Goal: Task Accomplishment & Management: Manage account settings

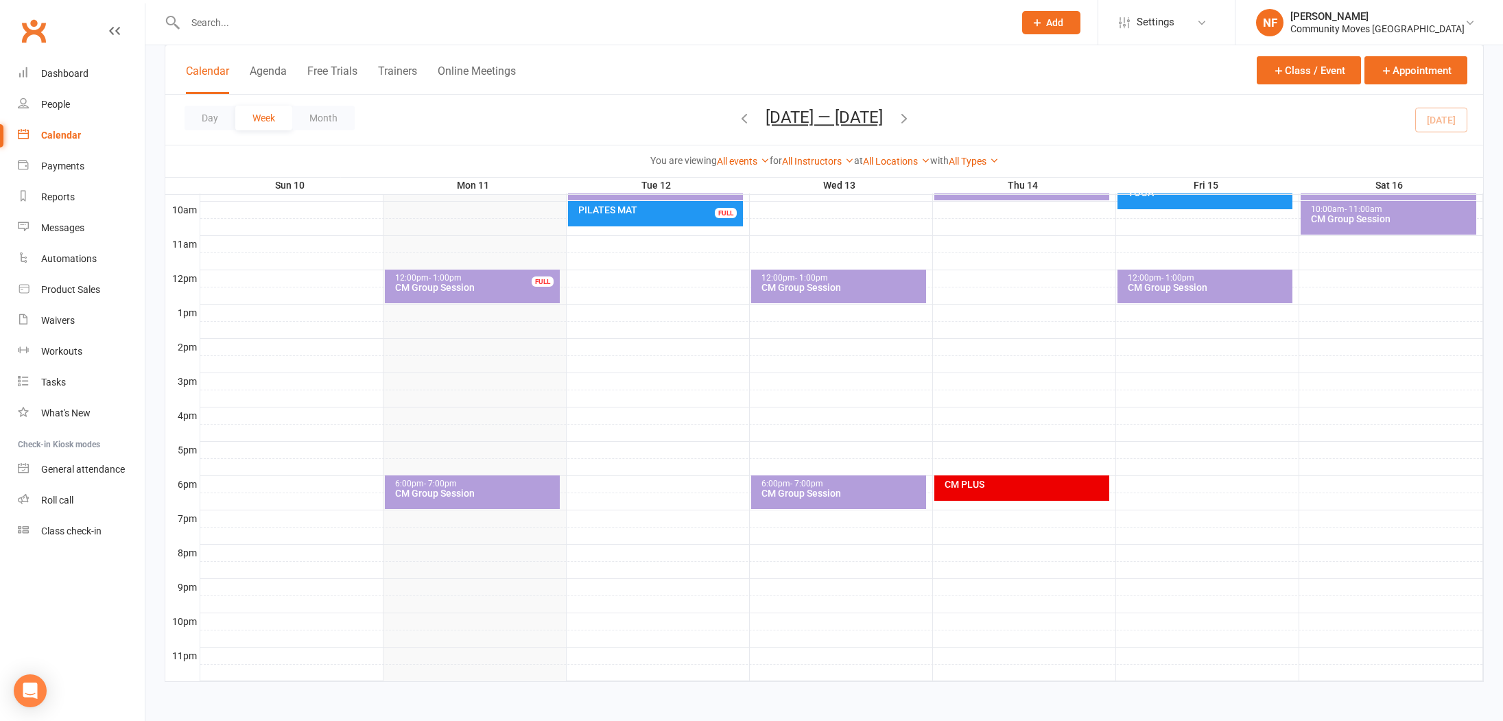
click at [1081, 28] on button "Add" at bounding box center [1051, 22] width 58 height 23
click at [1064, 60] on link "Prospect" at bounding box center [1037, 61] width 122 height 32
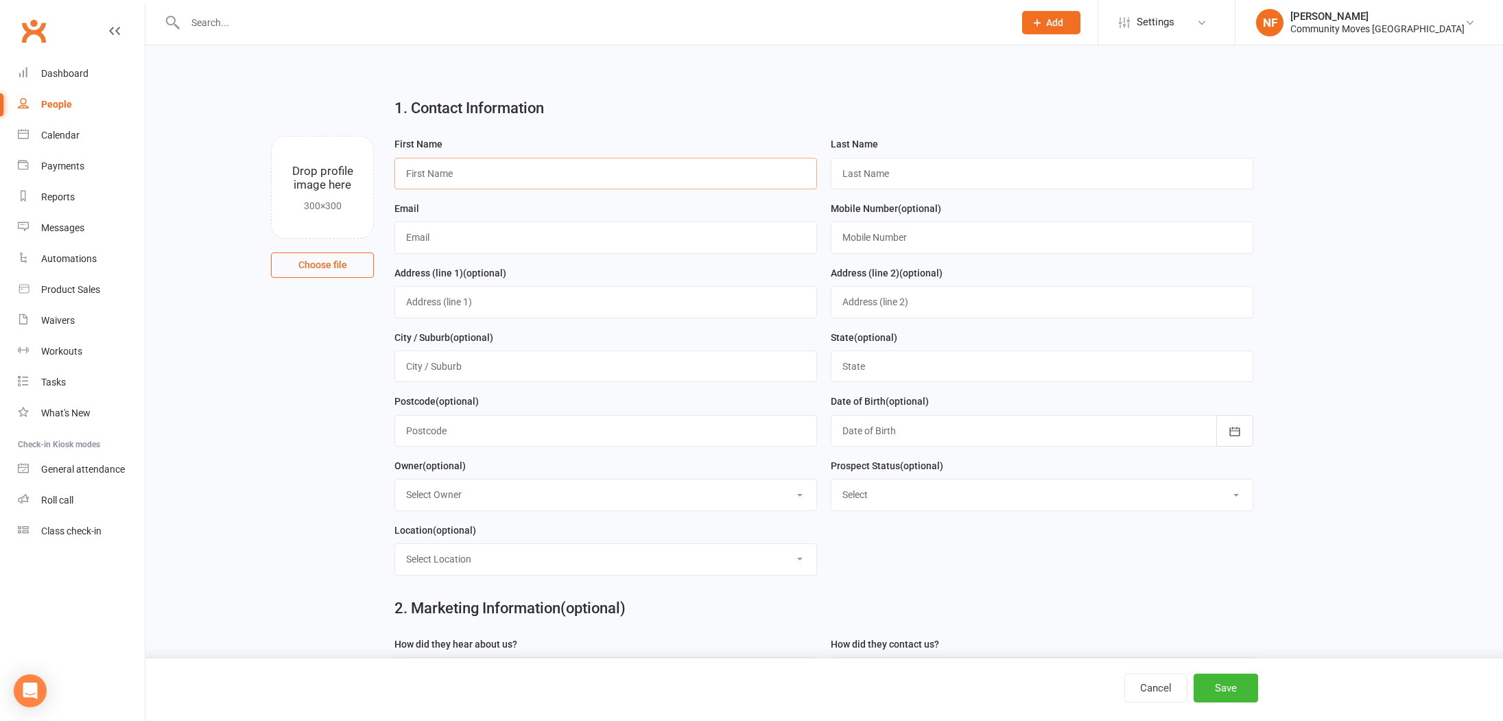
click at [504, 169] on input "text" at bounding box center [606, 174] width 423 height 32
type input "[PERSON_NAME]"
click at [948, 170] on input "text" at bounding box center [1042, 174] width 423 height 32
type input "Findlay"
click at [902, 243] on input "text" at bounding box center [1042, 238] width 423 height 32
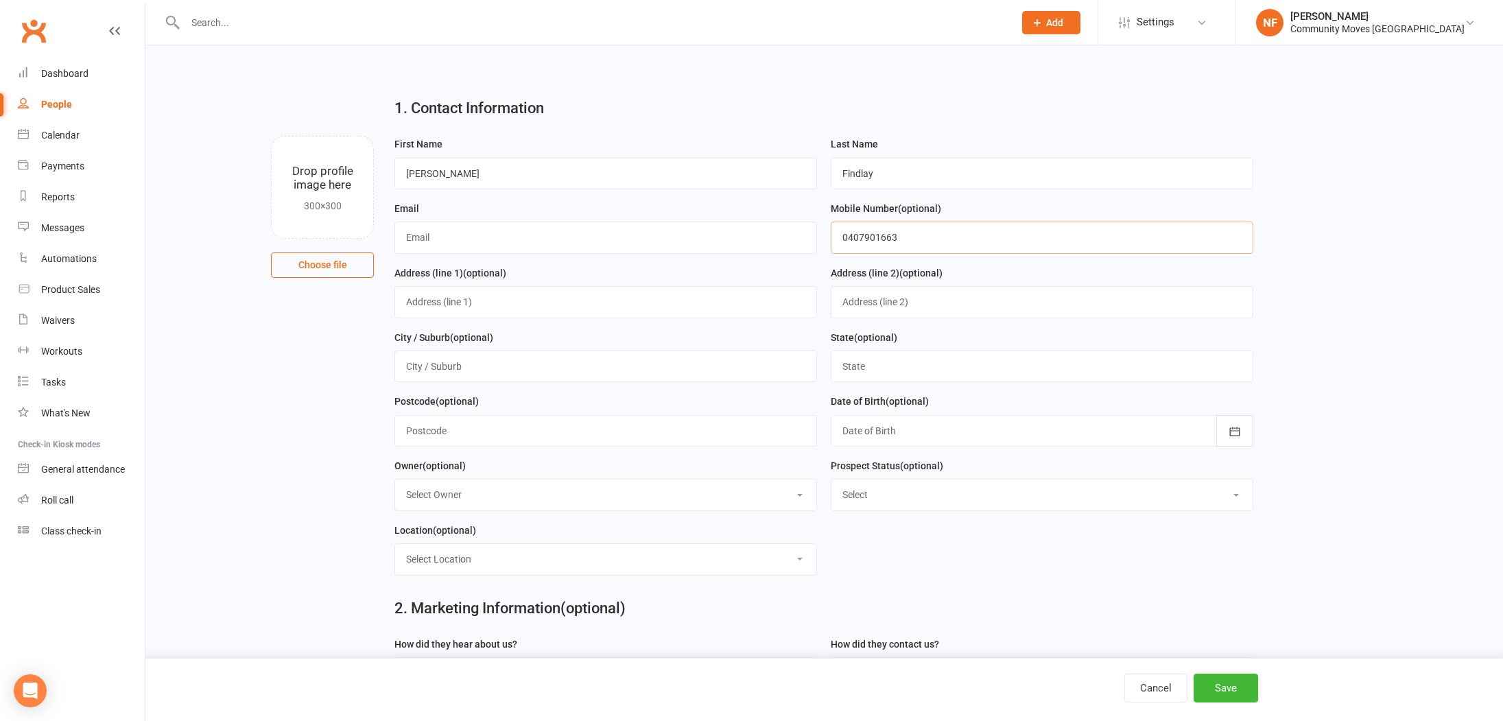
type input "0407901663"
click at [567, 236] on input "text" at bounding box center [606, 238] width 423 height 32
click at [860, 173] on input "Findlay" at bounding box center [1042, 174] width 423 height 32
paste input "chrisfin44@outlook.com"
type input "chrisfin44@outlook.com"
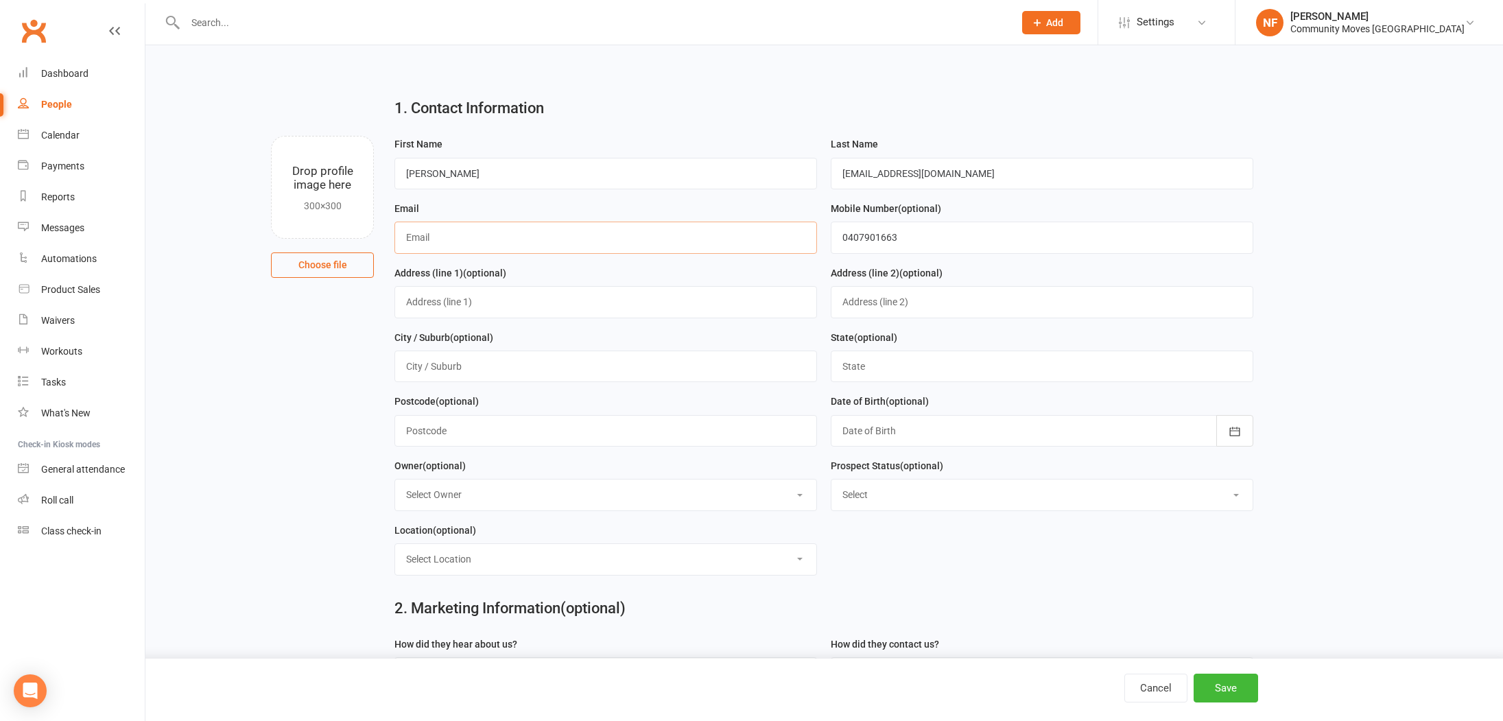
click at [421, 242] on input "text" at bounding box center [606, 238] width 423 height 32
paste input "chrisfin44@outlook.com"
type input "chrisfin44@outlook.com"
drag, startPoint x: 838, startPoint y: 175, endPoint x: 983, endPoint y: 167, distance: 145.0
click at [971, 174] on input "chrisfin44@outlook.com" at bounding box center [1042, 174] width 423 height 32
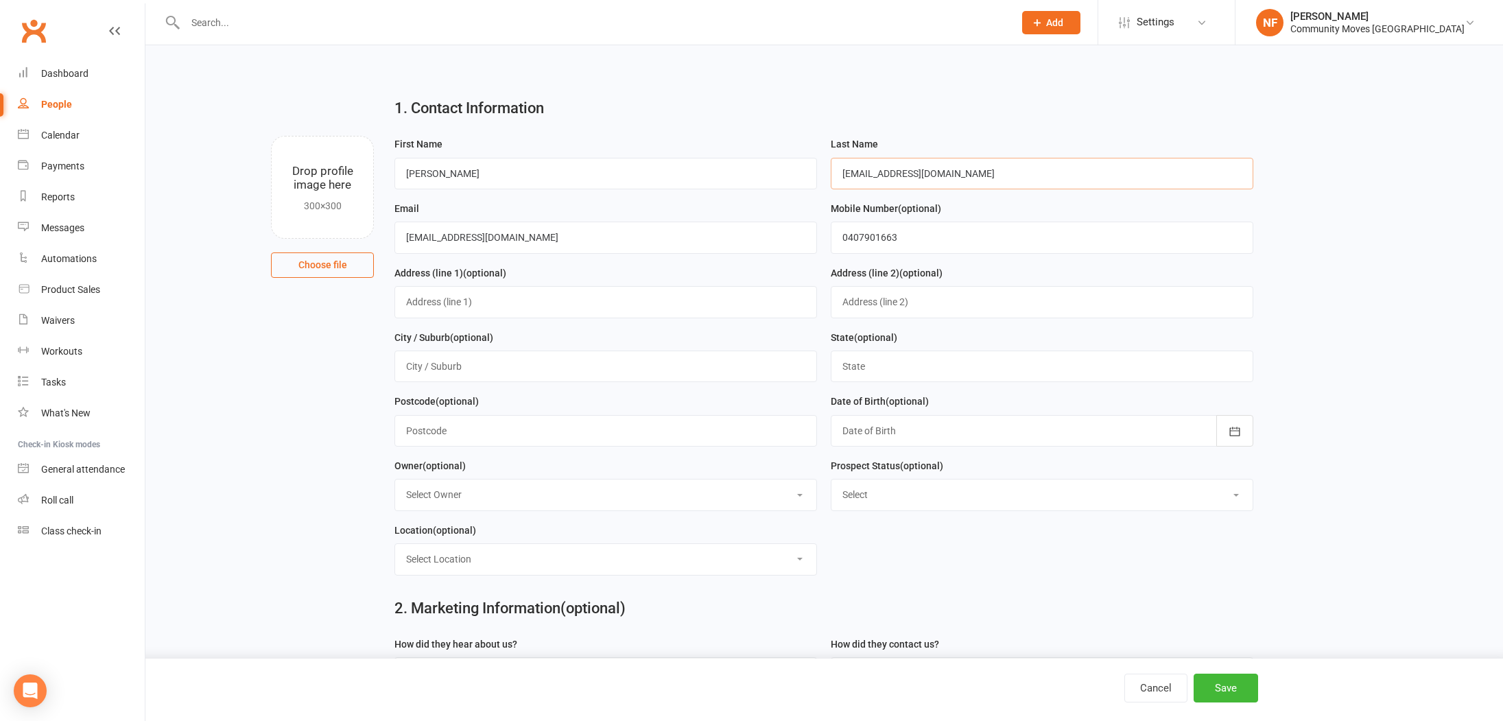
type input "\"
type input "Findlay"
click at [1238, 685] on button "Save" at bounding box center [1226, 688] width 64 height 29
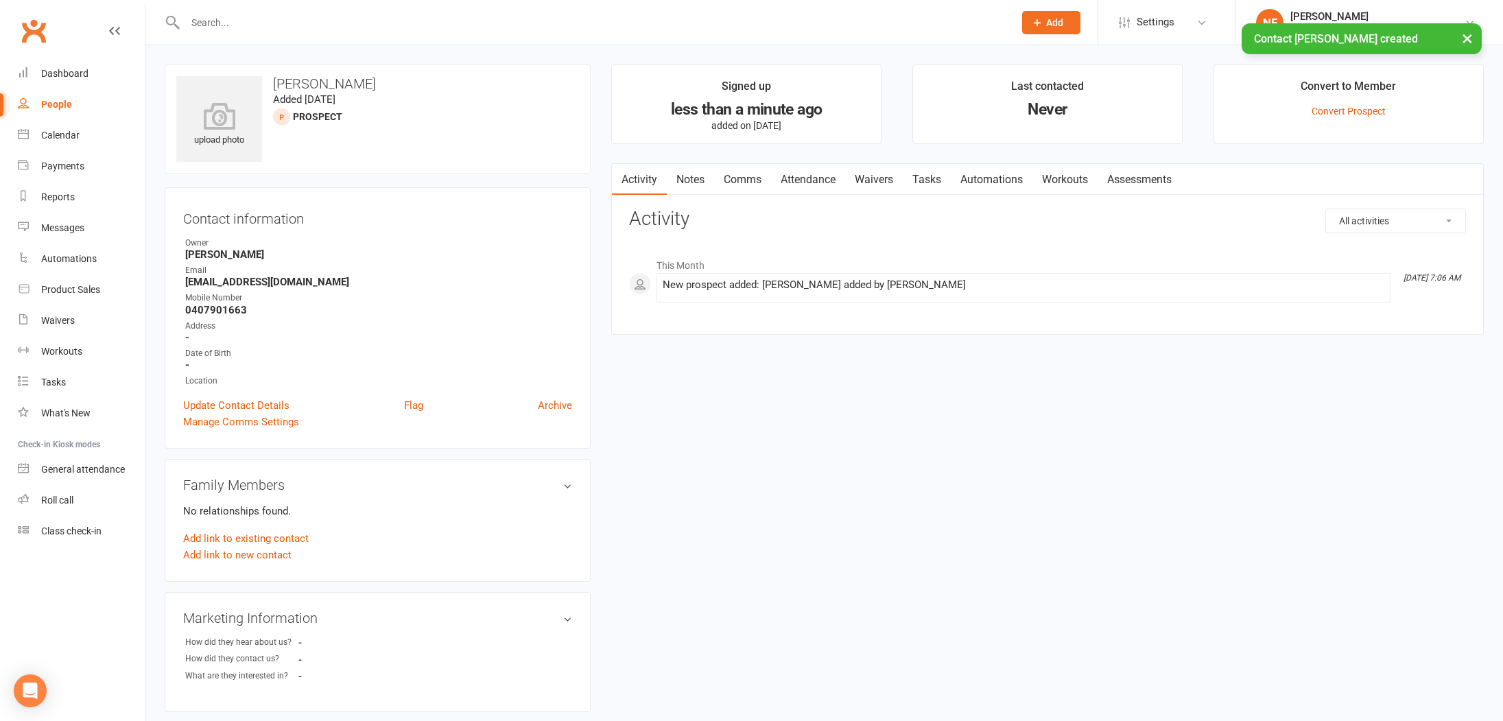
click at [689, 182] on link "Notes" at bounding box center [690, 180] width 47 height 32
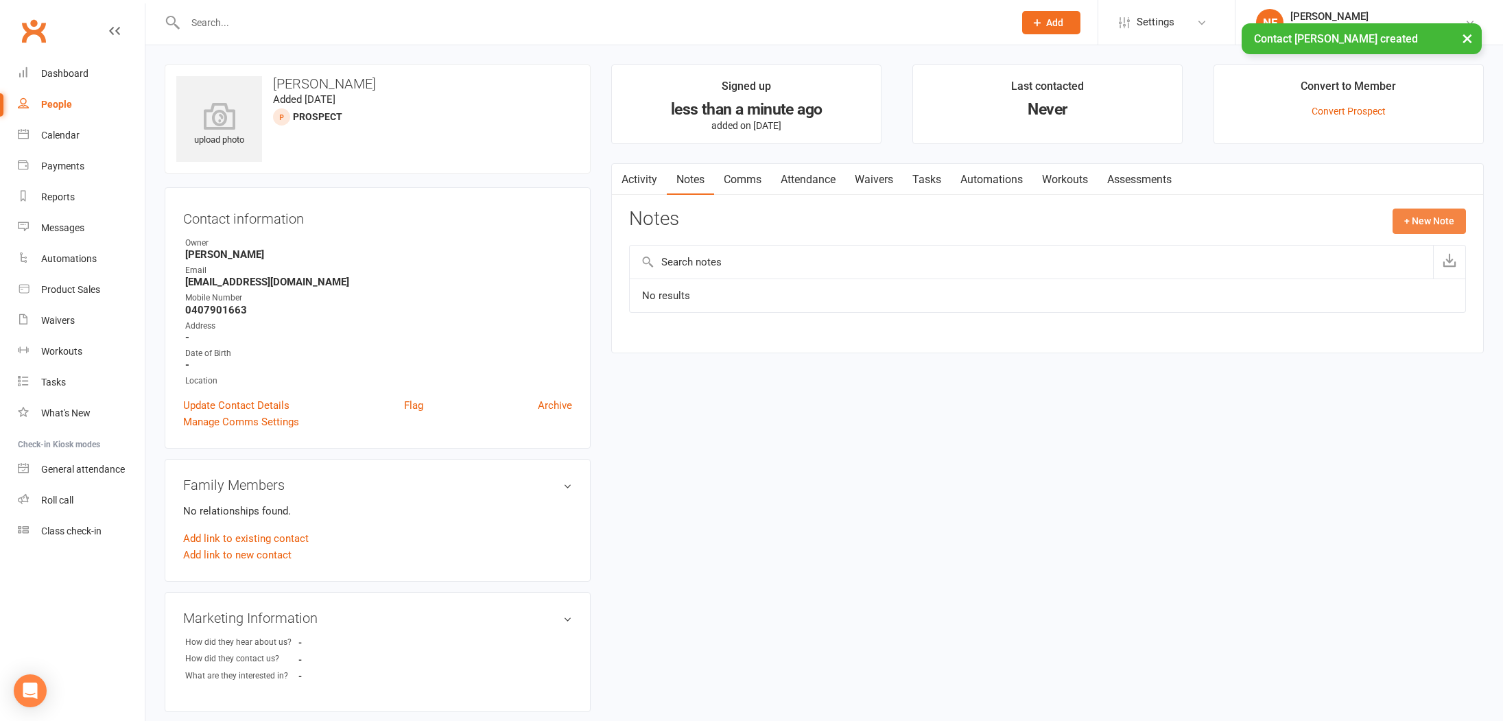
click at [1435, 218] on button "+ New Note" at bounding box center [1429, 221] width 73 height 25
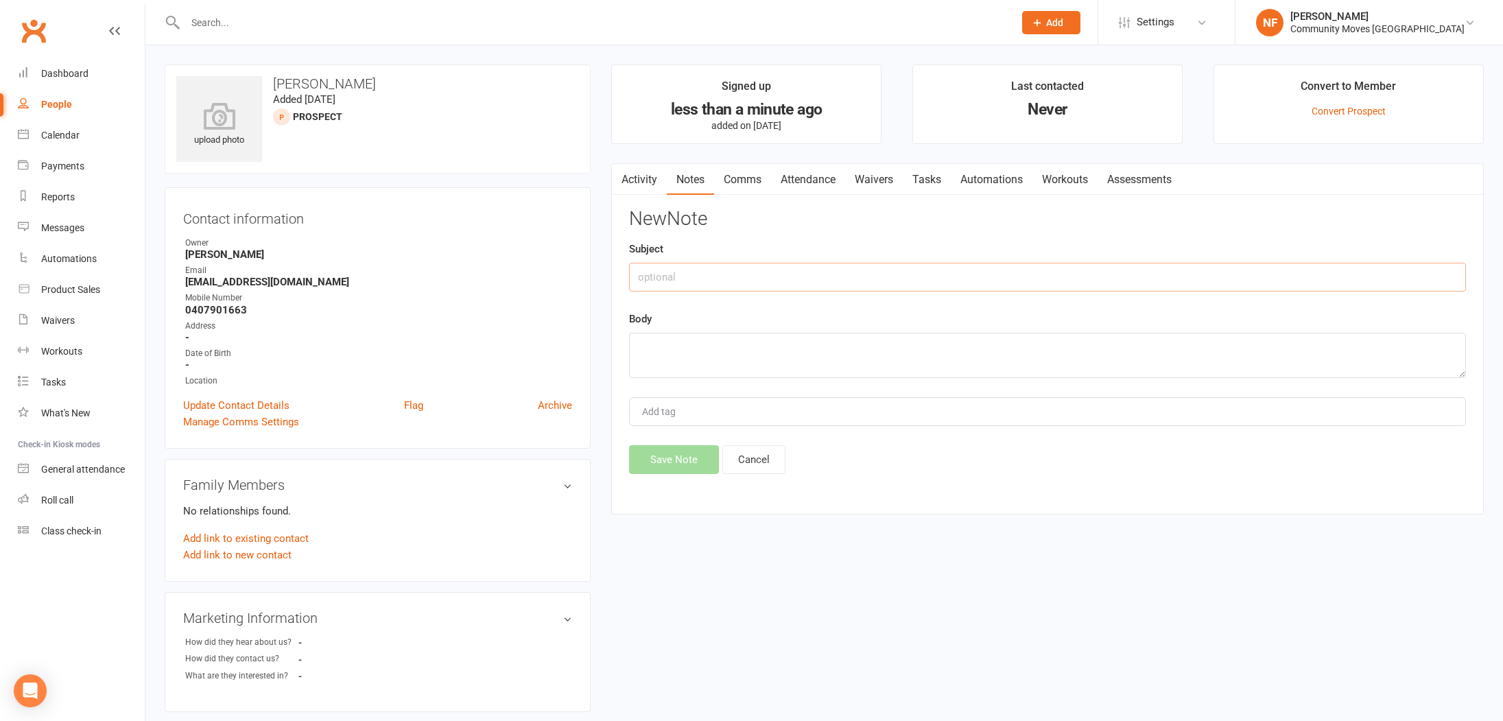
drag, startPoint x: 697, startPoint y: 284, endPoint x: 704, endPoint y: 280, distance: 8.0
click at [698, 283] on input "text" at bounding box center [1047, 277] width 837 height 29
type input "Keen"
click at [731, 338] on textarea at bounding box center [1047, 355] width 837 height 45
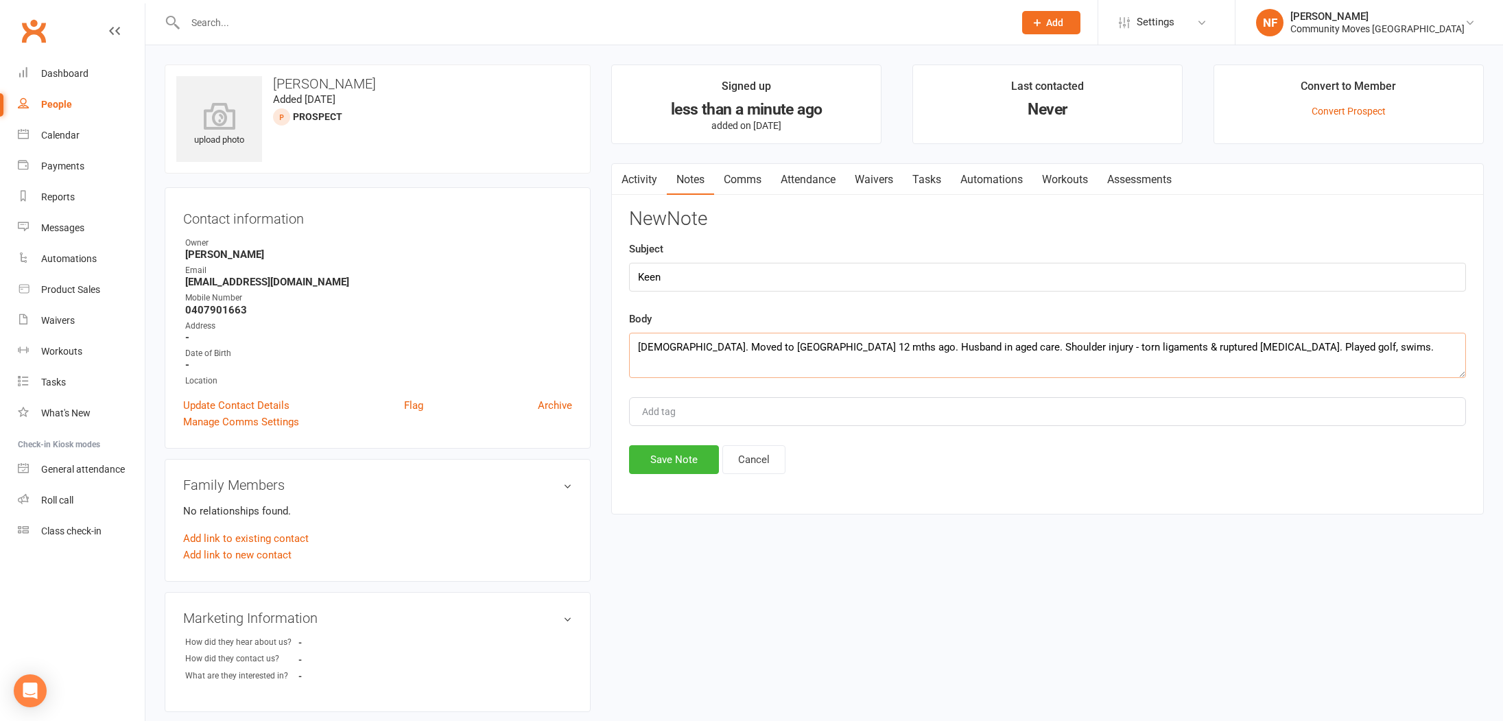
drag, startPoint x: 1291, startPoint y: 351, endPoint x: 1298, endPoint y: 350, distance: 7.6
click at [1293, 350] on textarea "81yrs old. Moved to Cromer 12 mths ago. Husband in aged care. Shoulder injury -…" at bounding box center [1047, 355] width 837 height 45
type textarea "81yrs old. Moved to Cromer 12 mths ago. Husband in aged care. Shoulder injury -…"
drag, startPoint x: 683, startPoint y: 460, endPoint x: 727, endPoint y: 430, distance: 53.9
click at [683, 460] on button "Save Note" at bounding box center [674, 459] width 90 height 29
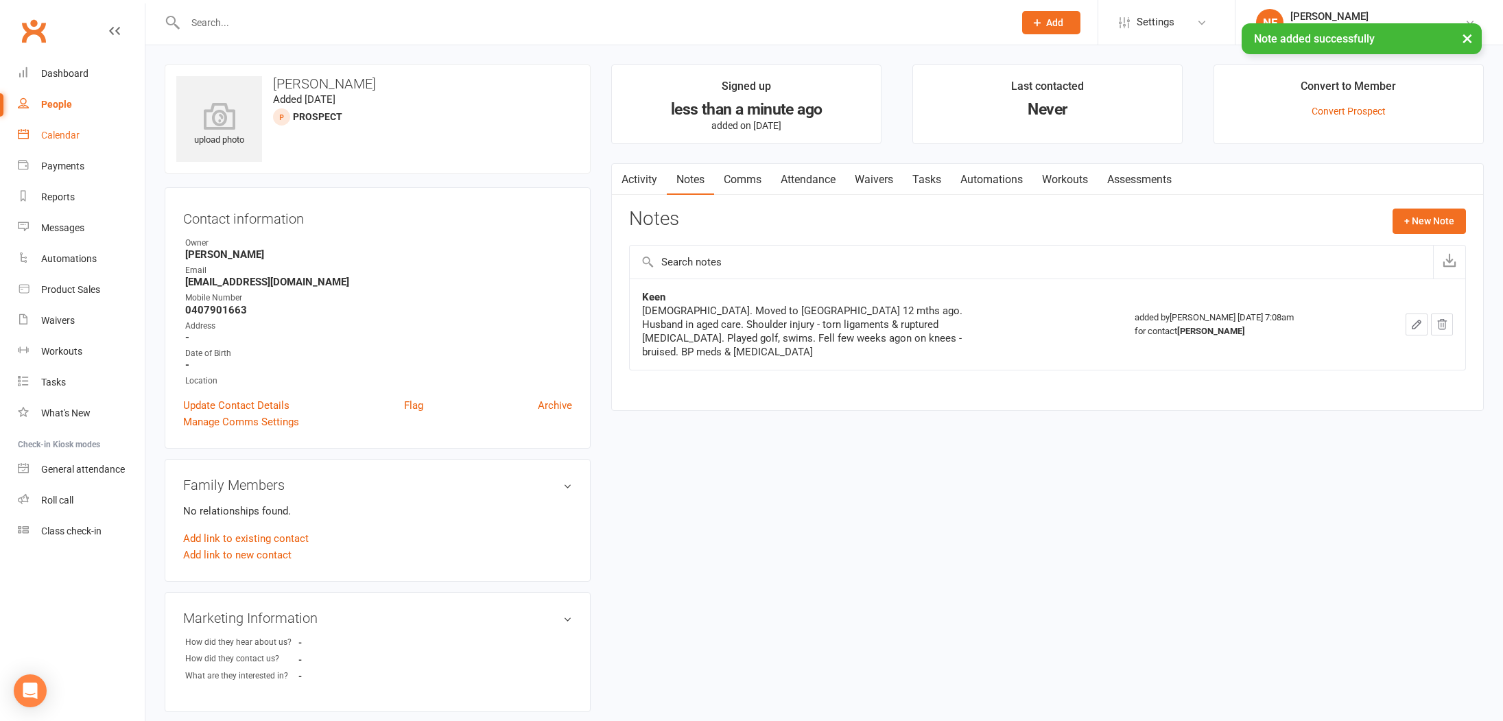
click at [57, 132] on div "Calendar" at bounding box center [60, 135] width 38 height 11
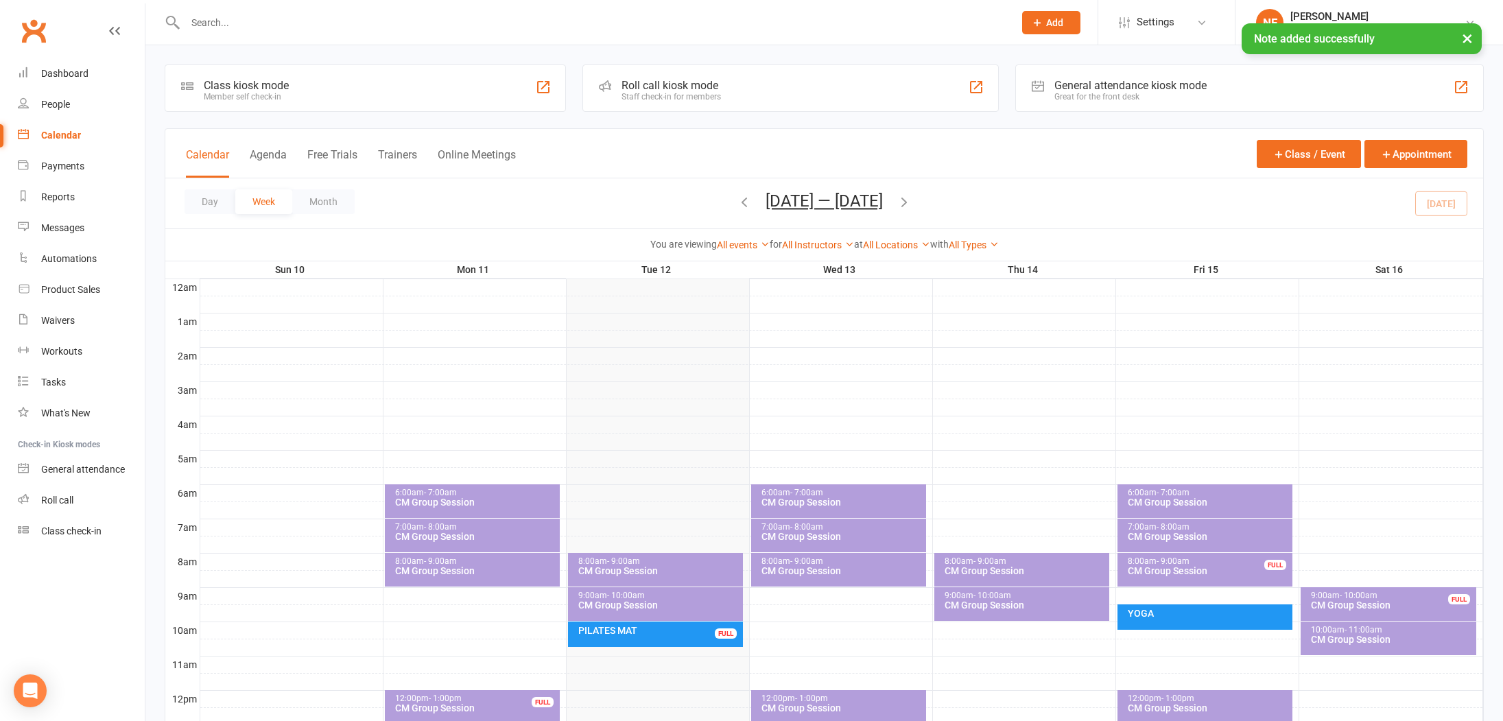
click at [912, 203] on icon "button" at bounding box center [904, 201] width 15 height 15
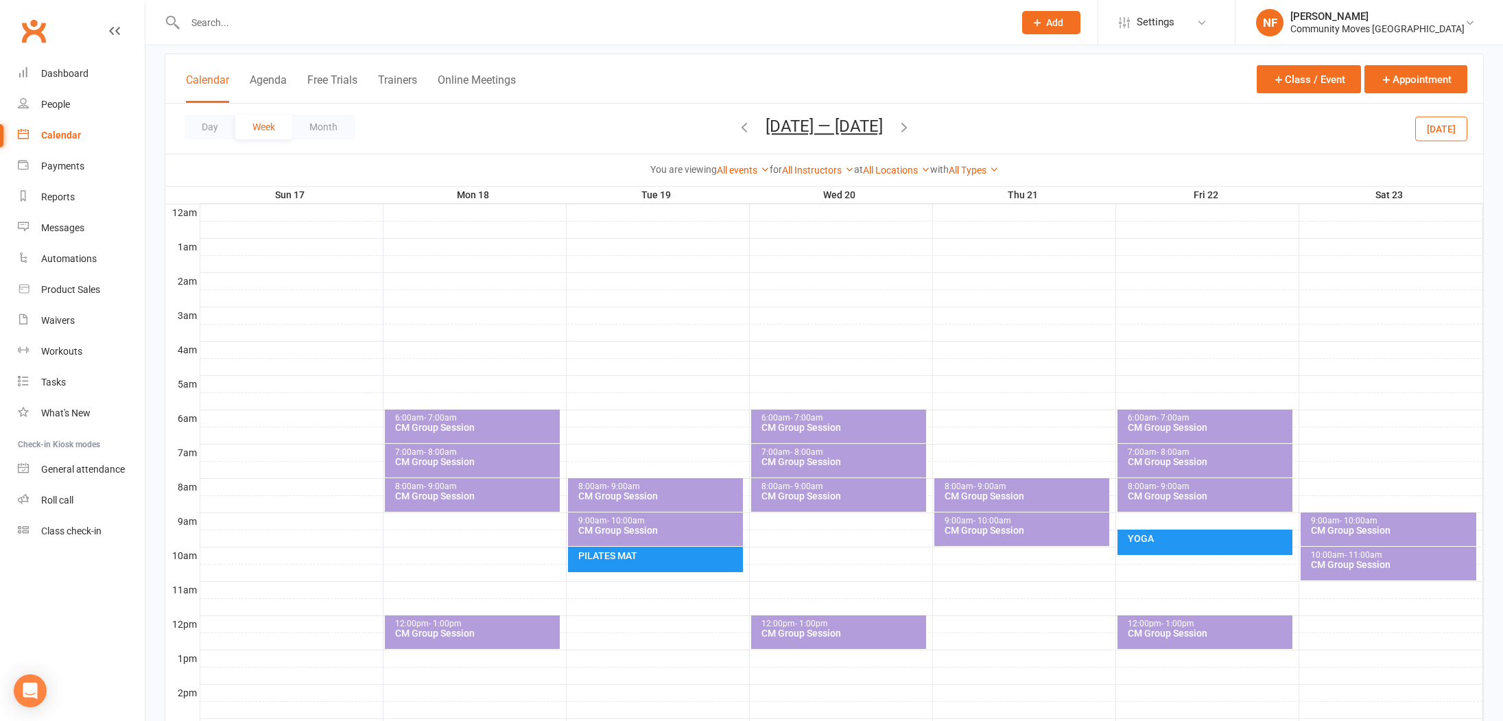
scroll to position [78, 0]
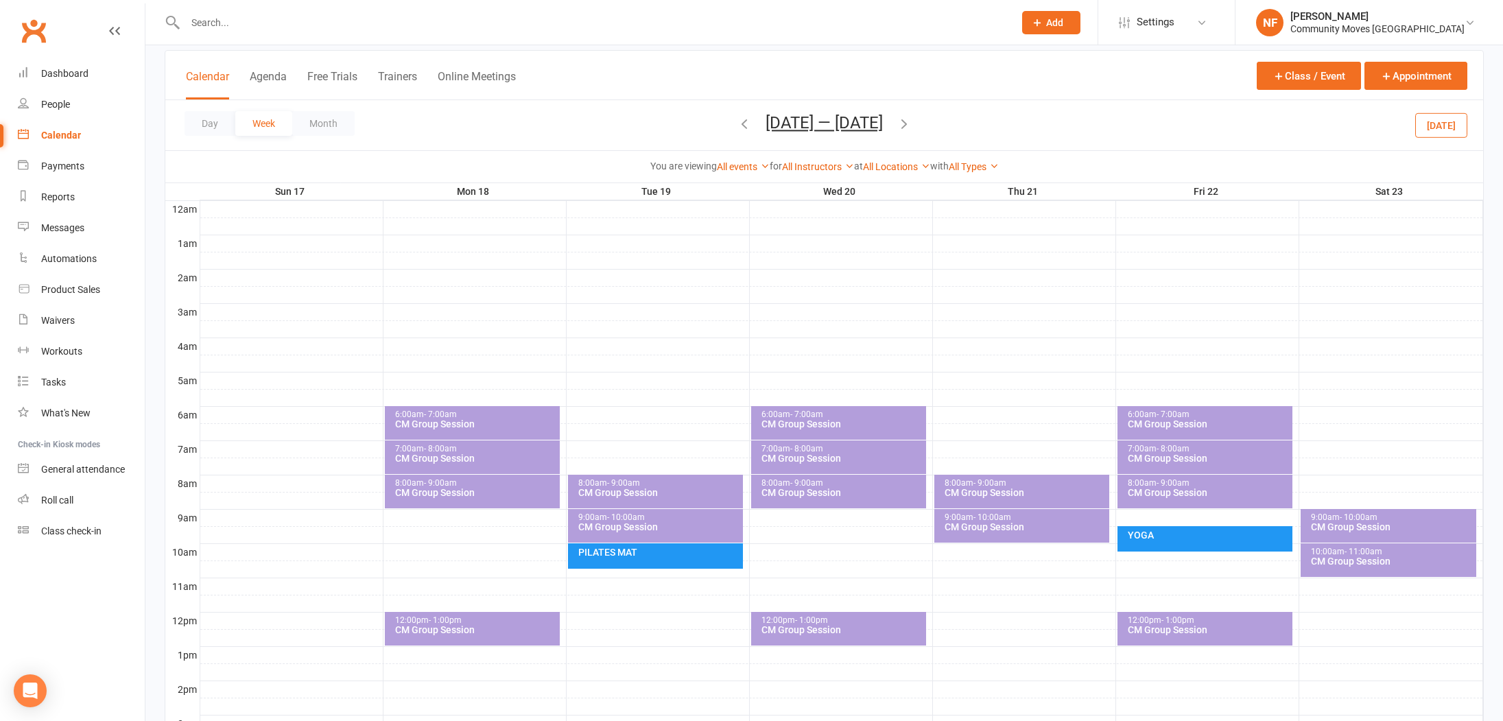
click at [455, 625] on div "CM Group Session" at bounding box center [476, 630] width 163 height 10
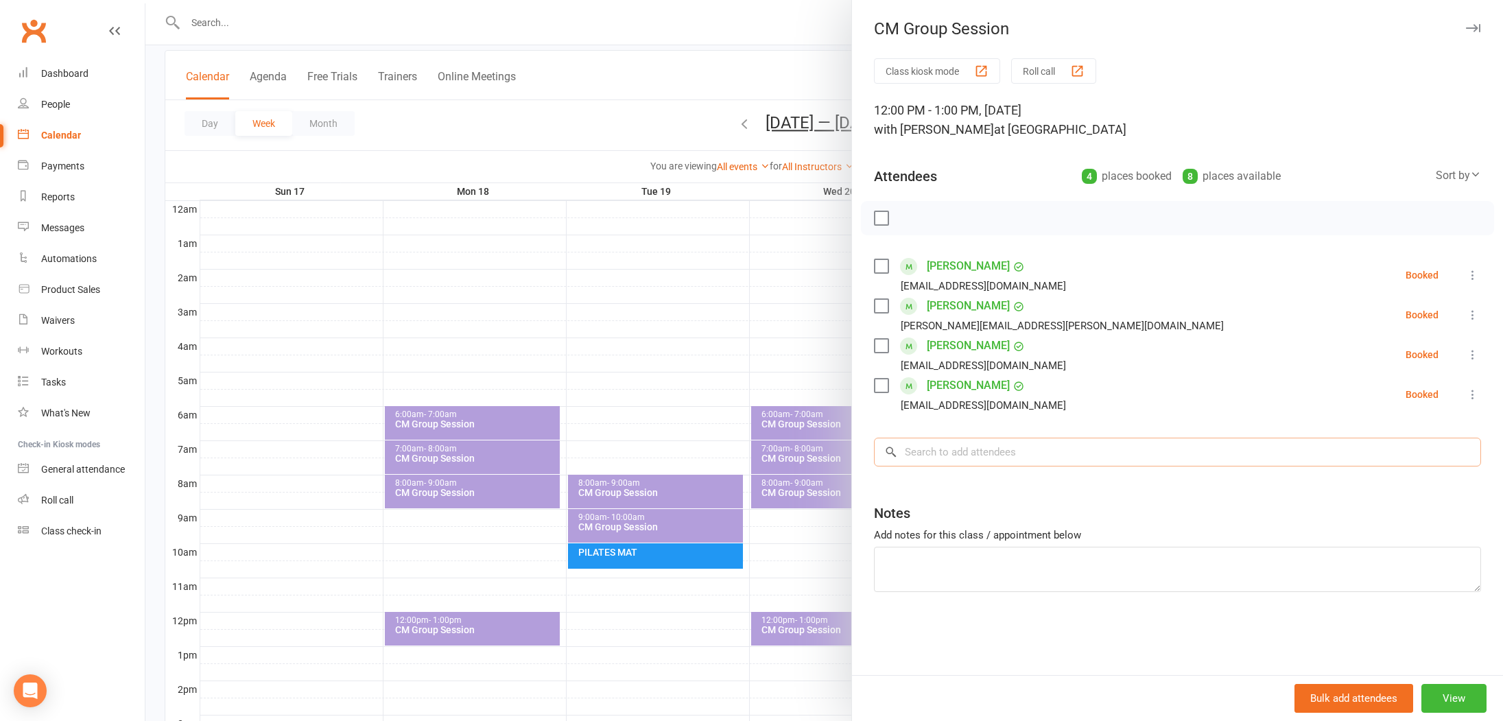
click at [961, 455] on input "search" at bounding box center [1177, 452] width 607 height 29
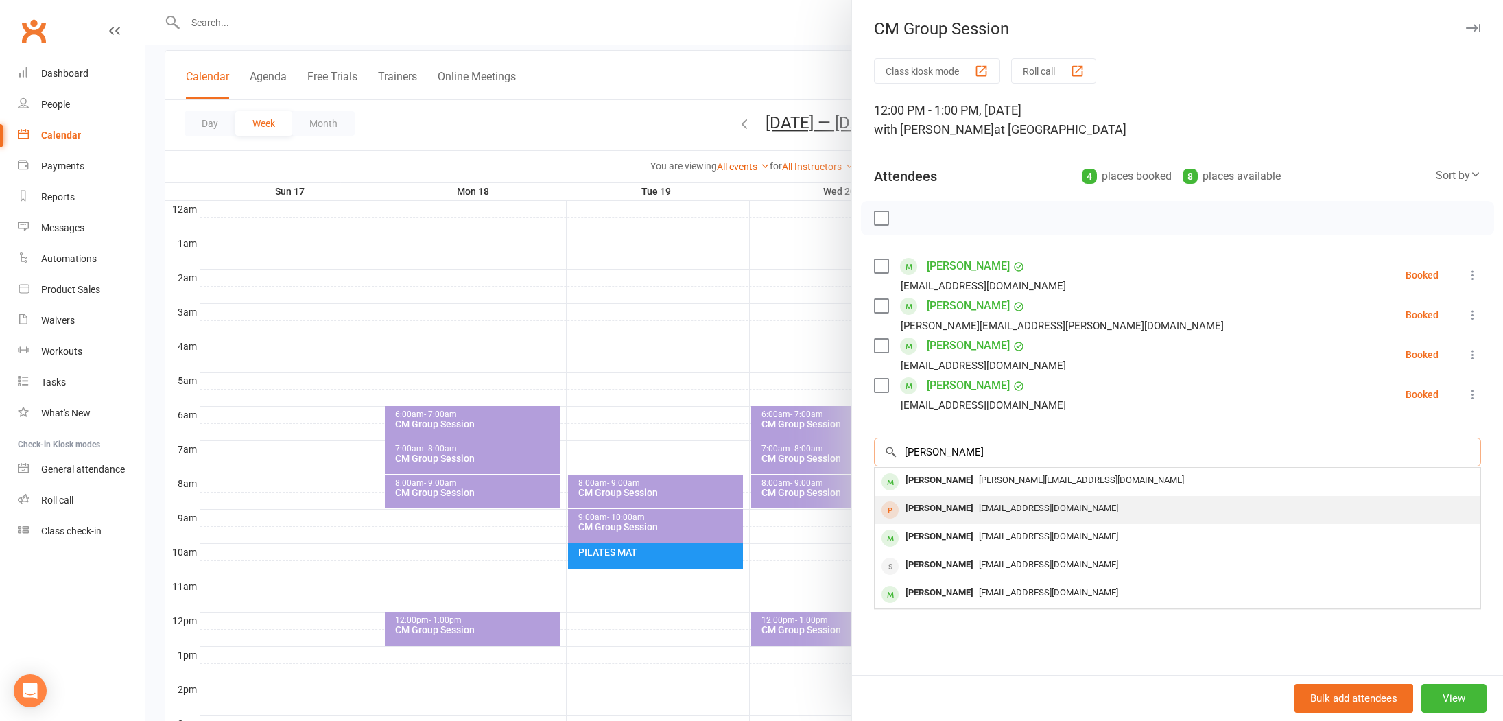
type input "Christine"
click at [961, 504] on div "Christine Findlay" at bounding box center [939, 509] width 79 height 20
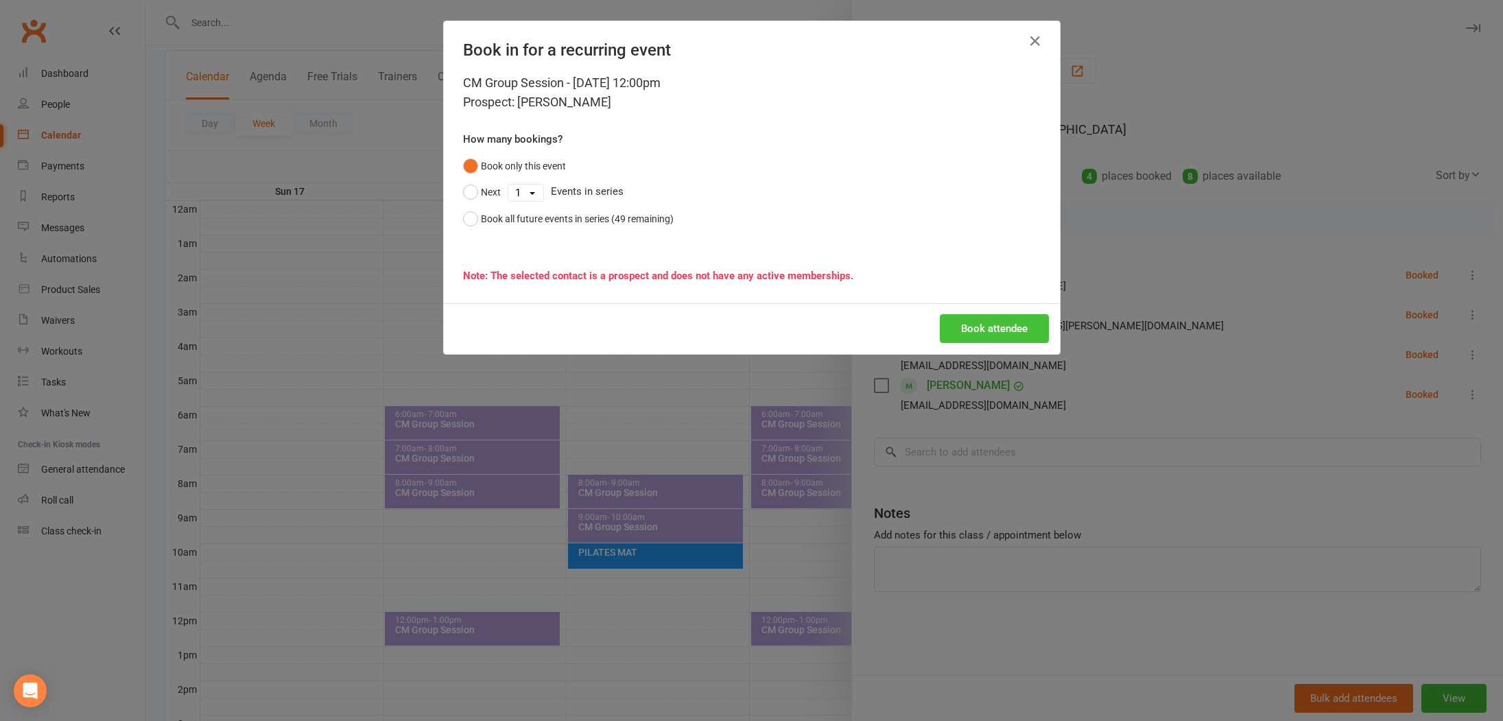
click at [1014, 333] on button "Book attendee" at bounding box center [994, 328] width 109 height 29
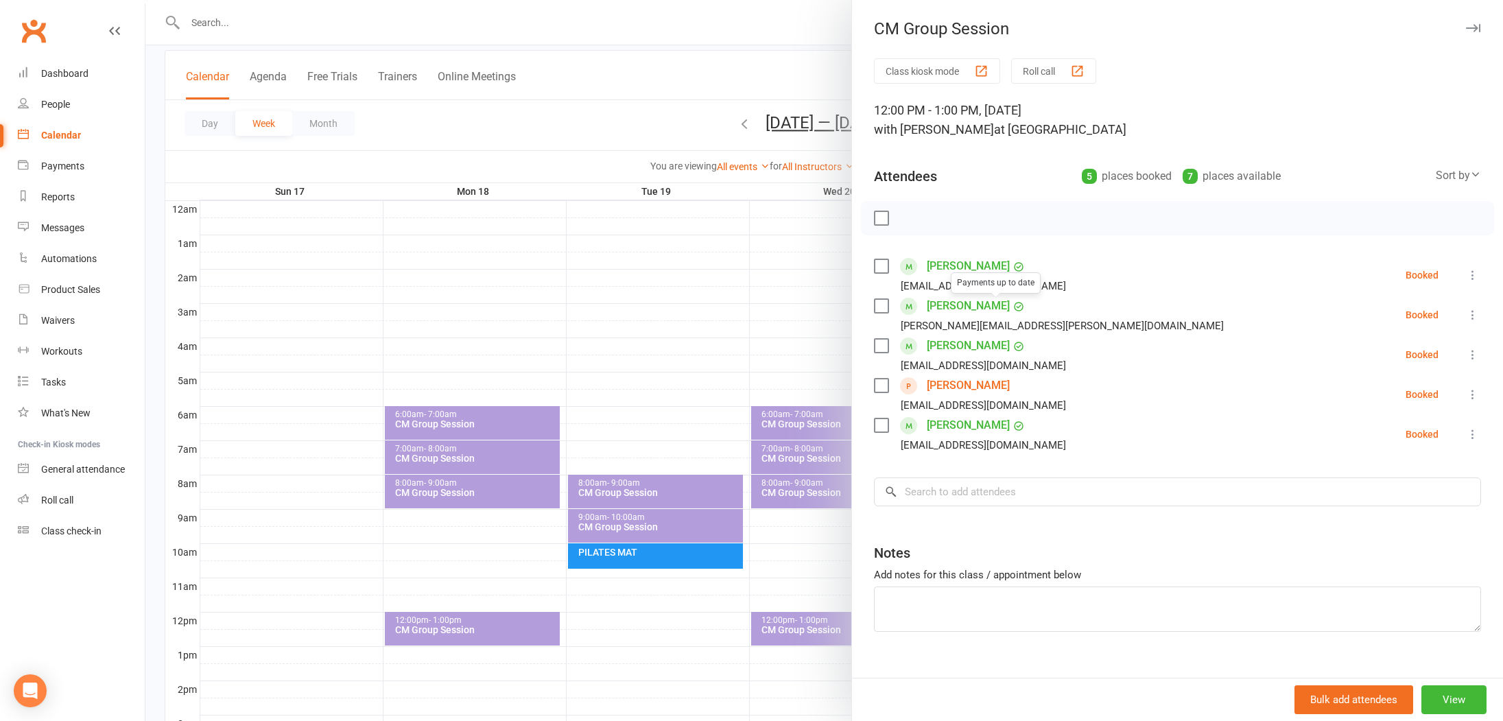
click at [710, 326] on div at bounding box center [824, 360] width 1358 height 721
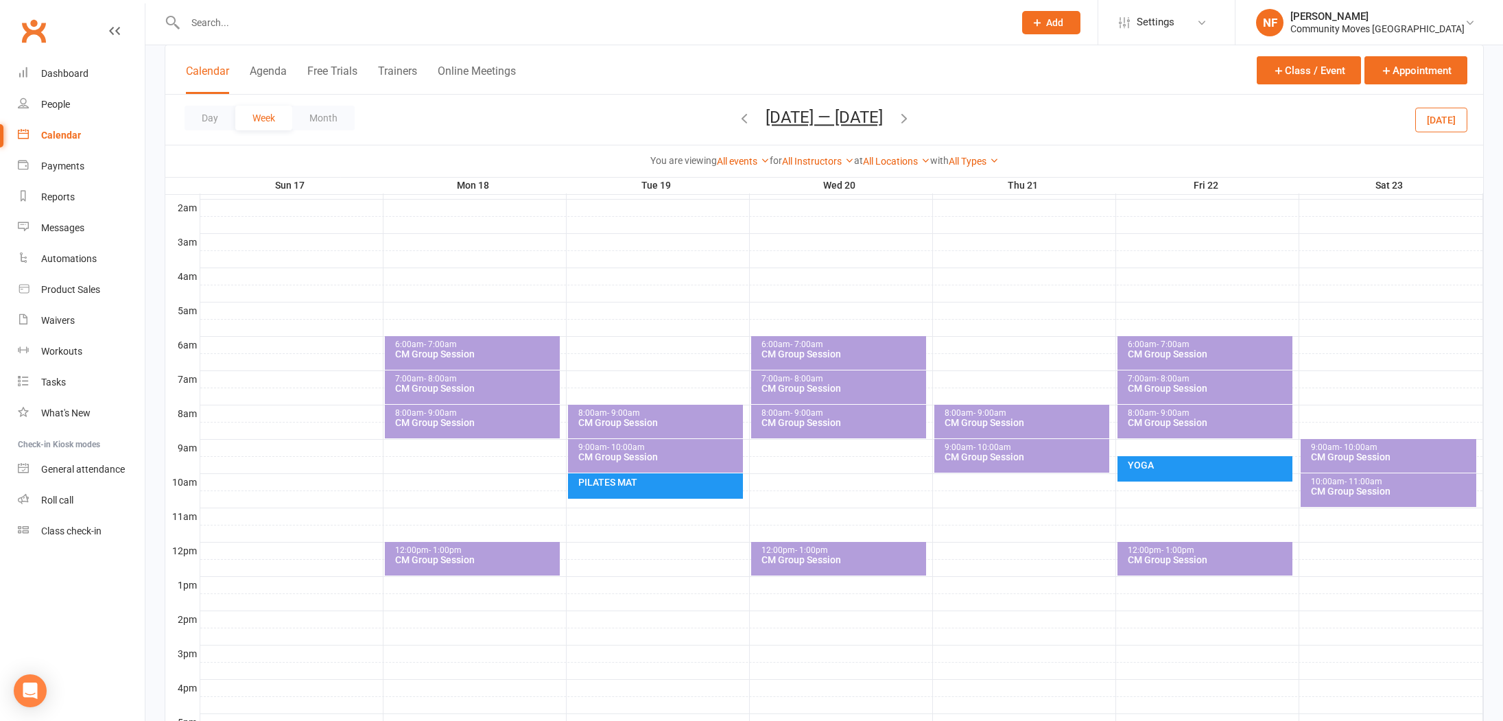
scroll to position [222, 0]
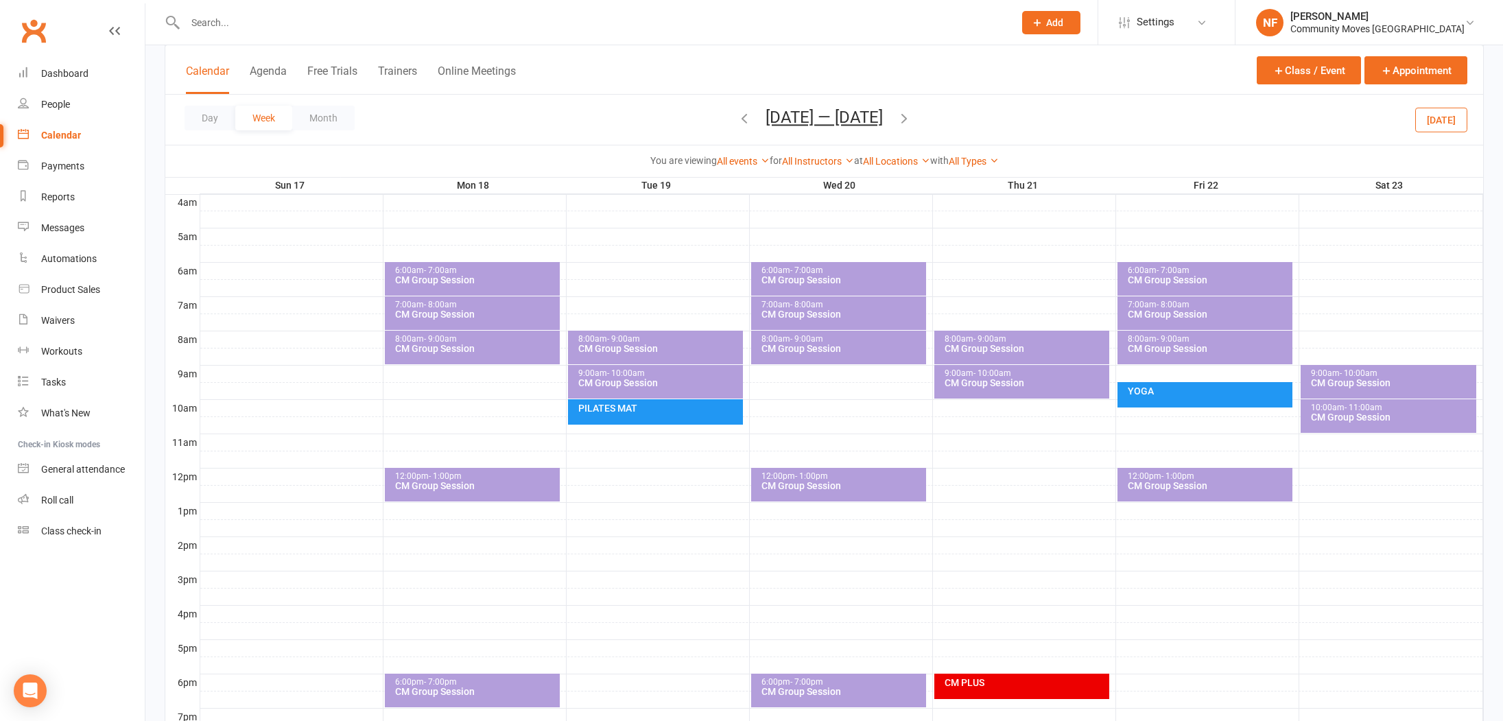
click at [741, 113] on icon "button" at bounding box center [744, 117] width 15 height 15
click at [486, 687] on div "CM Group Session" at bounding box center [476, 692] width 163 height 10
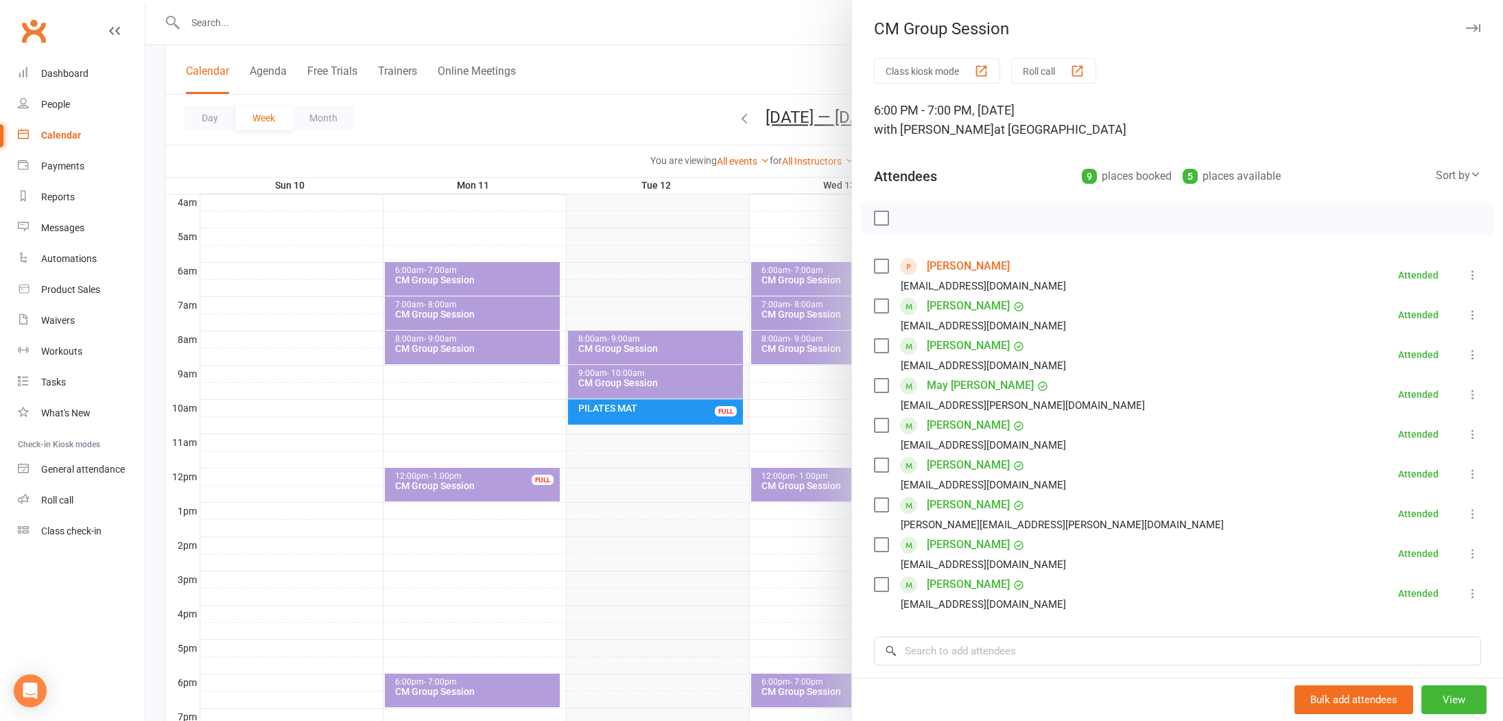
click at [966, 265] on link "Jean Anderson" at bounding box center [968, 266] width 83 height 22
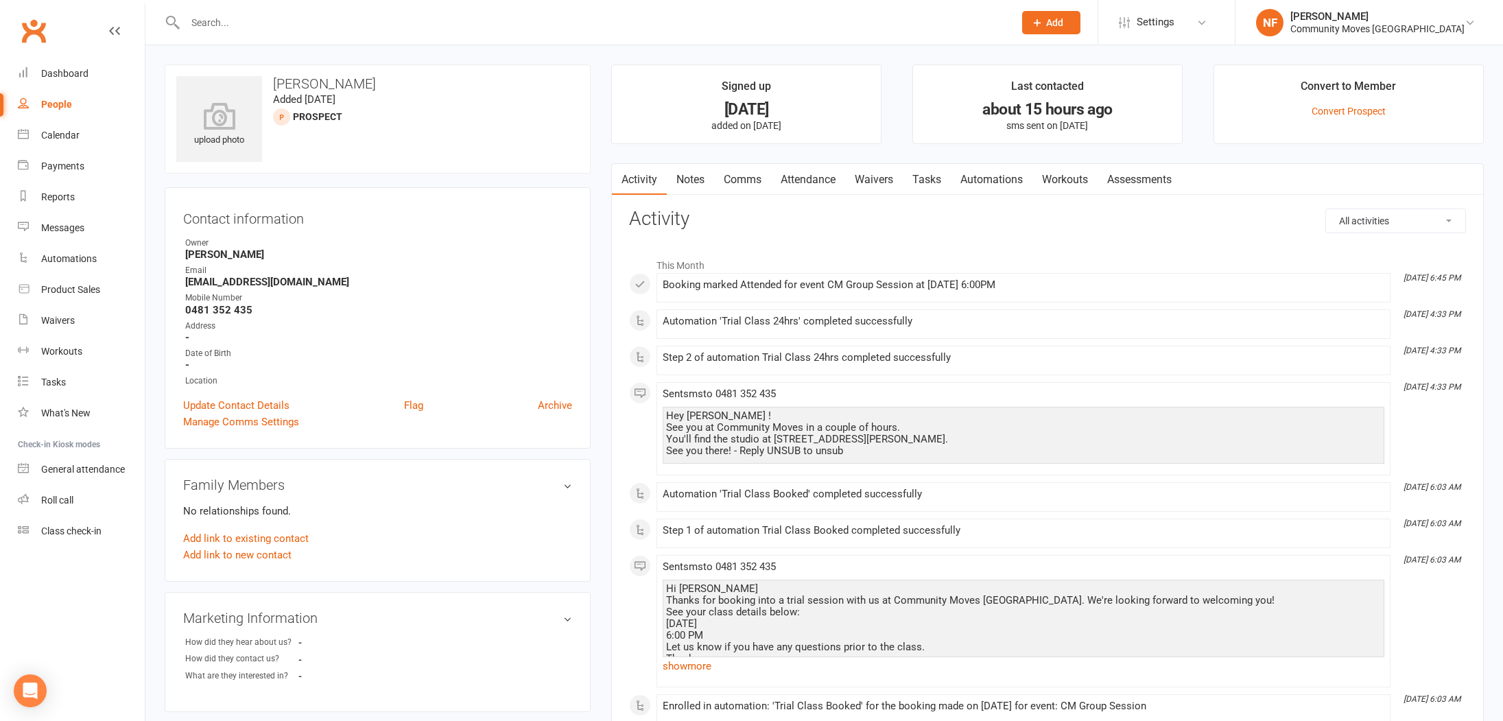
drag, startPoint x: 231, startPoint y: 18, endPoint x: 237, endPoint y: 11, distance: 9.2
click at [231, 17] on input "text" at bounding box center [592, 22] width 823 height 19
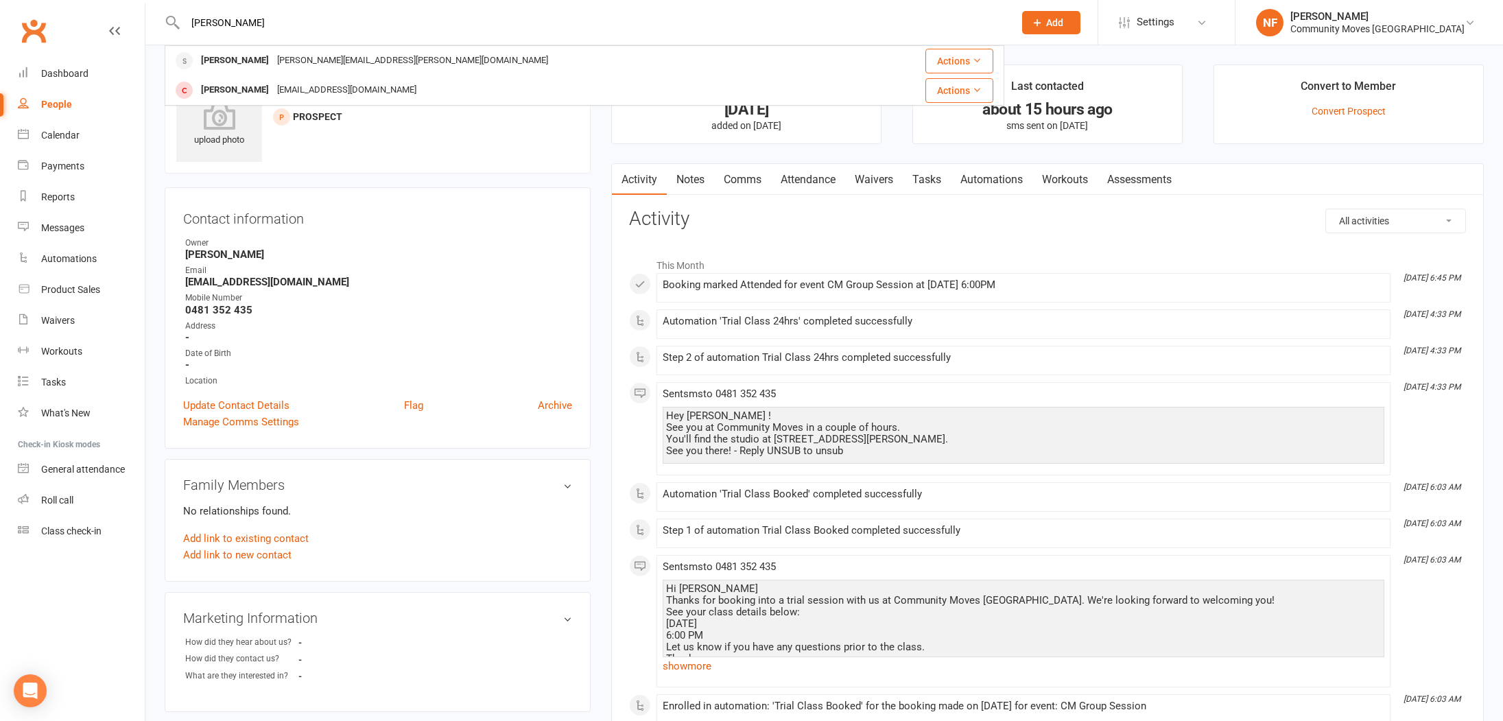
click at [370, 22] on input "Barbara" at bounding box center [592, 22] width 823 height 19
type input "B"
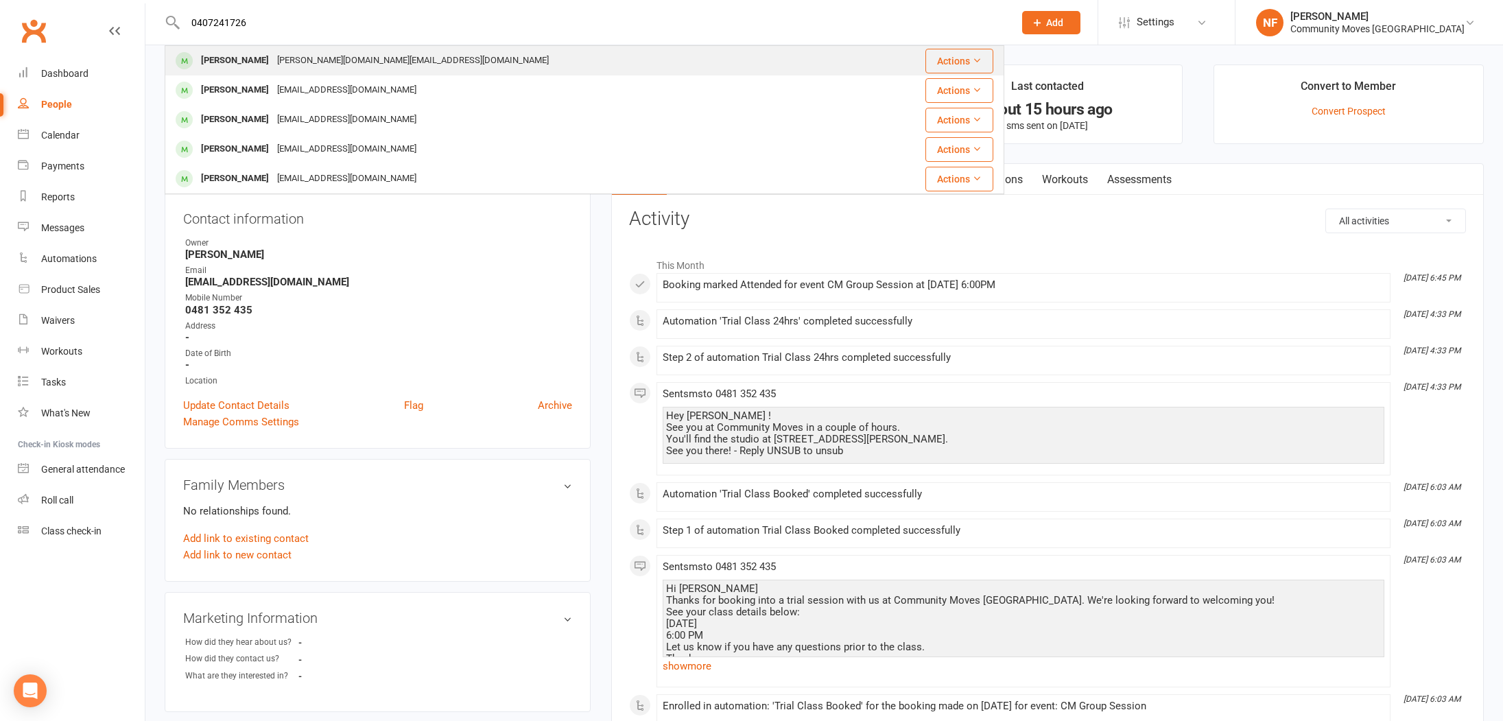
type input "0407241726"
click at [282, 61] on div "[PERSON_NAME][DOMAIN_NAME][EMAIL_ADDRESS][DOMAIN_NAME]" at bounding box center [413, 61] width 280 height 20
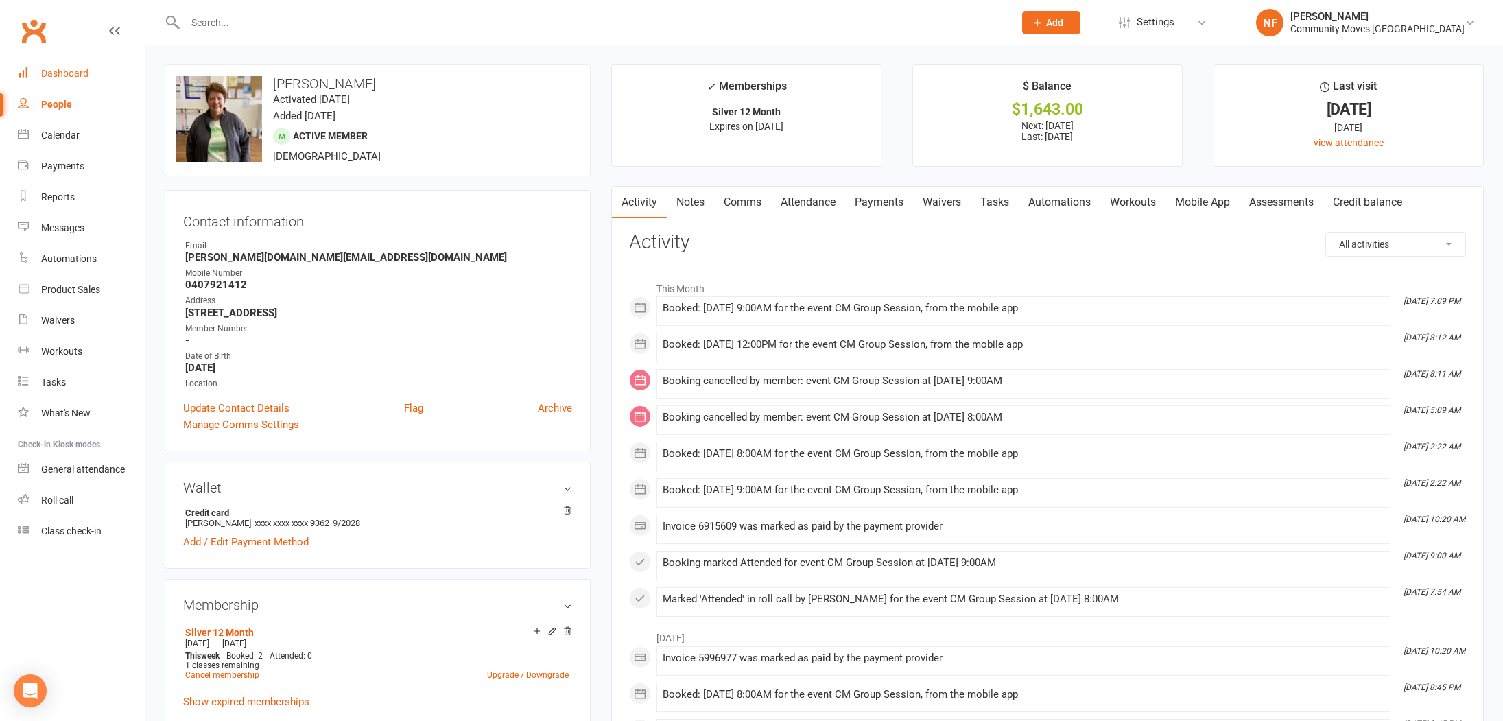
click at [65, 74] on div "Dashboard" at bounding box center [64, 73] width 47 height 11
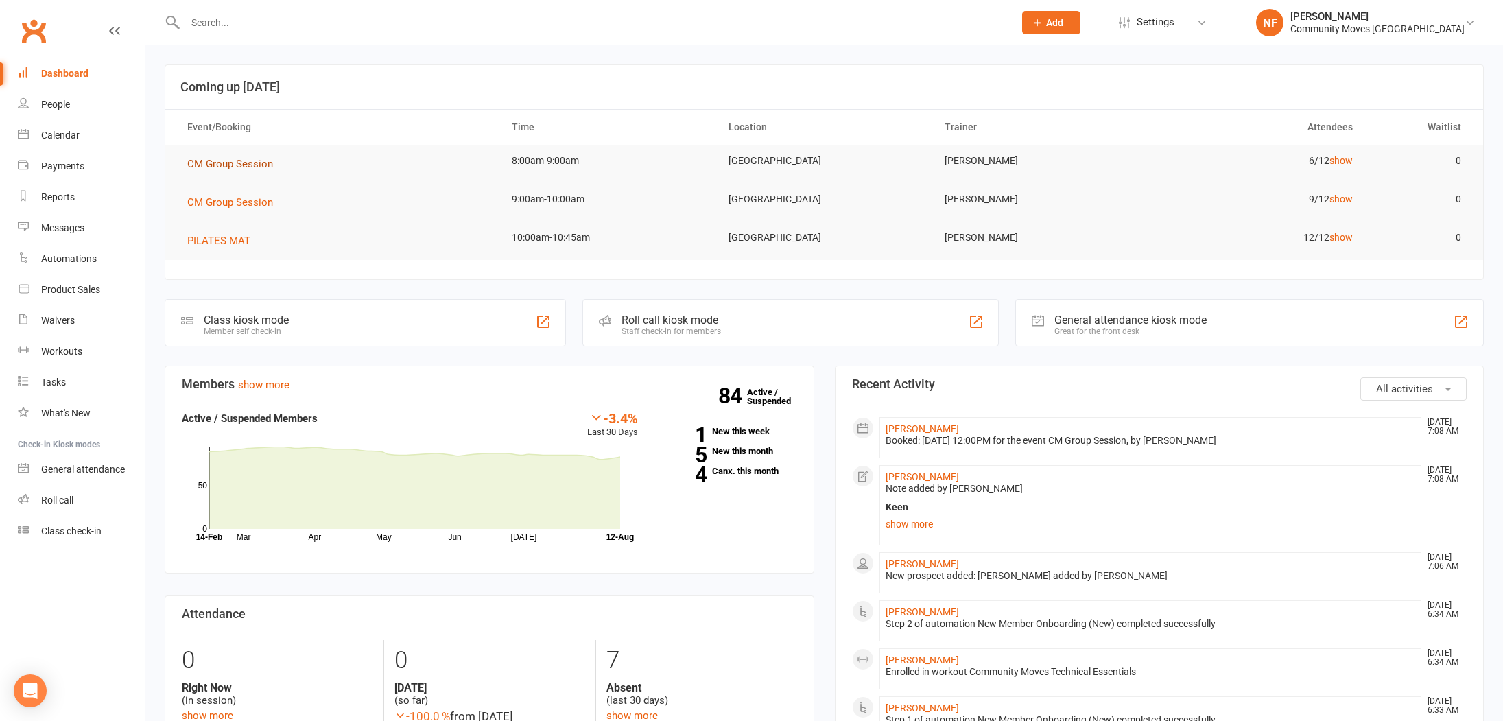
click at [224, 160] on span "CM Group Session" at bounding box center [230, 164] width 86 height 12
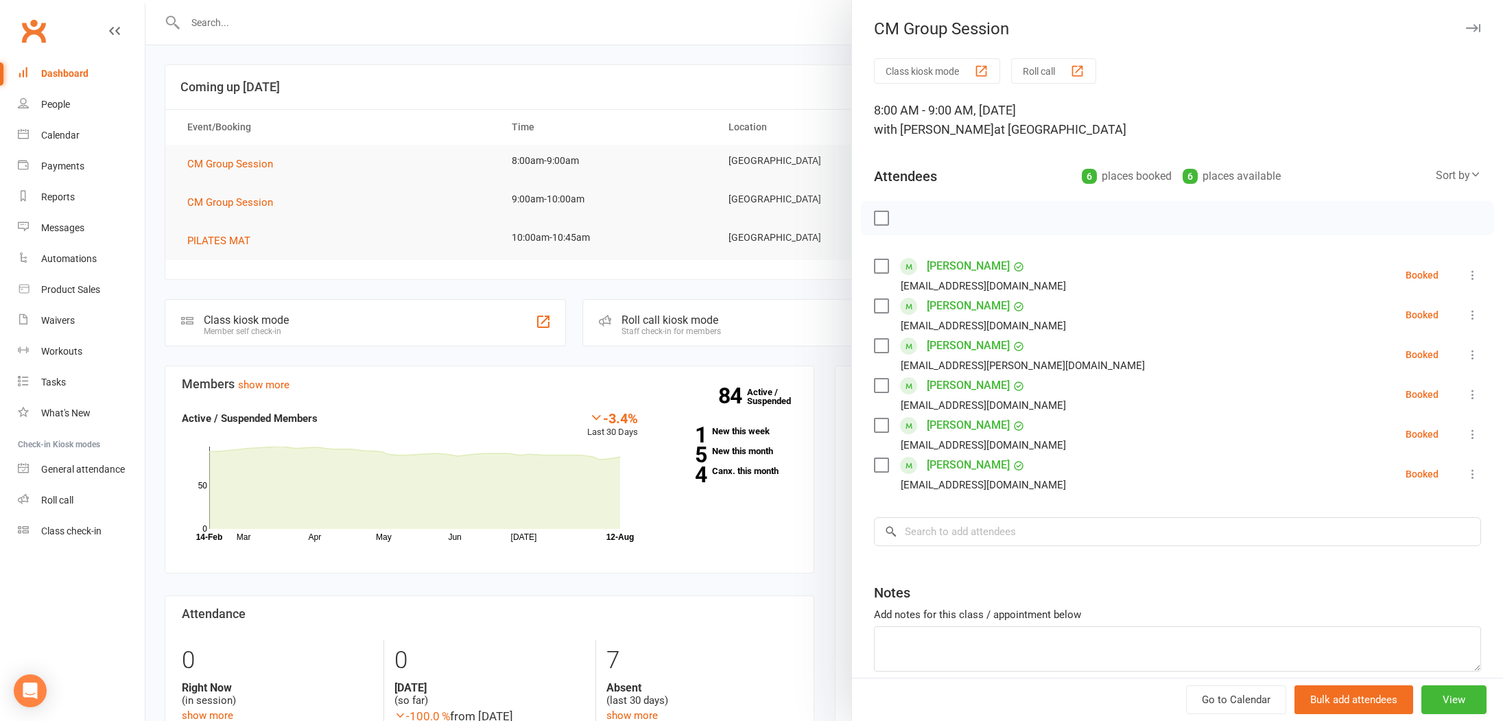
click at [249, 200] on div at bounding box center [824, 360] width 1358 height 721
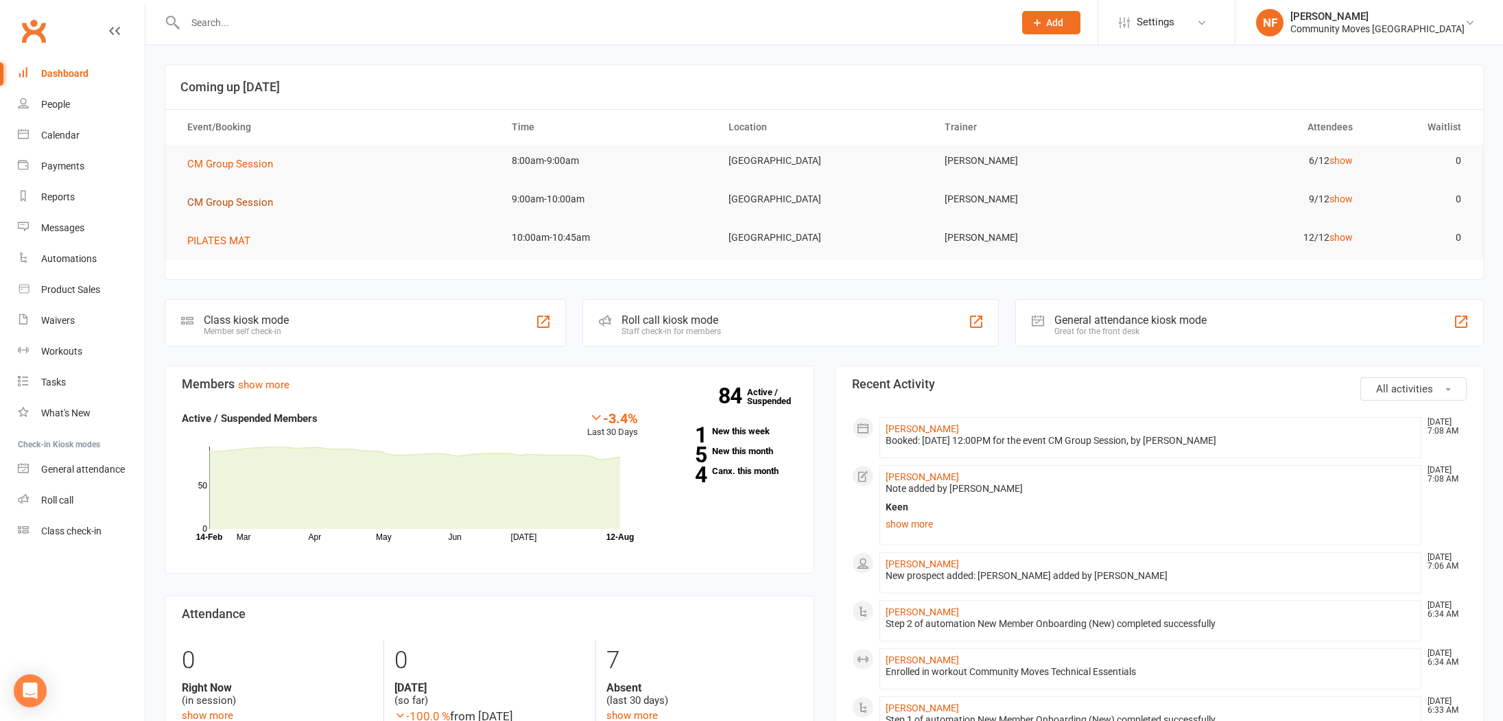
click at [249, 200] on span "CM Group Session" at bounding box center [230, 202] width 86 height 12
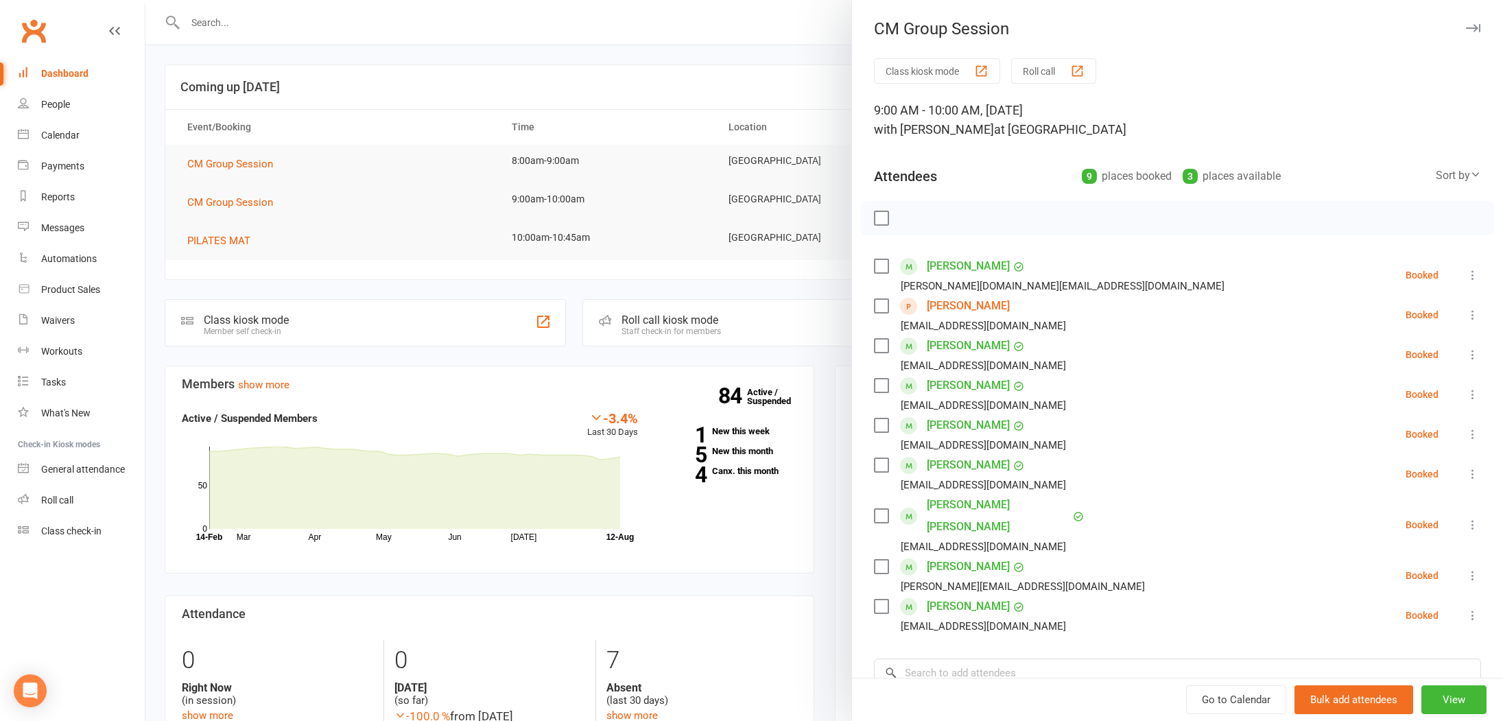
click at [961, 303] on link "[PERSON_NAME]" at bounding box center [968, 306] width 83 height 22
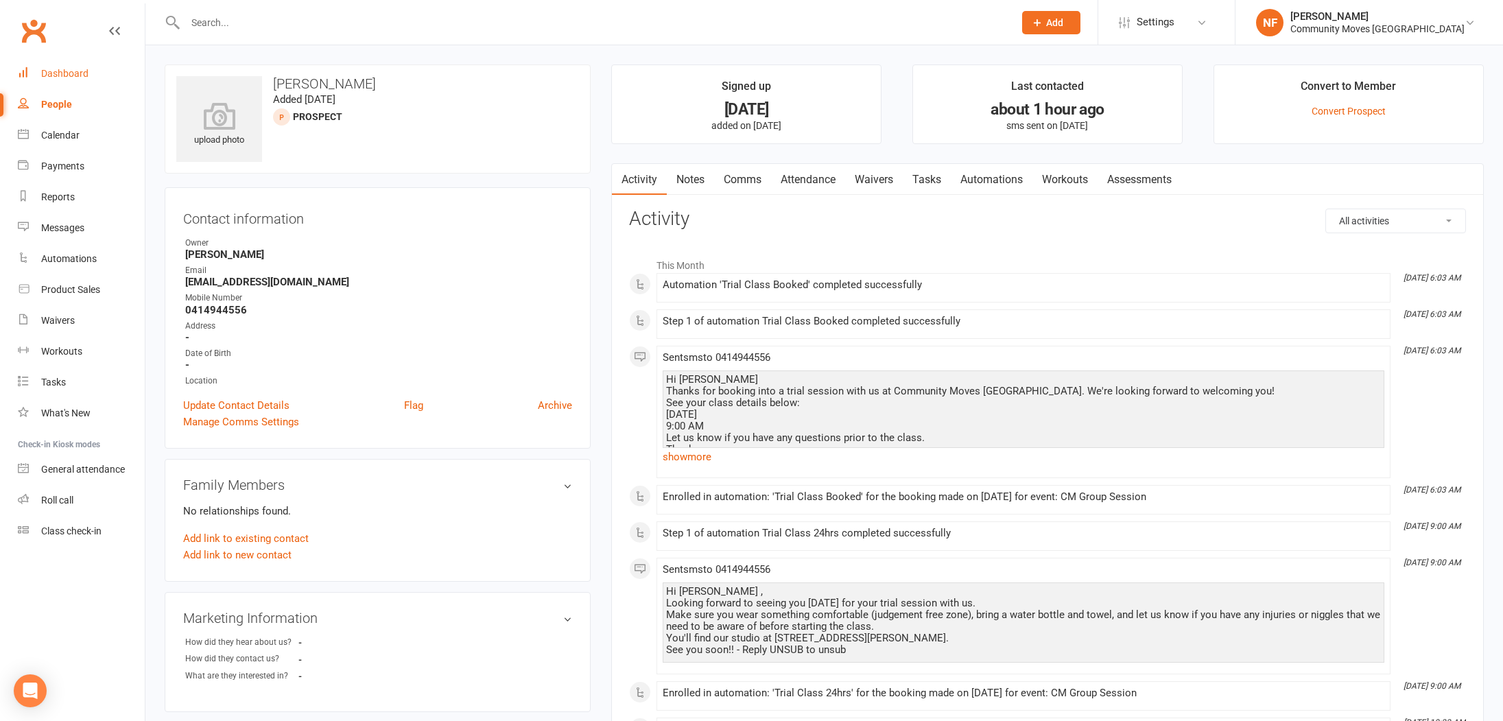
click at [73, 73] on div "Dashboard" at bounding box center [64, 73] width 47 height 11
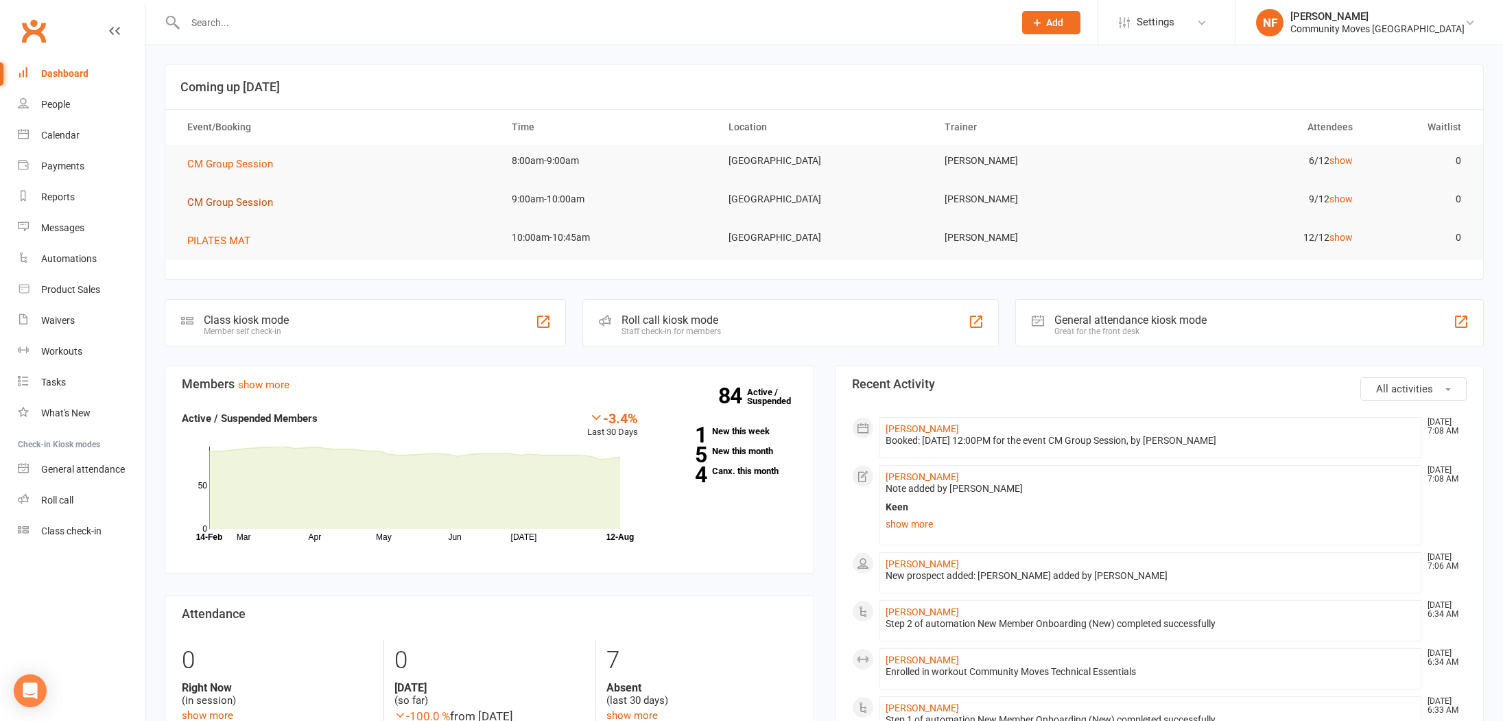
click at [233, 202] on span "CM Group Session" at bounding box center [230, 202] width 86 height 12
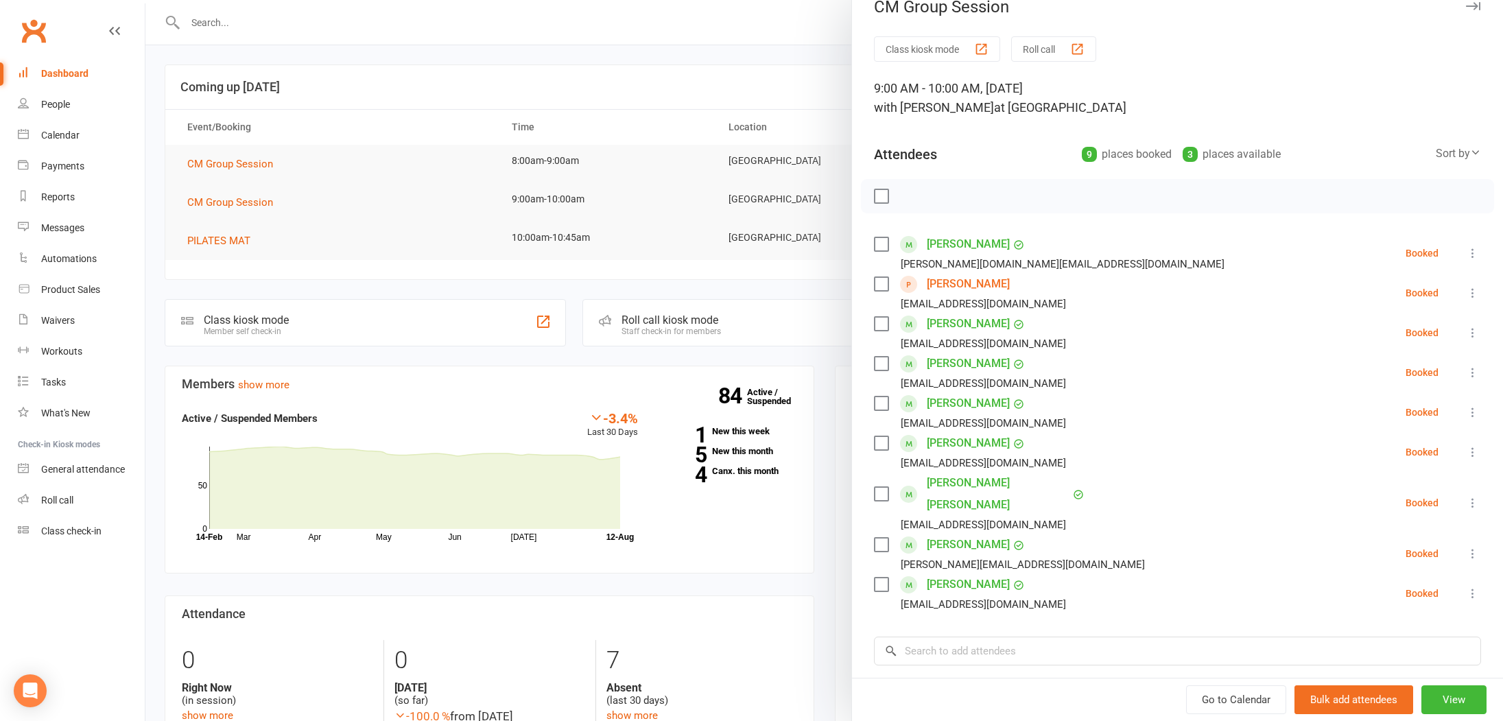
scroll to position [32, 0]
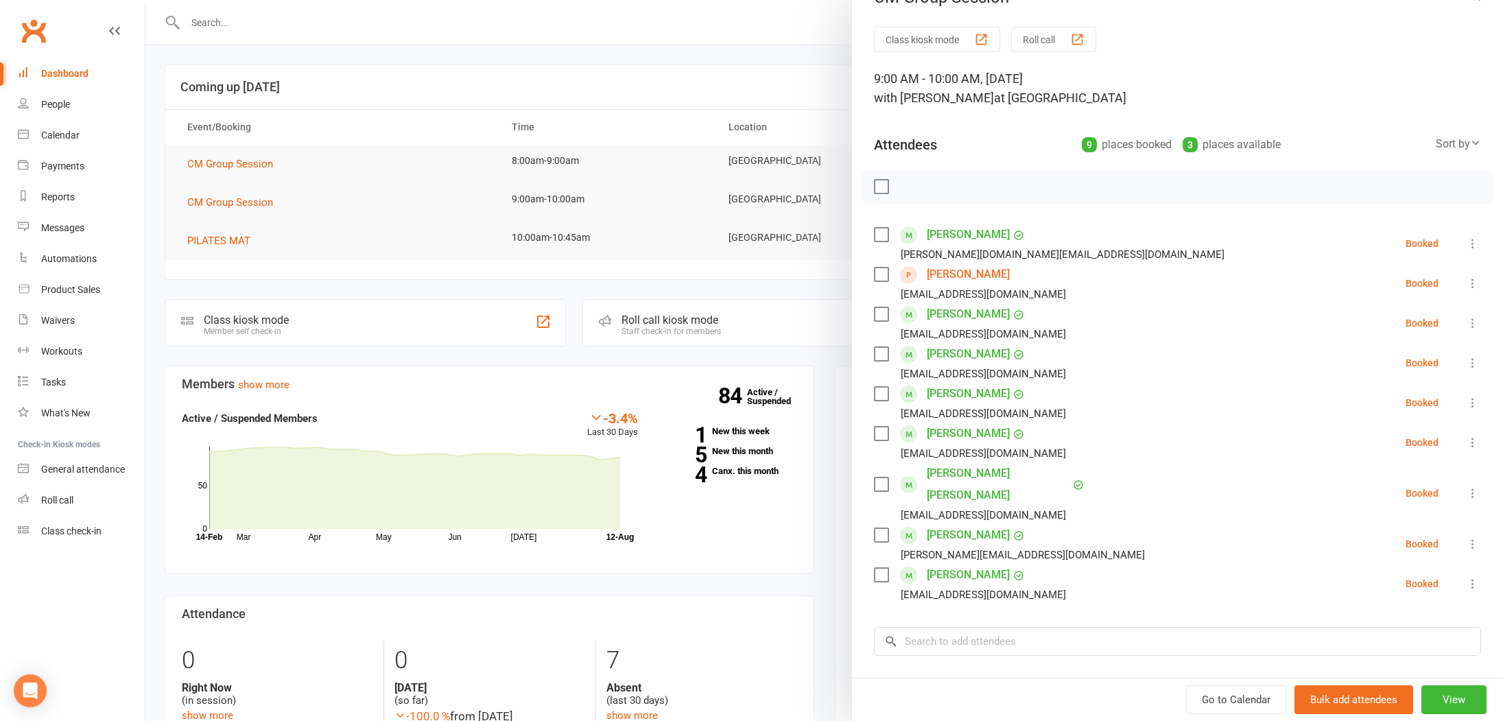
click at [231, 242] on div at bounding box center [824, 360] width 1358 height 721
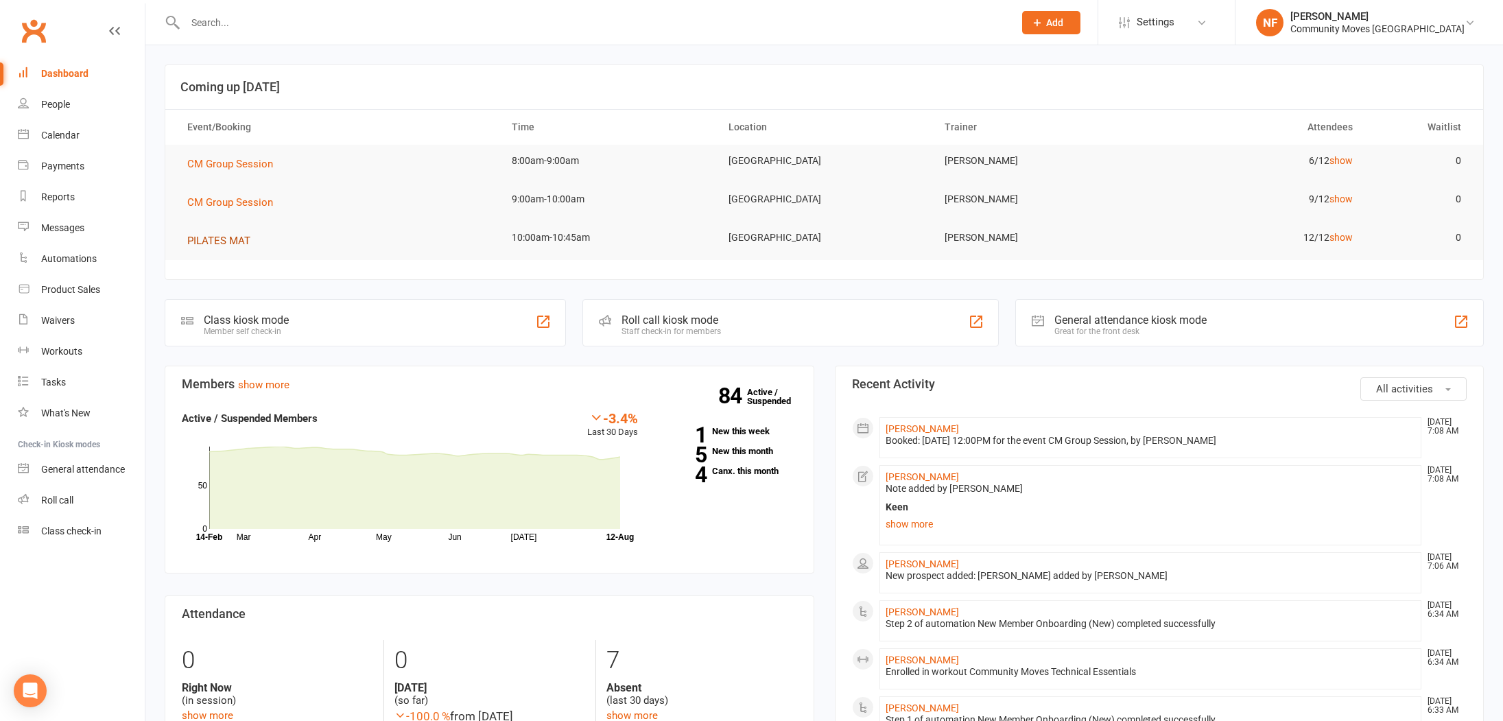
click at [232, 242] on span "PILATES MAT" at bounding box center [218, 241] width 63 height 12
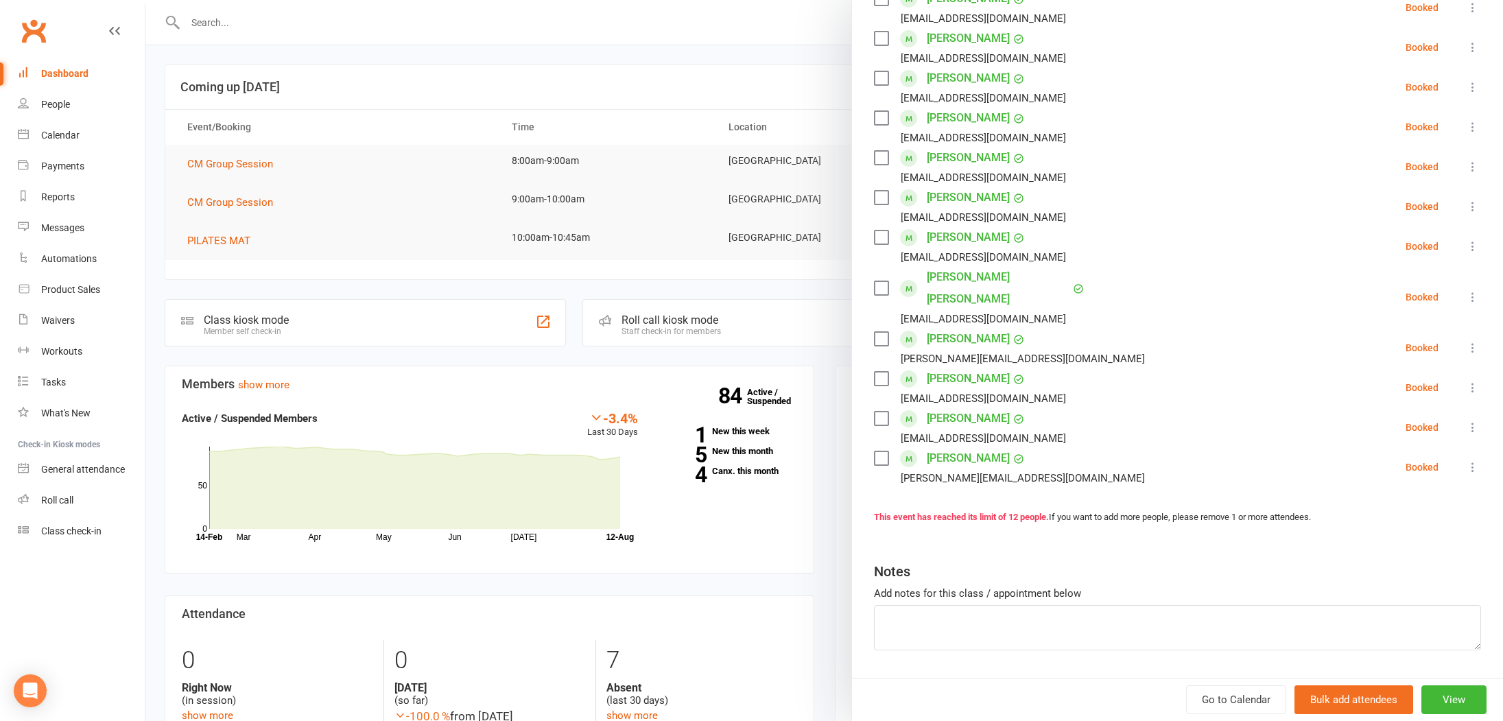
scroll to position [287, 0]
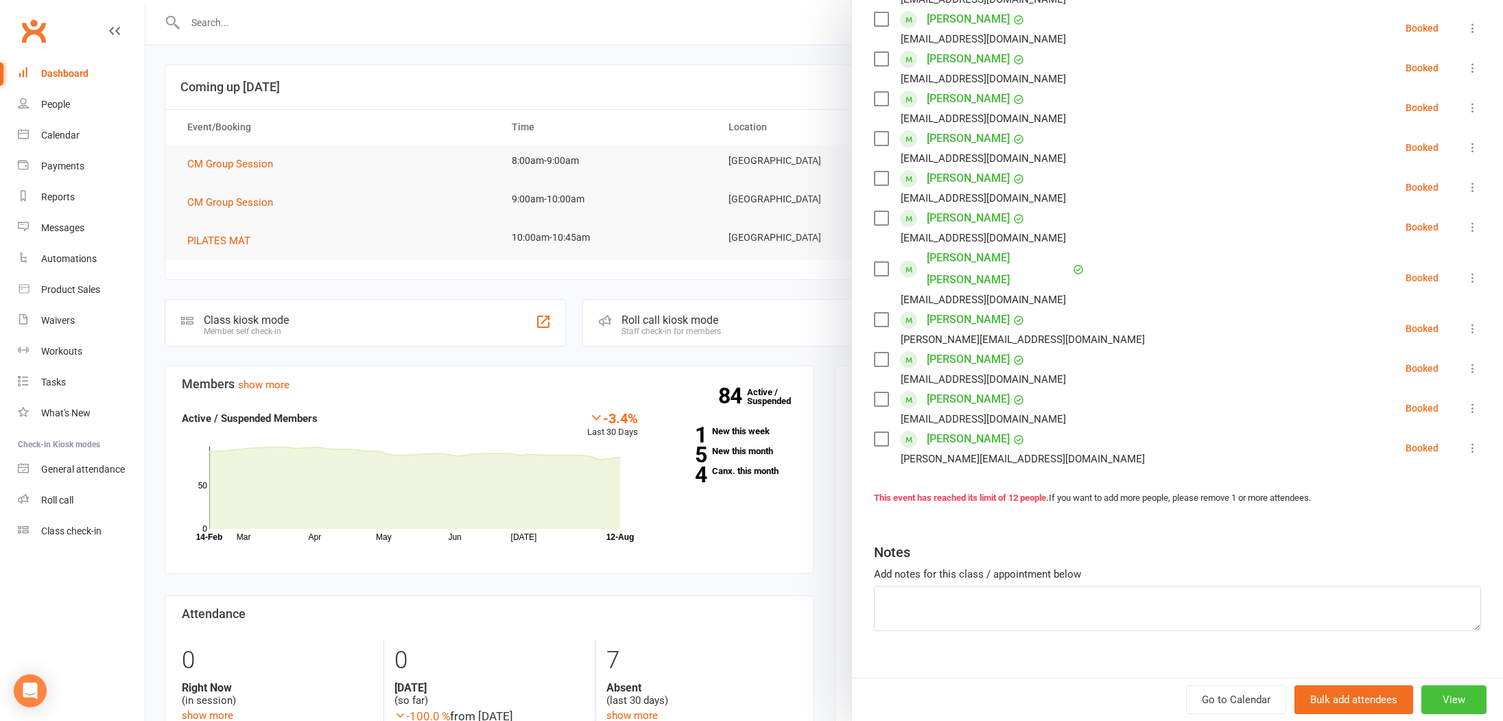
click at [1455, 705] on button "View" at bounding box center [1454, 699] width 65 height 29
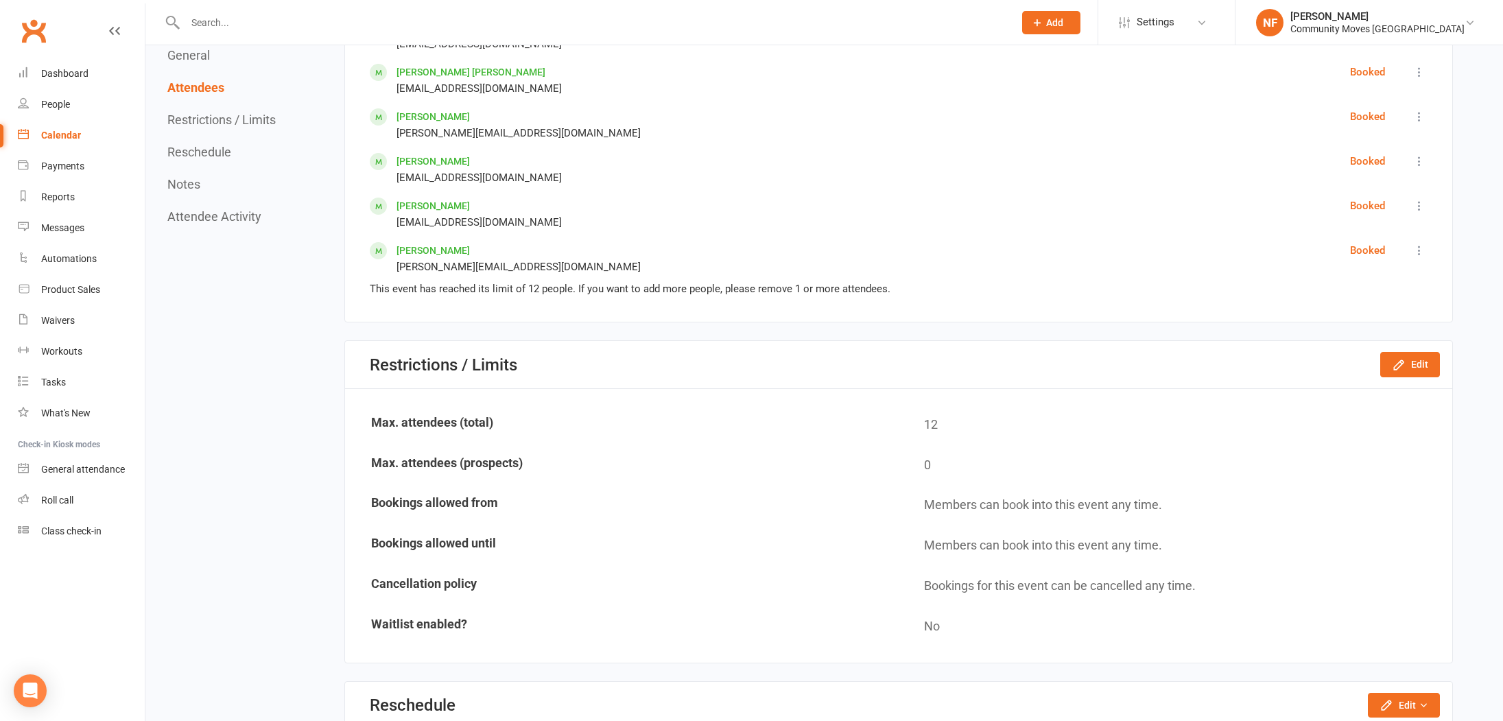
scroll to position [1080, 0]
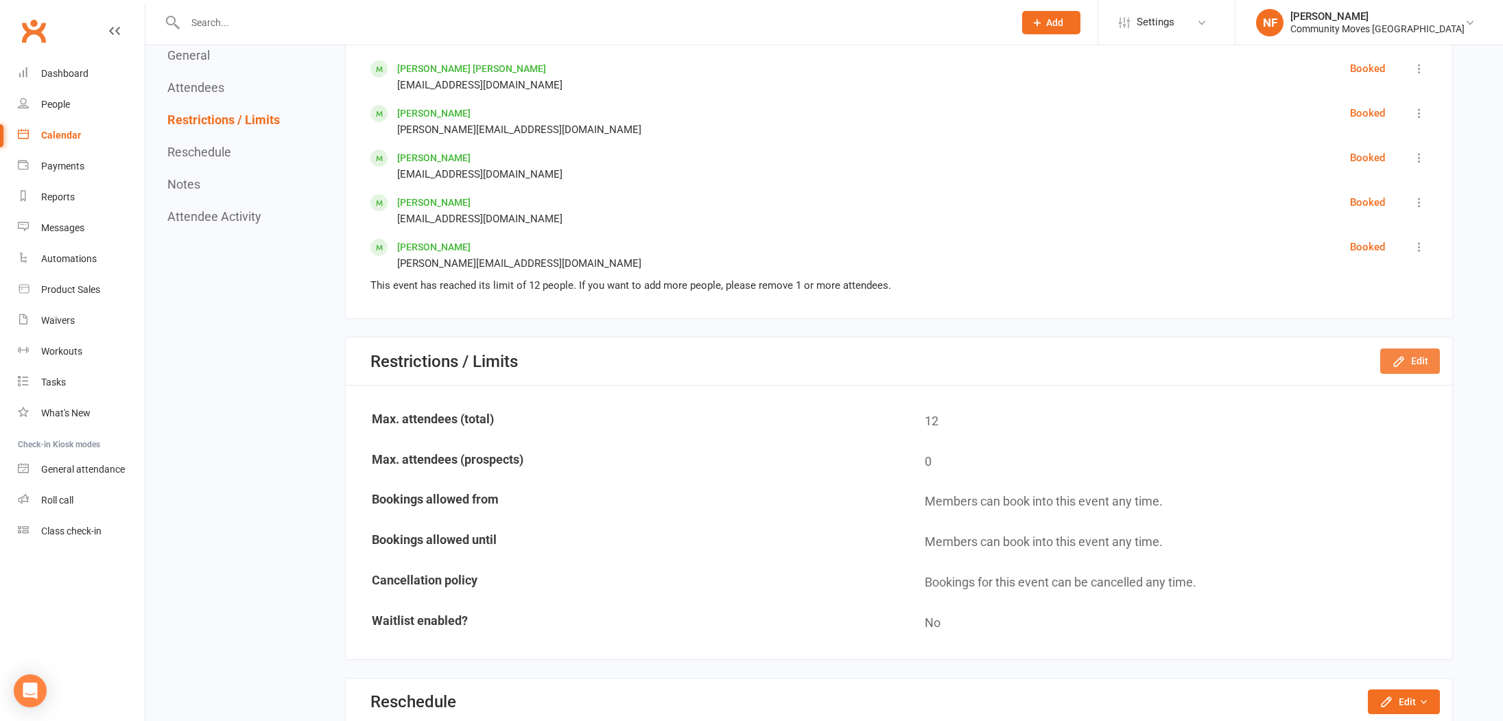
click at [1418, 364] on button "Edit" at bounding box center [1411, 361] width 60 height 25
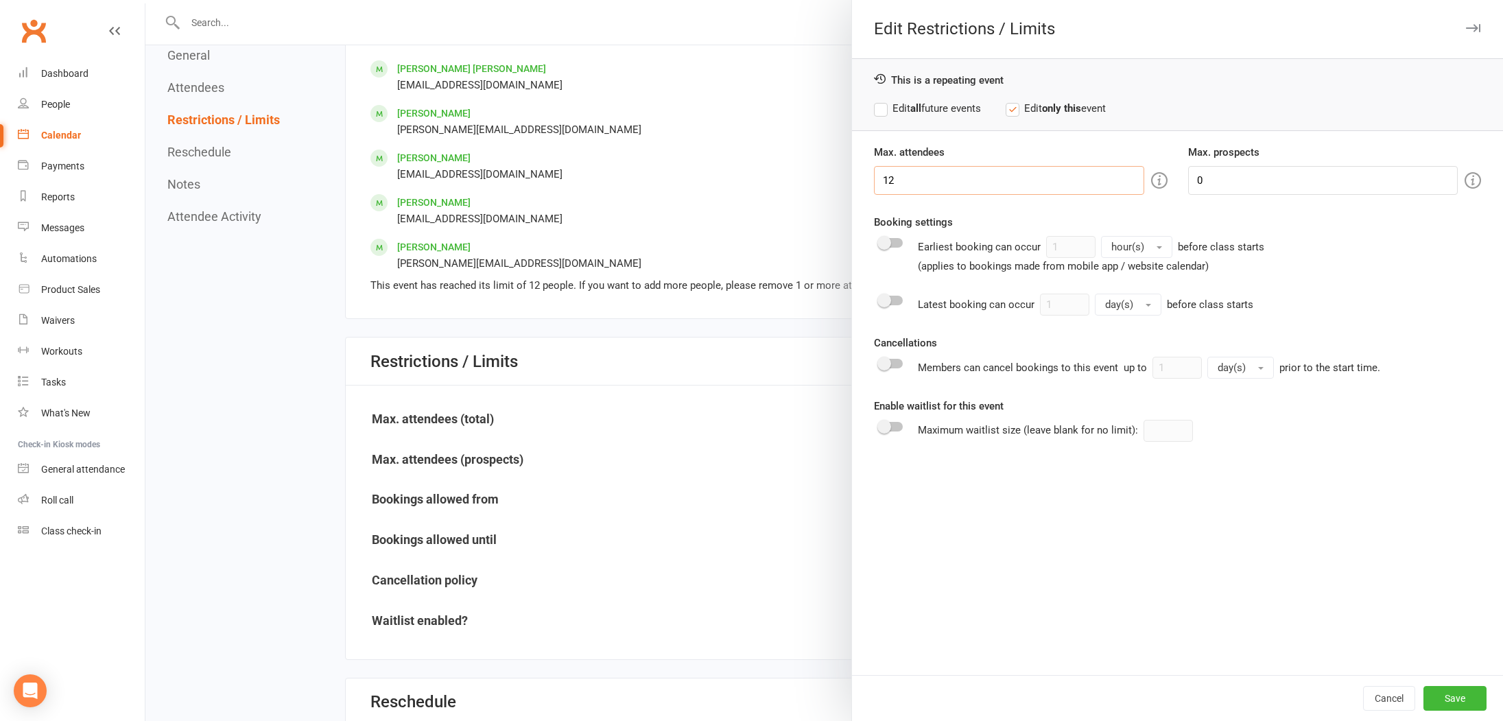
click at [958, 181] on input "12" at bounding box center [1009, 180] width 270 height 29
type input "14"
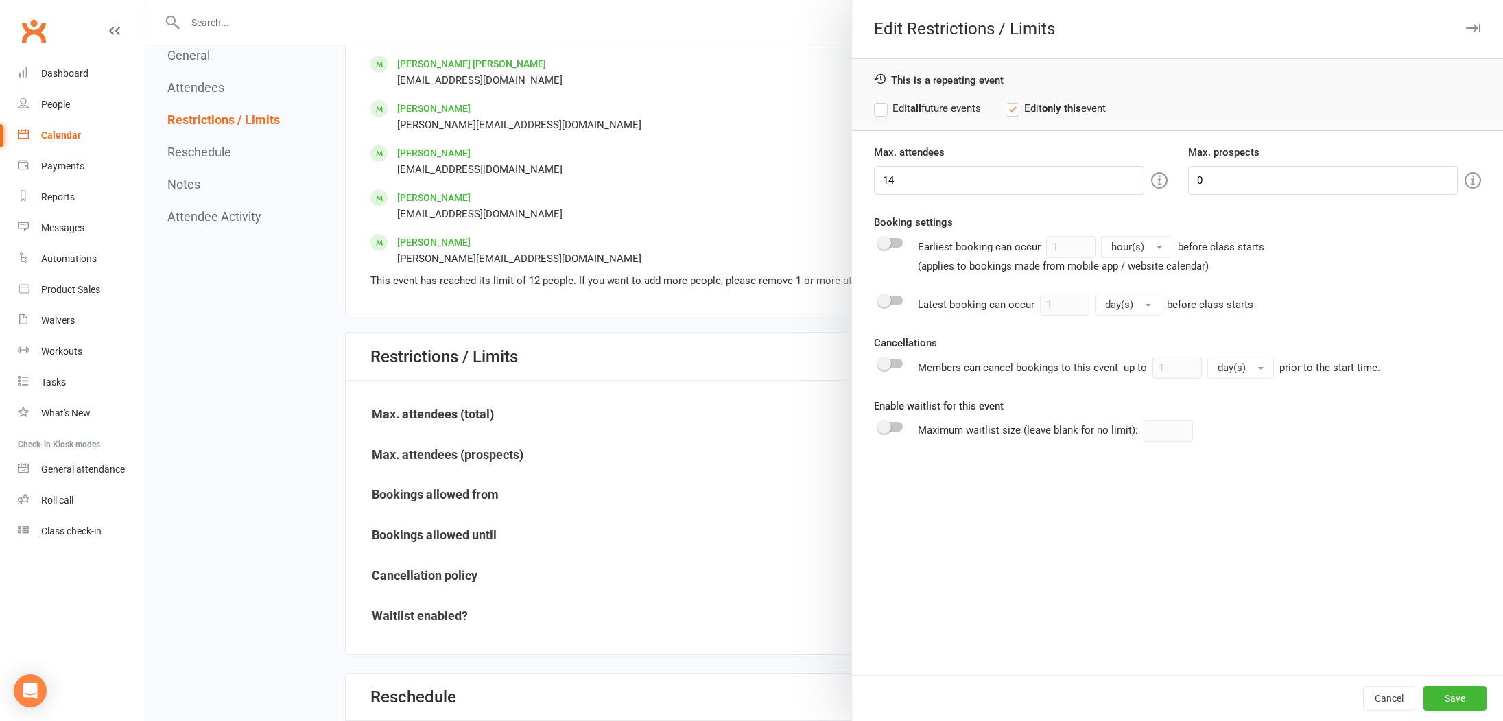
click at [880, 108] on label "Edit all future events" at bounding box center [927, 108] width 107 height 16
click at [1238, 185] on input "0" at bounding box center [1323, 180] width 270 height 29
type input "2"
click at [1453, 697] on button "Save" at bounding box center [1455, 698] width 63 height 25
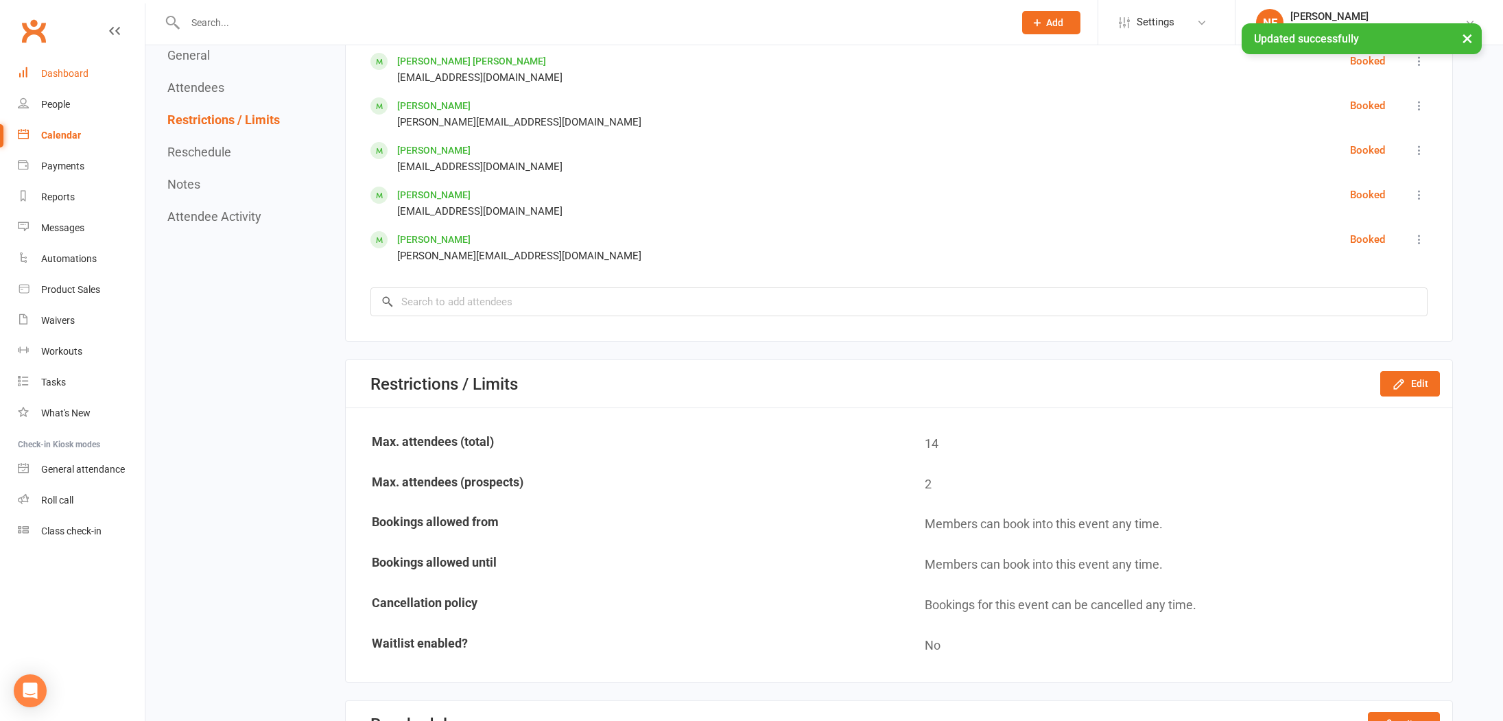
click at [70, 72] on div "Dashboard" at bounding box center [64, 73] width 47 height 11
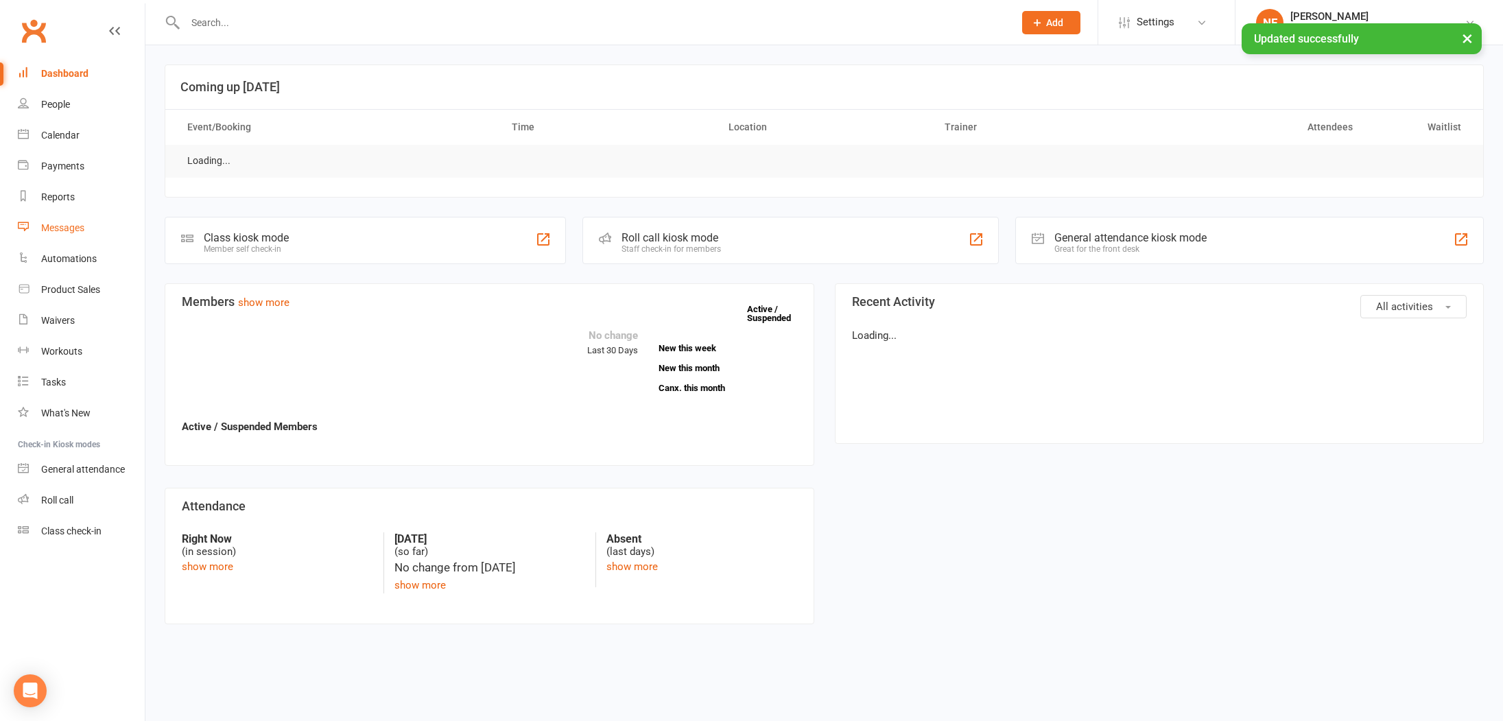
click at [67, 225] on div "Messages" at bounding box center [62, 227] width 43 height 11
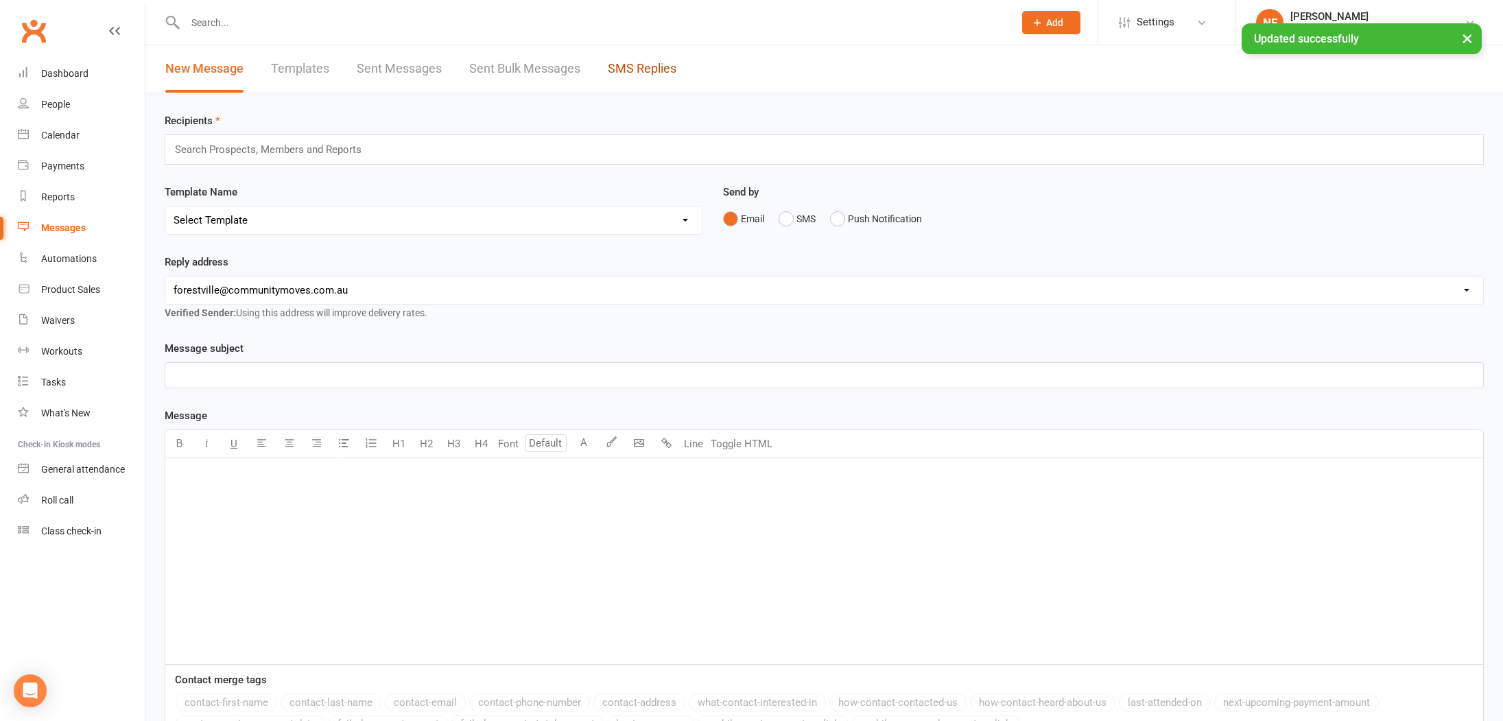
click at [643, 64] on link "SMS Replies" at bounding box center [642, 68] width 69 height 47
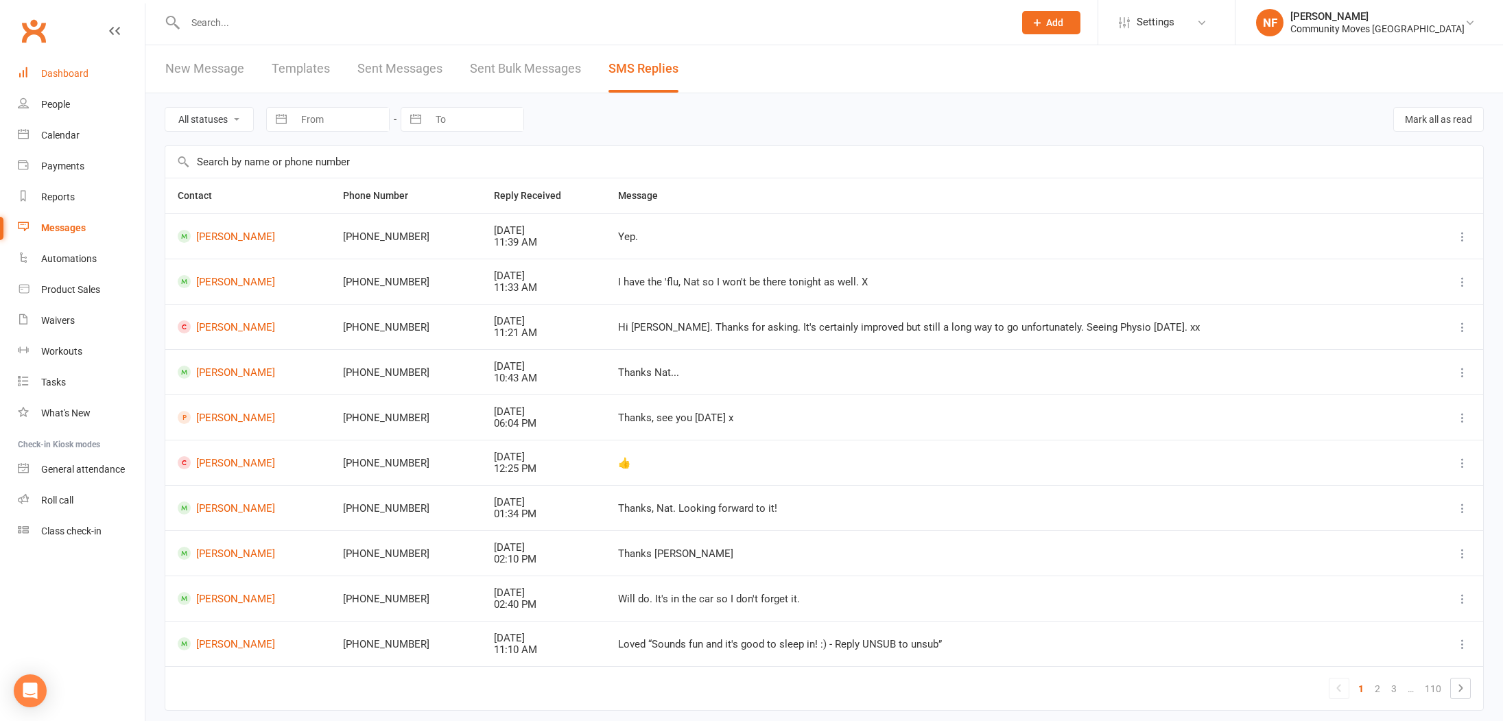
click at [80, 71] on div "Dashboard" at bounding box center [64, 73] width 47 height 11
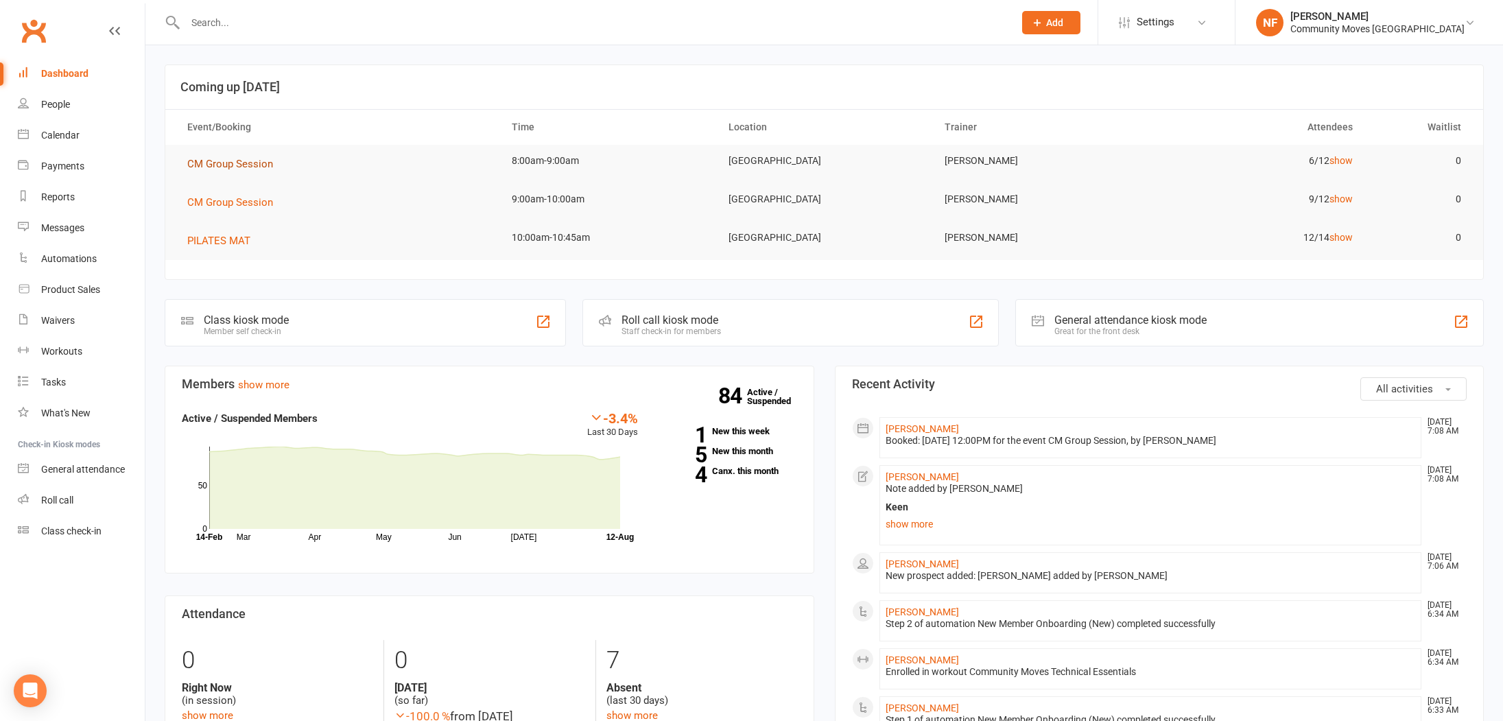
click at [247, 162] on span "CM Group Session" at bounding box center [230, 164] width 86 height 12
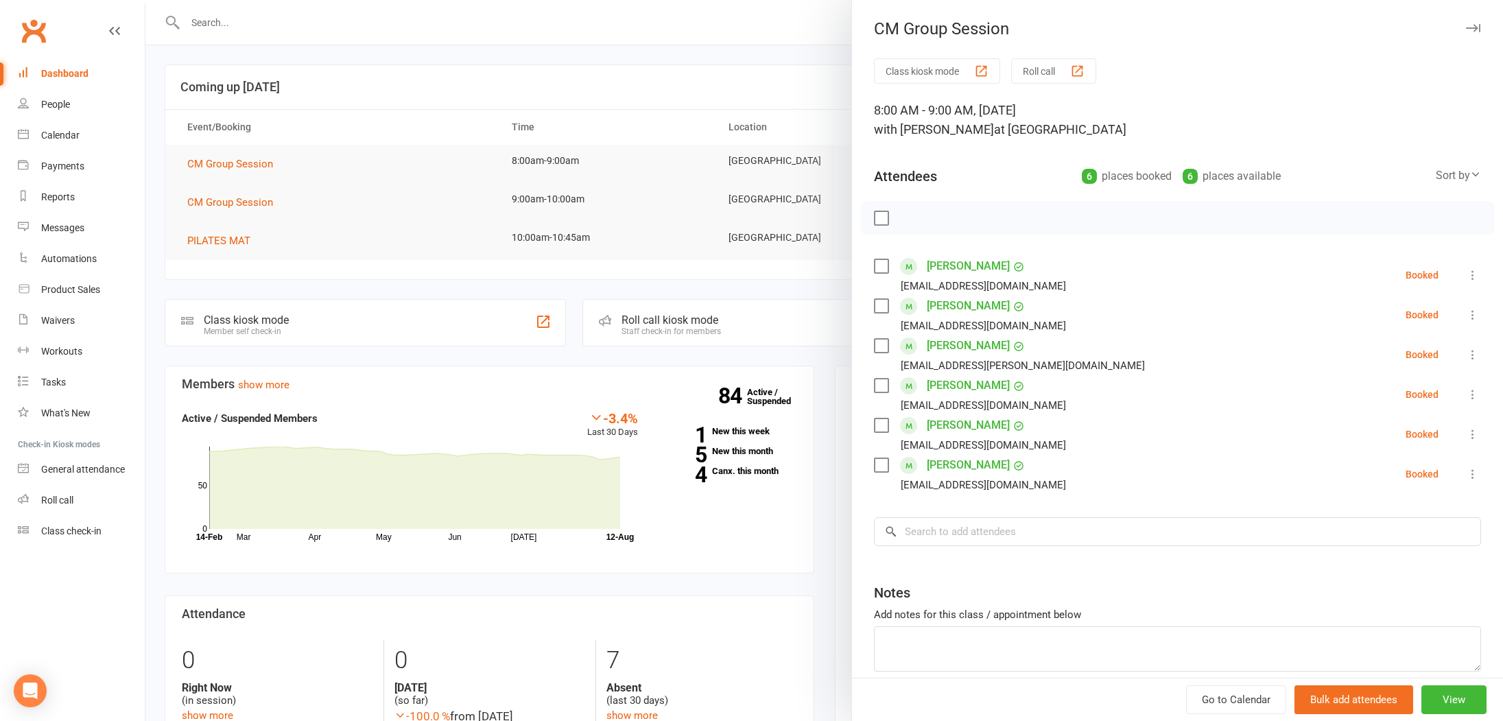
drag, startPoint x: 368, startPoint y: 203, endPoint x: 272, endPoint y: 208, distance: 96.9
click at [362, 205] on div at bounding box center [824, 360] width 1358 height 721
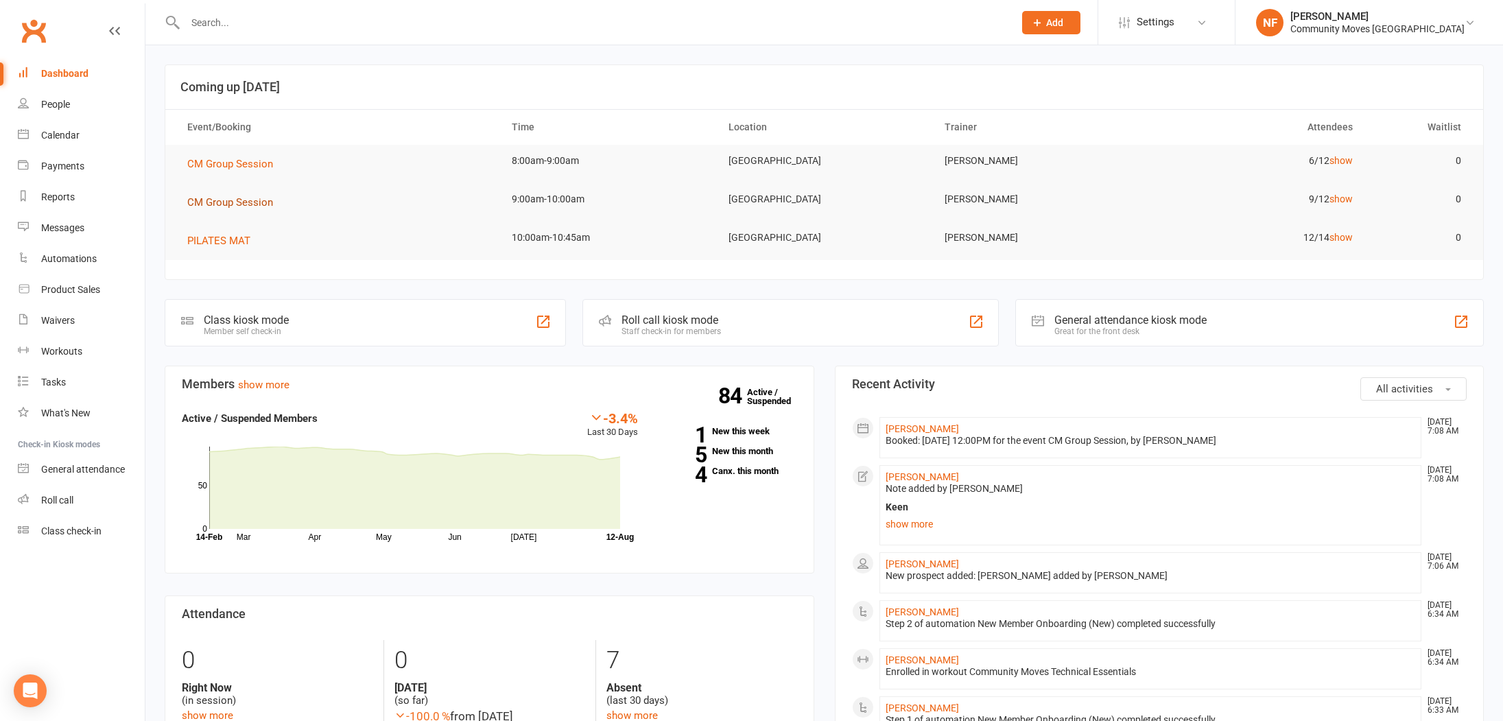
click at [230, 202] on span "CM Group Session" at bounding box center [230, 202] width 86 height 12
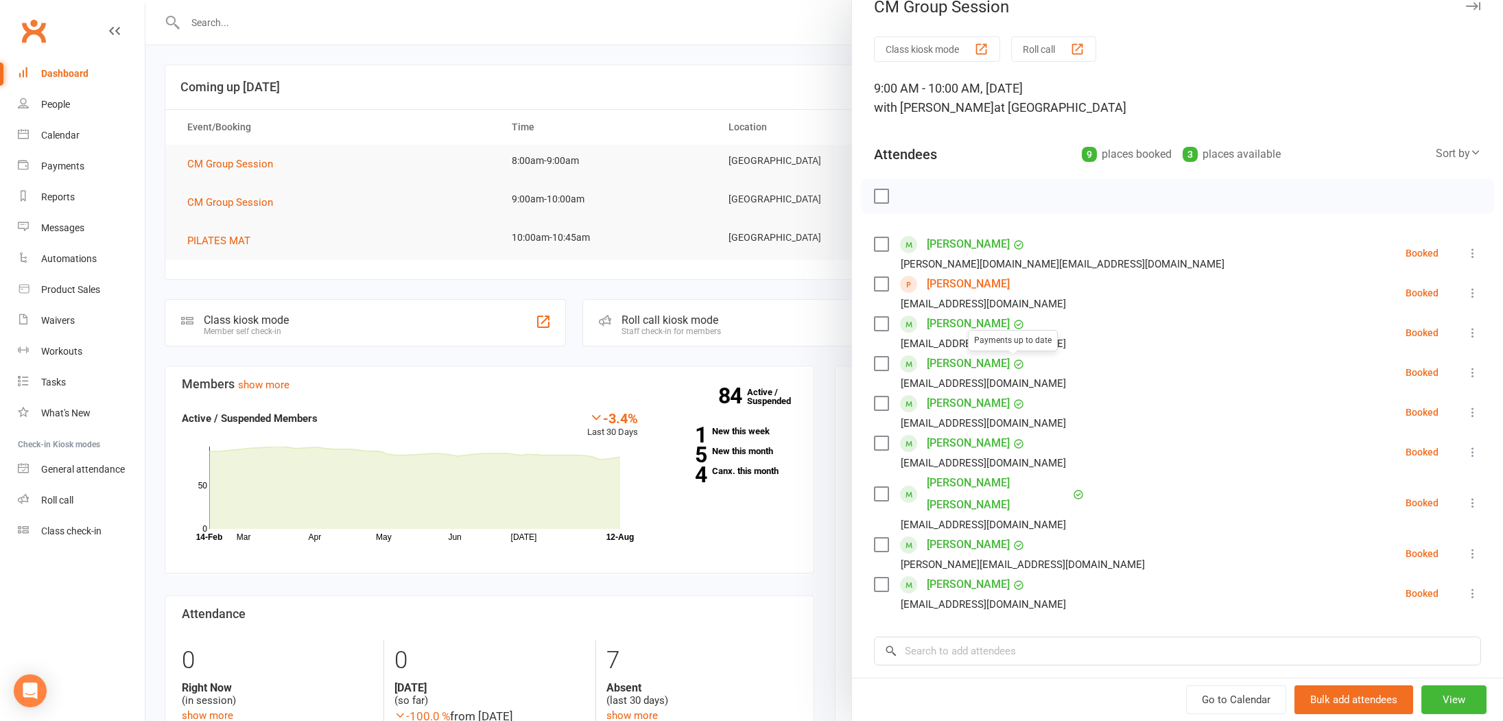
scroll to position [27, 0]
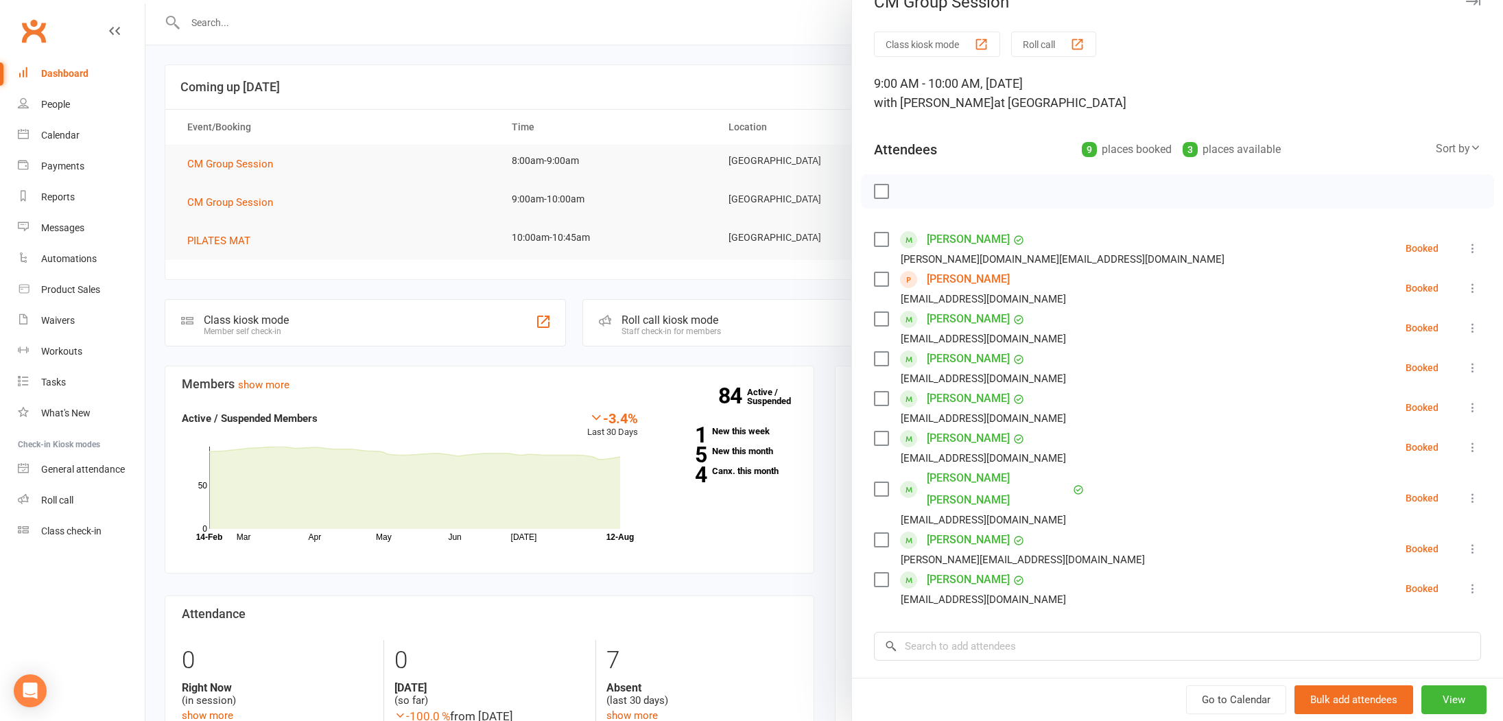
click at [372, 163] on div at bounding box center [824, 360] width 1358 height 721
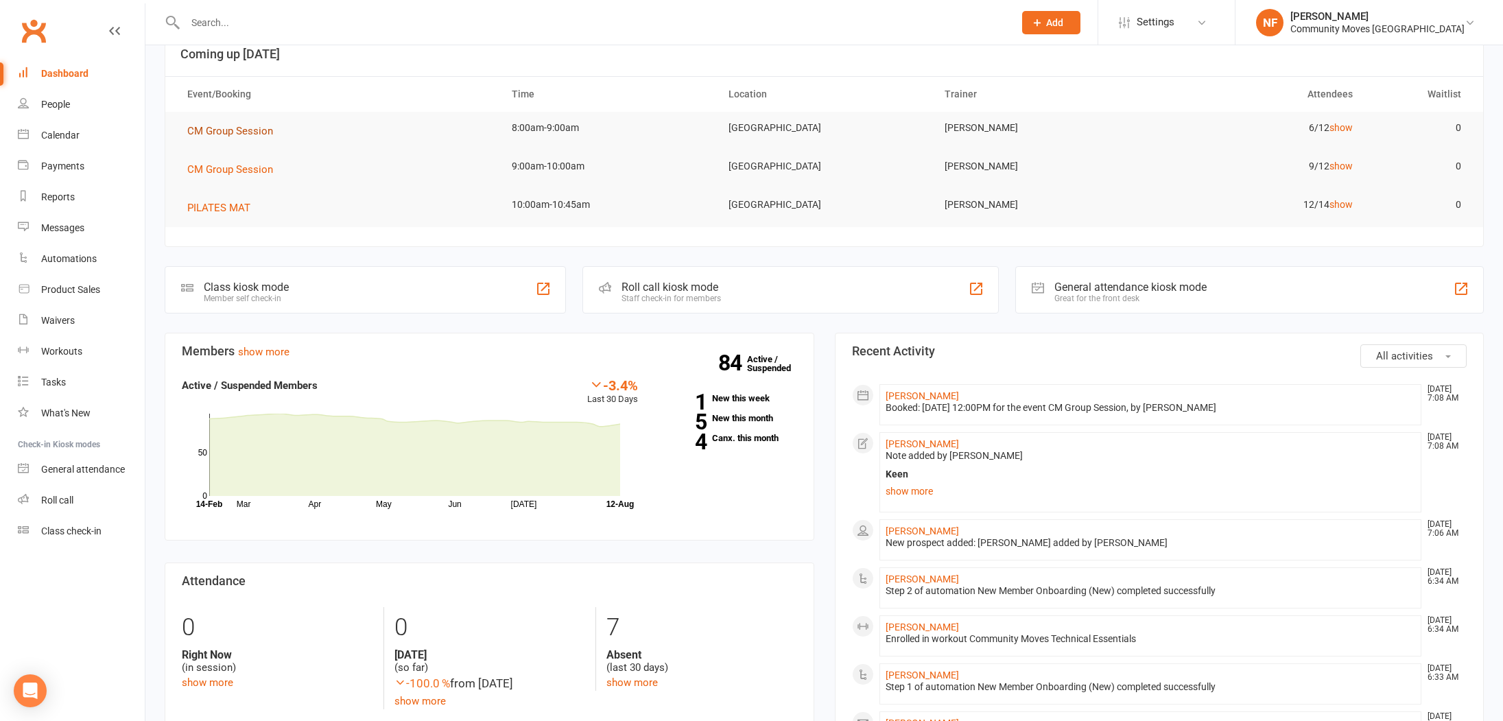
click at [242, 133] on span "CM Group Session" at bounding box center [230, 131] width 86 height 12
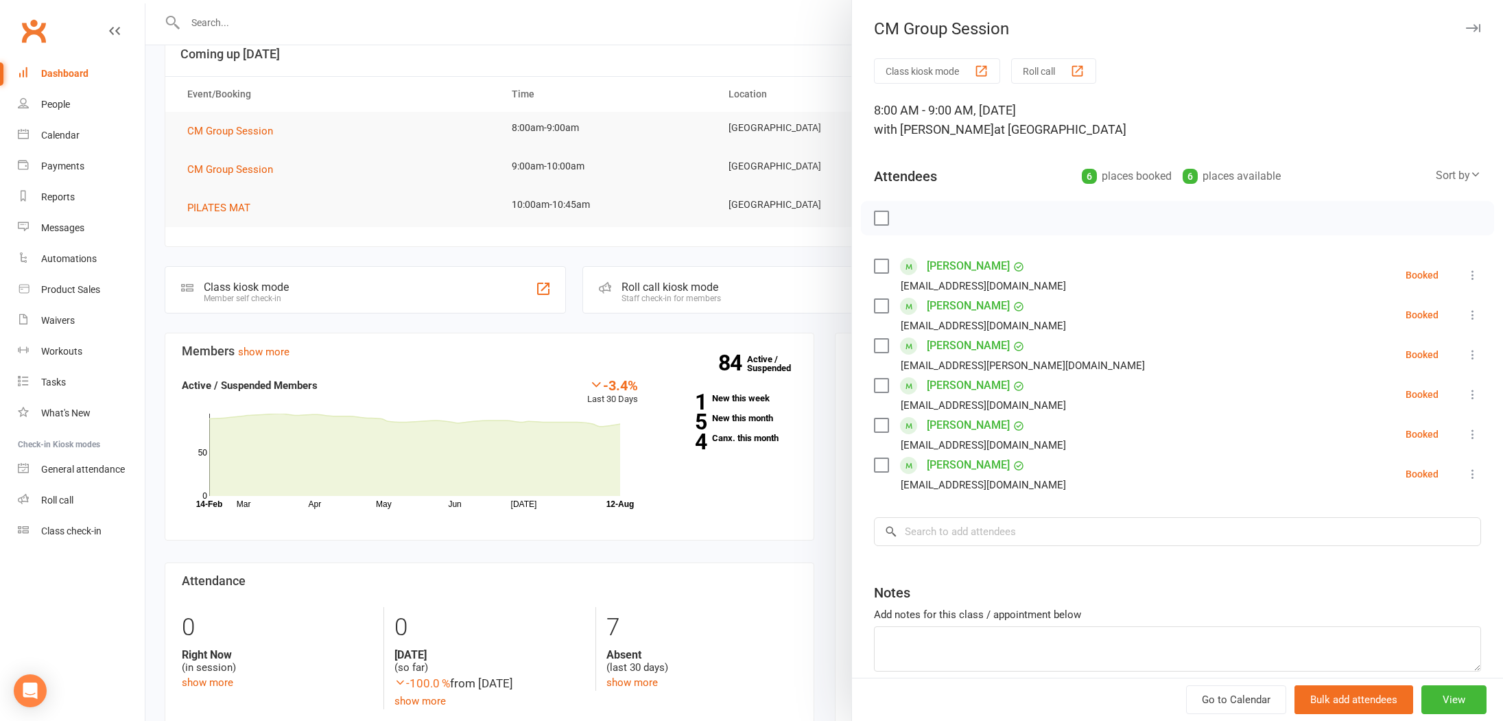
drag, startPoint x: 382, startPoint y: 138, endPoint x: 356, endPoint y: 137, distance: 25.4
click at [380, 137] on div at bounding box center [824, 360] width 1358 height 721
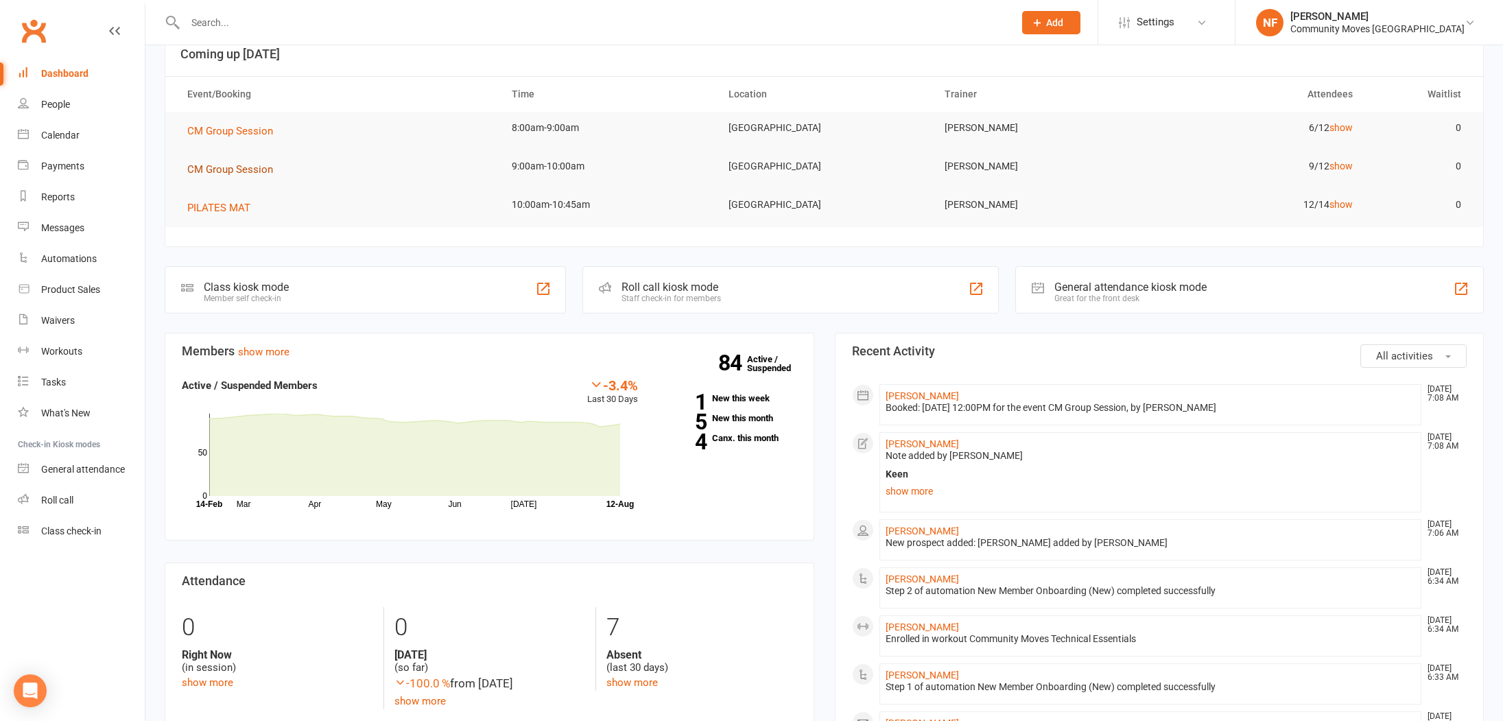
click at [224, 170] on span "CM Group Session" at bounding box center [230, 169] width 86 height 12
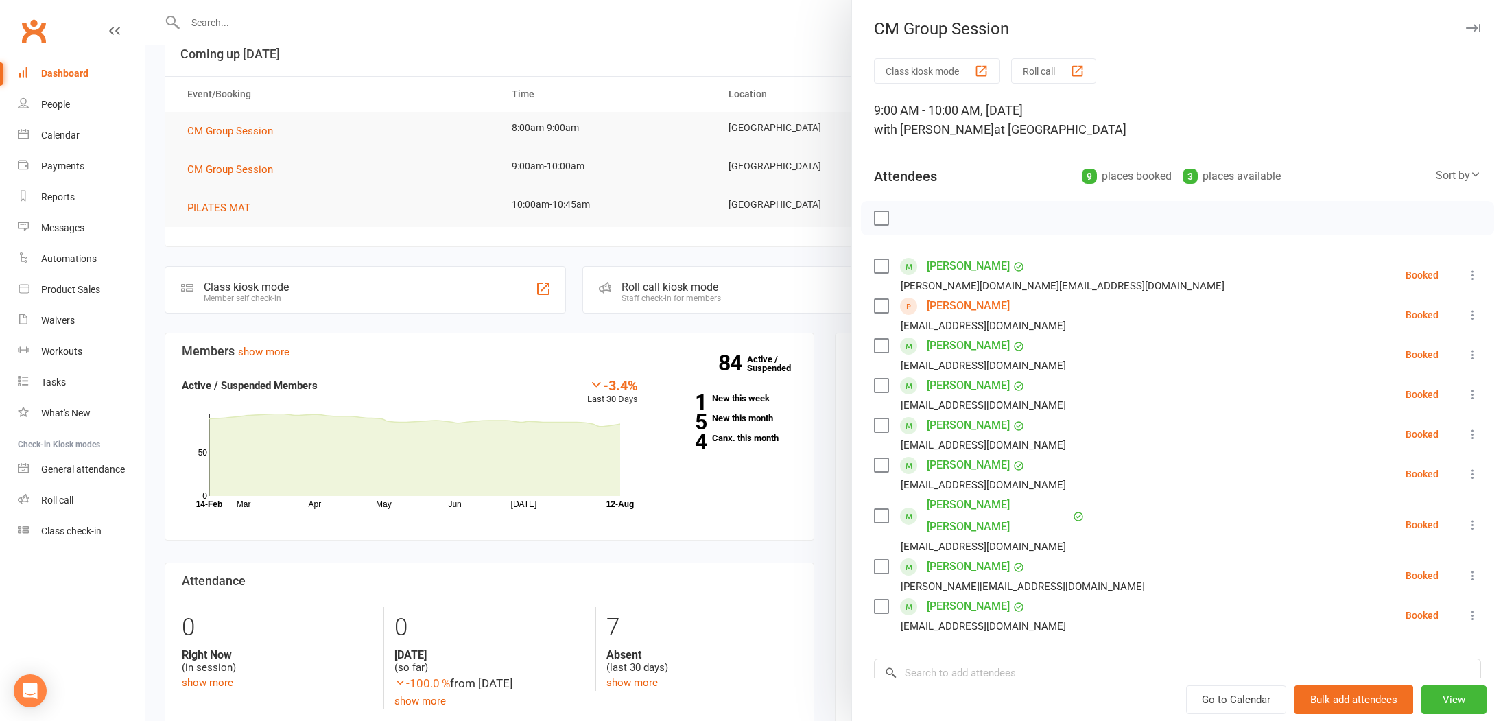
click at [239, 134] on div at bounding box center [824, 360] width 1358 height 721
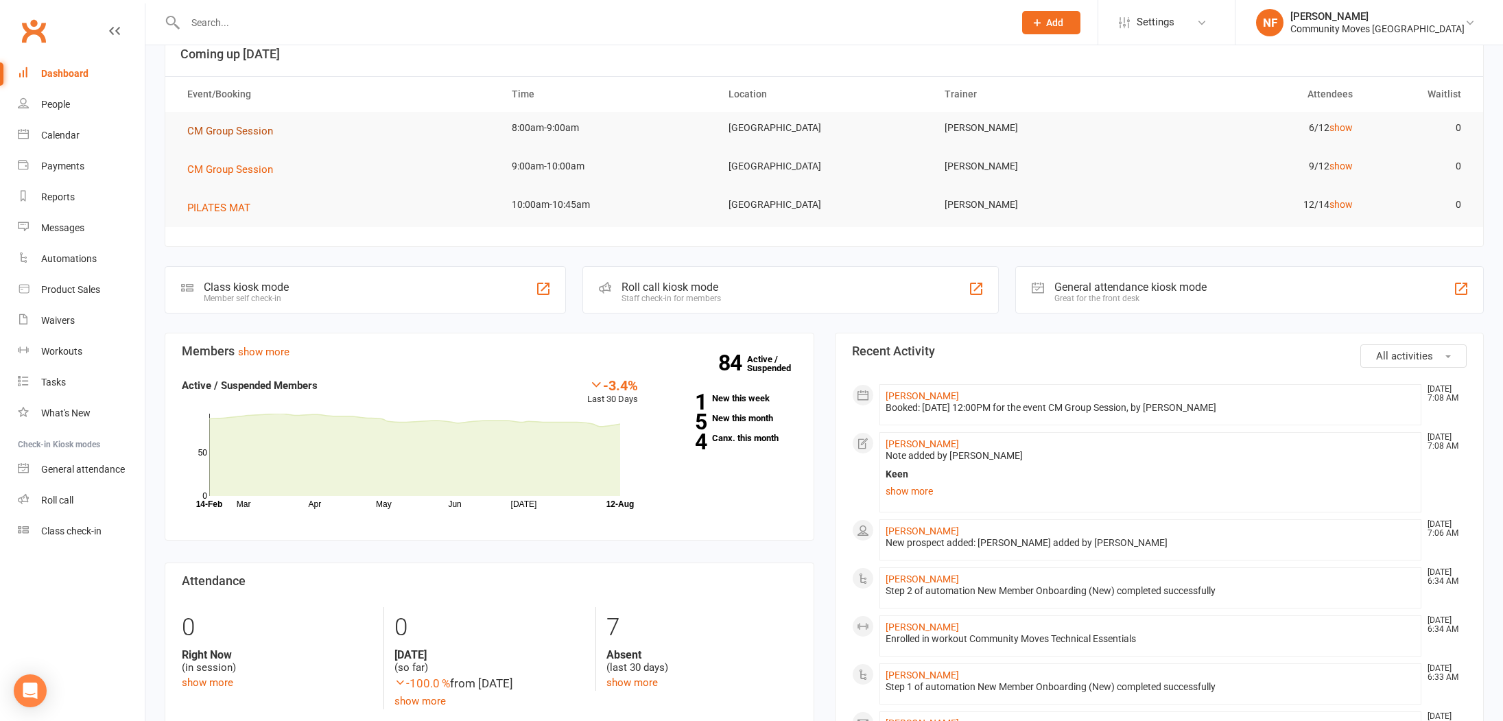
click at [233, 126] on span "CM Group Session" at bounding box center [230, 131] width 86 height 12
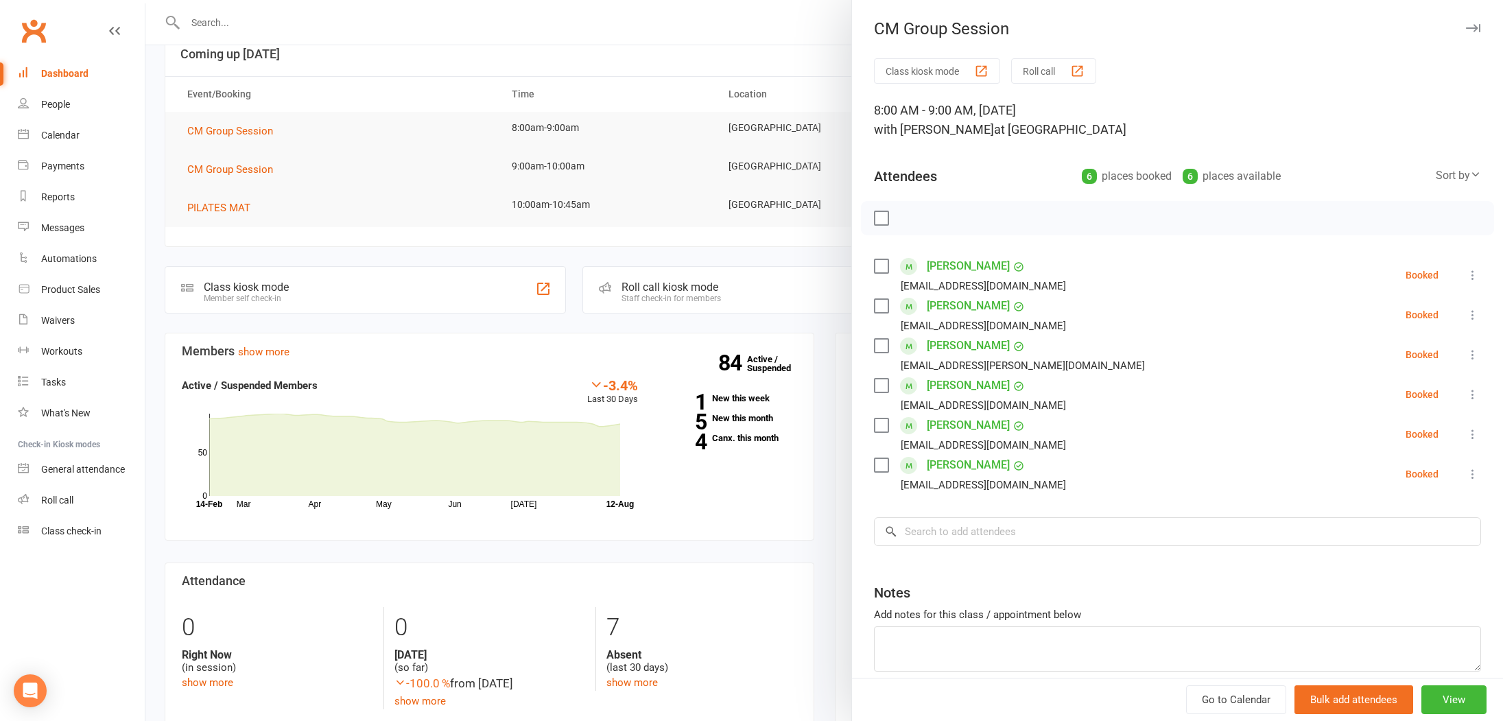
click at [1079, 70] on div "button" at bounding box center [1077, 71] width 14 height 14
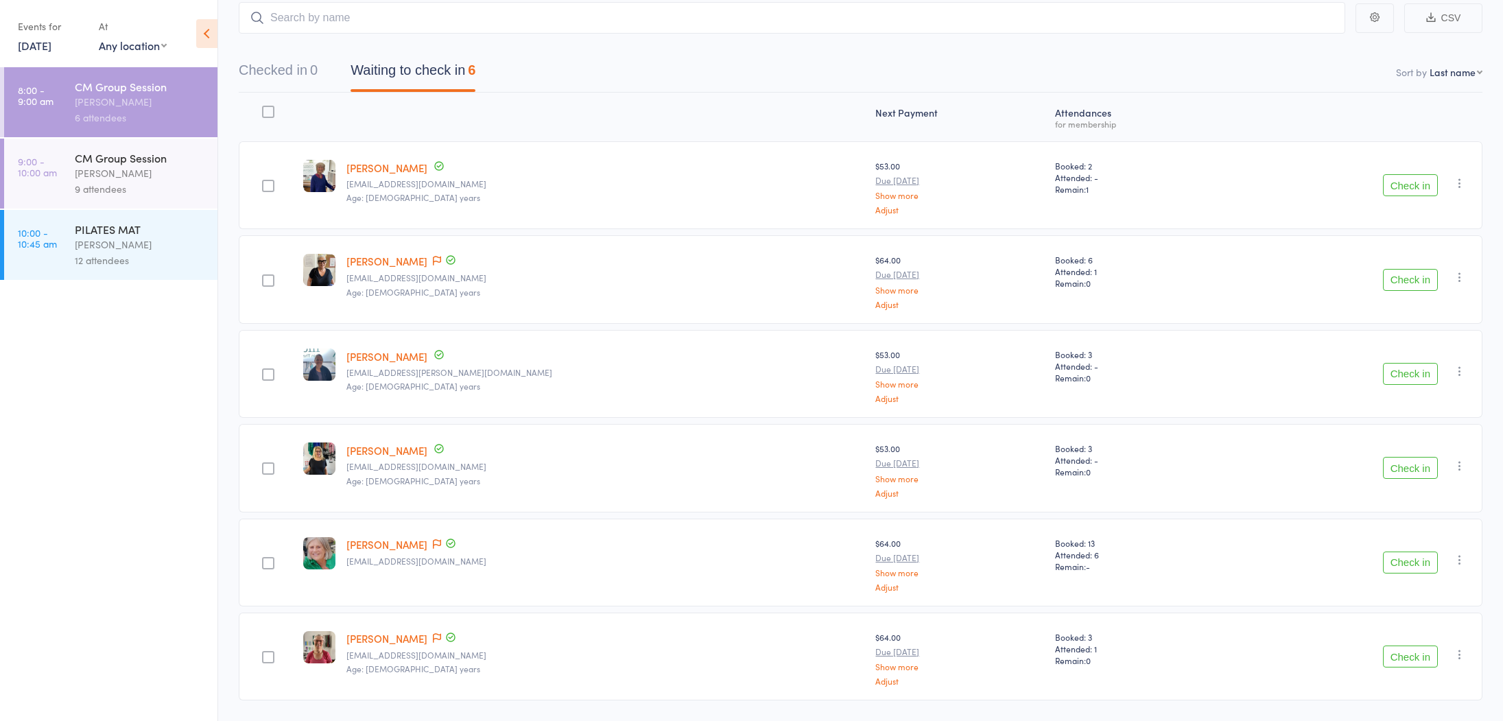
scroll to position [124, 0]
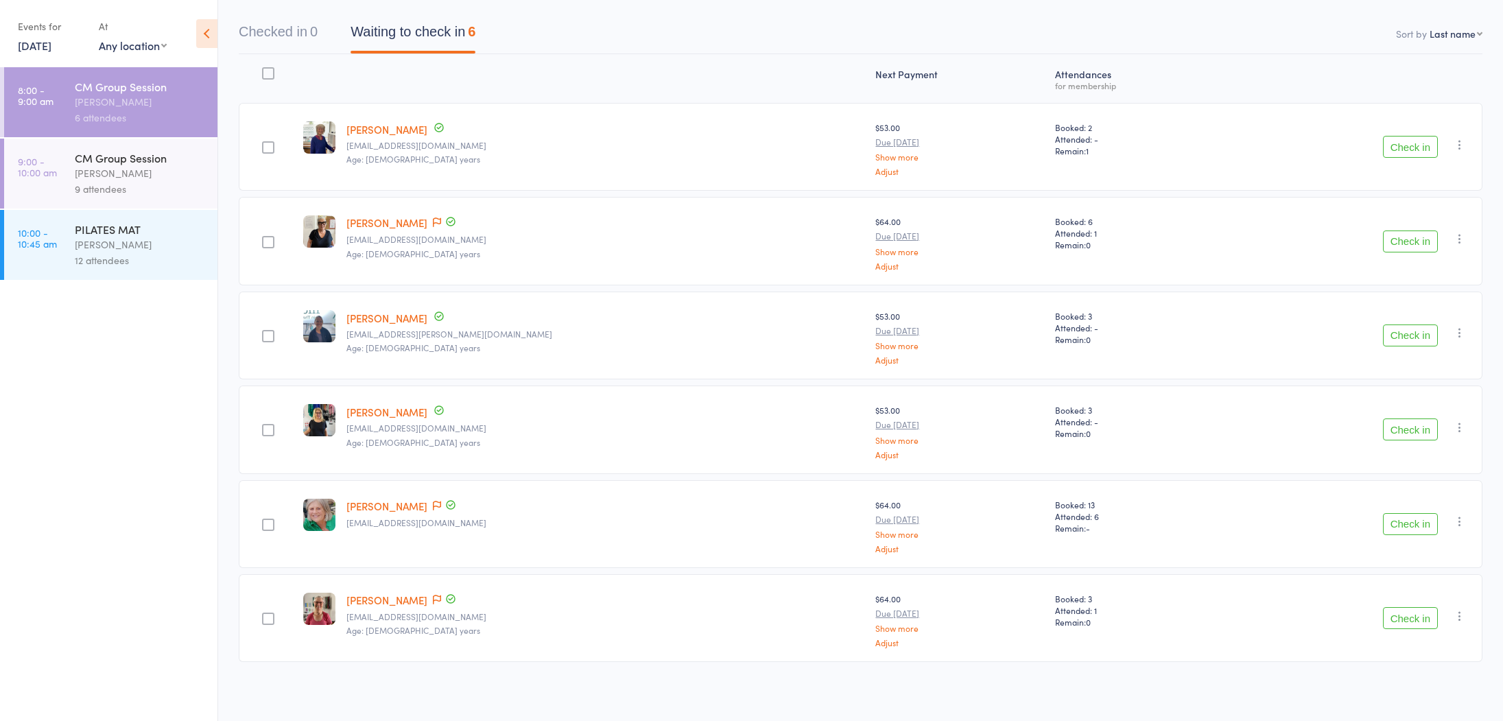
click at [1427, 621] on button "Check in" at bounding box center [1410, 618] width 55 height 22
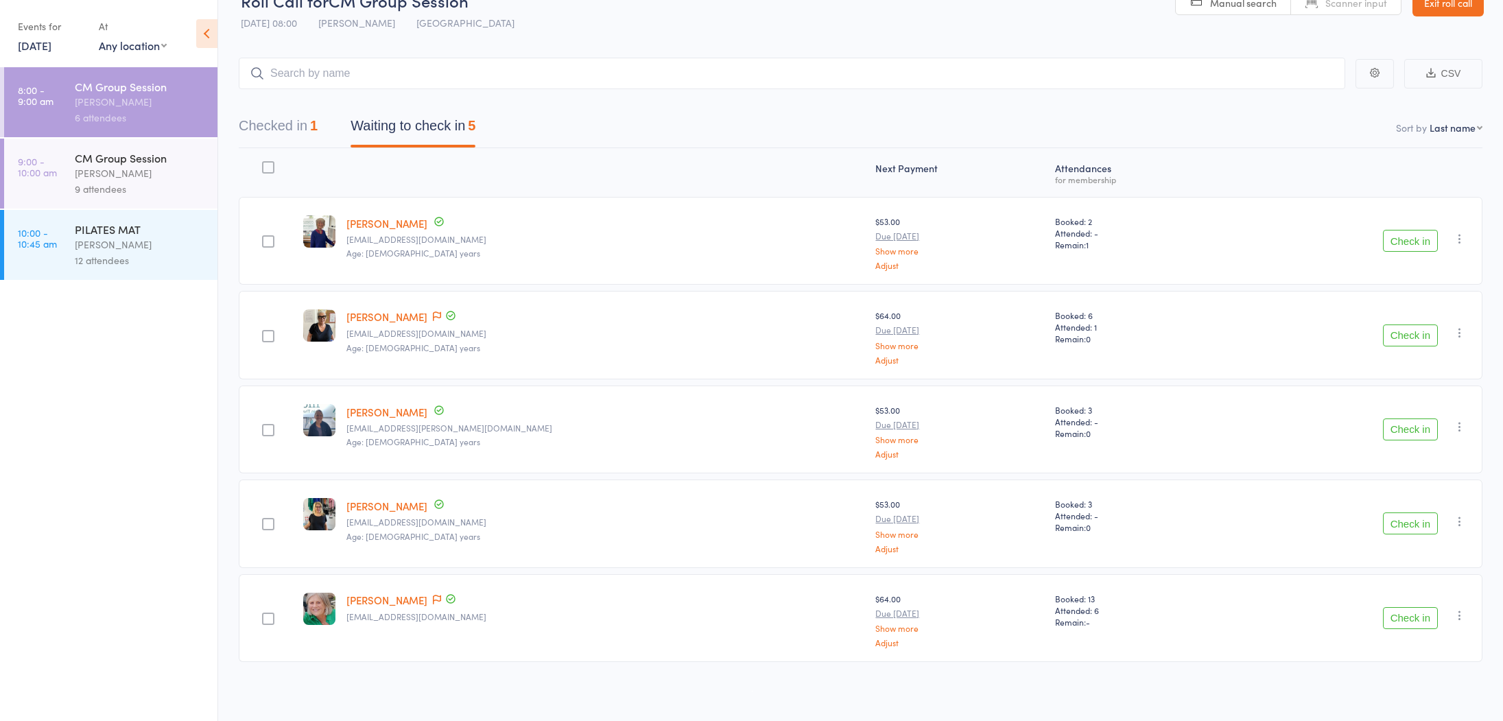
click at [1405, 524] on button "Check in" at bounding box center [1410, 524] width 55 height 22
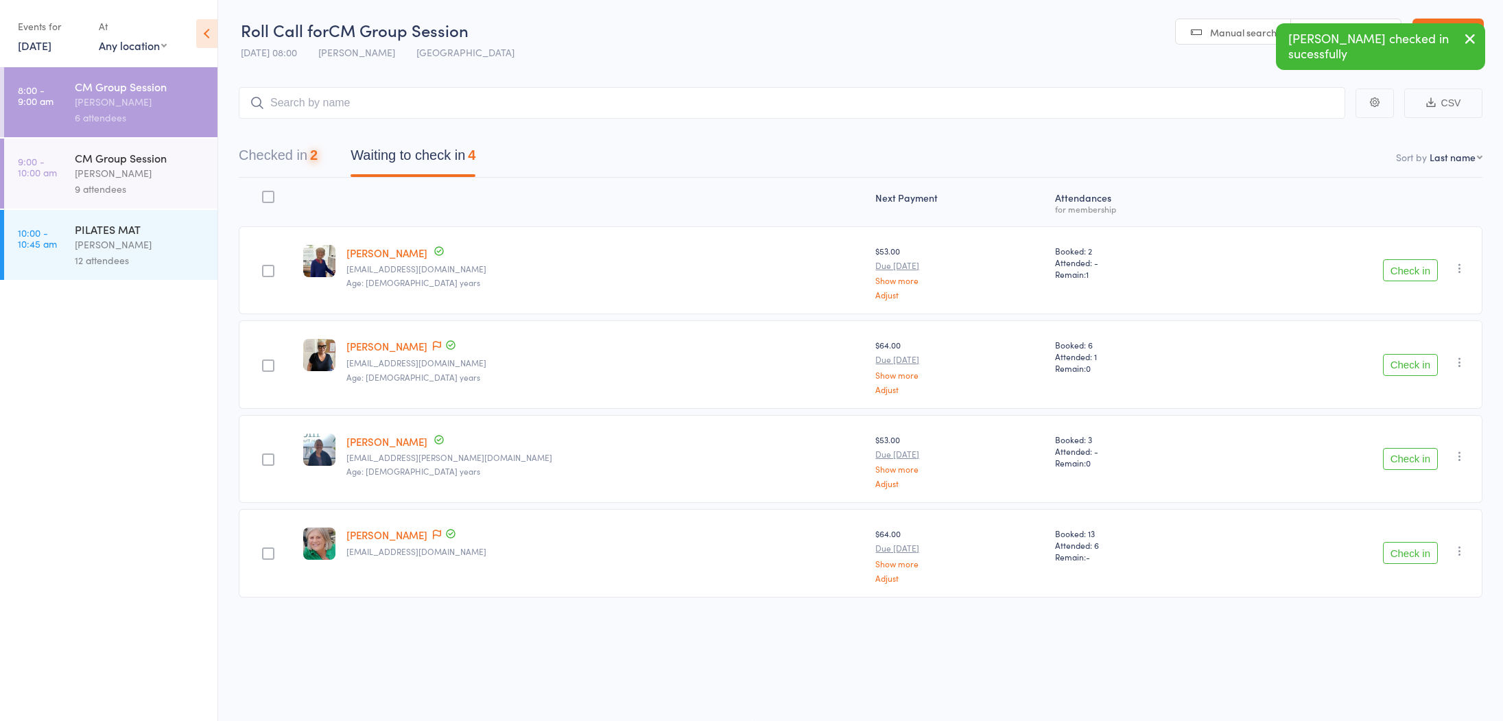
scroll to position [1, 0]
click at [1425, 269] on button "Check in" at bounding box center [1410, 270] width 55 height 22
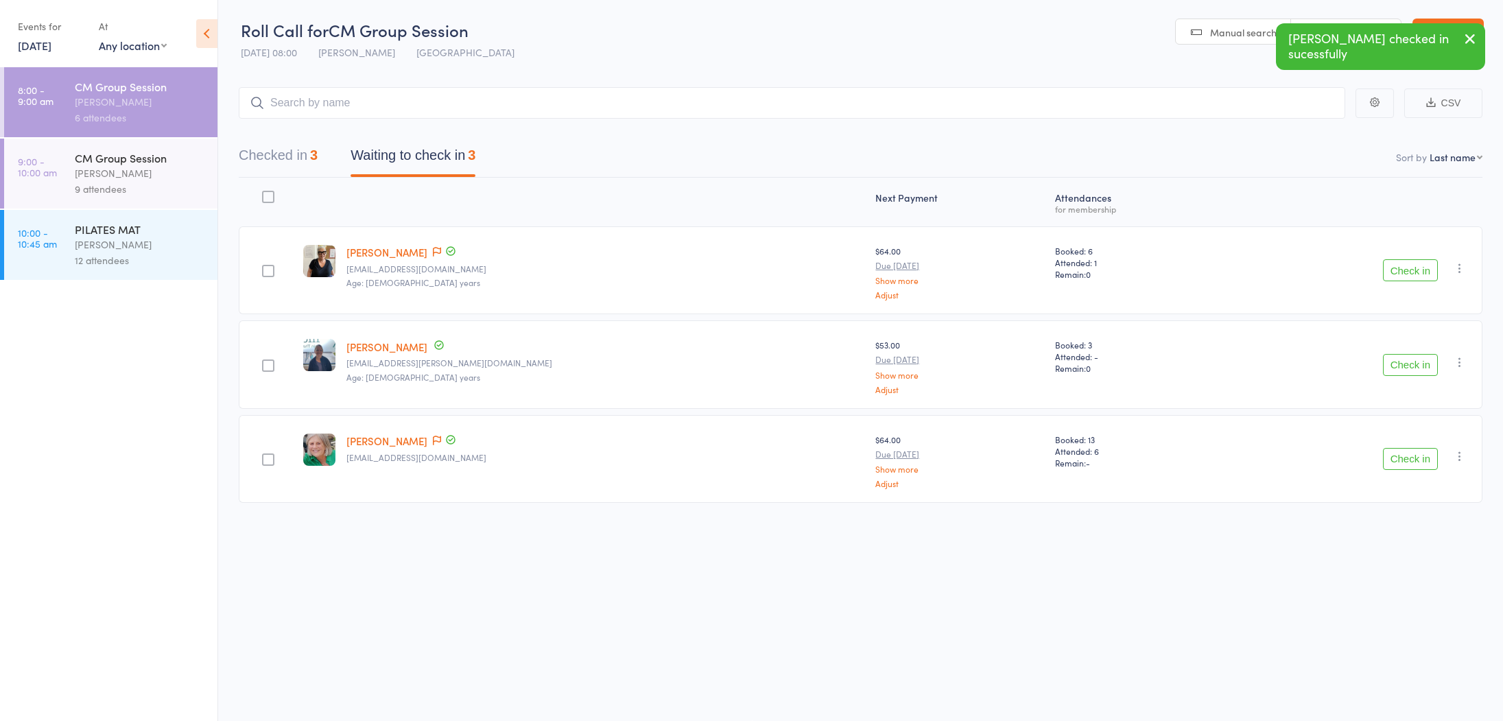
click at [1412, 274] on button "Check in" at bounding box center [1410, 270] width 55 height 22
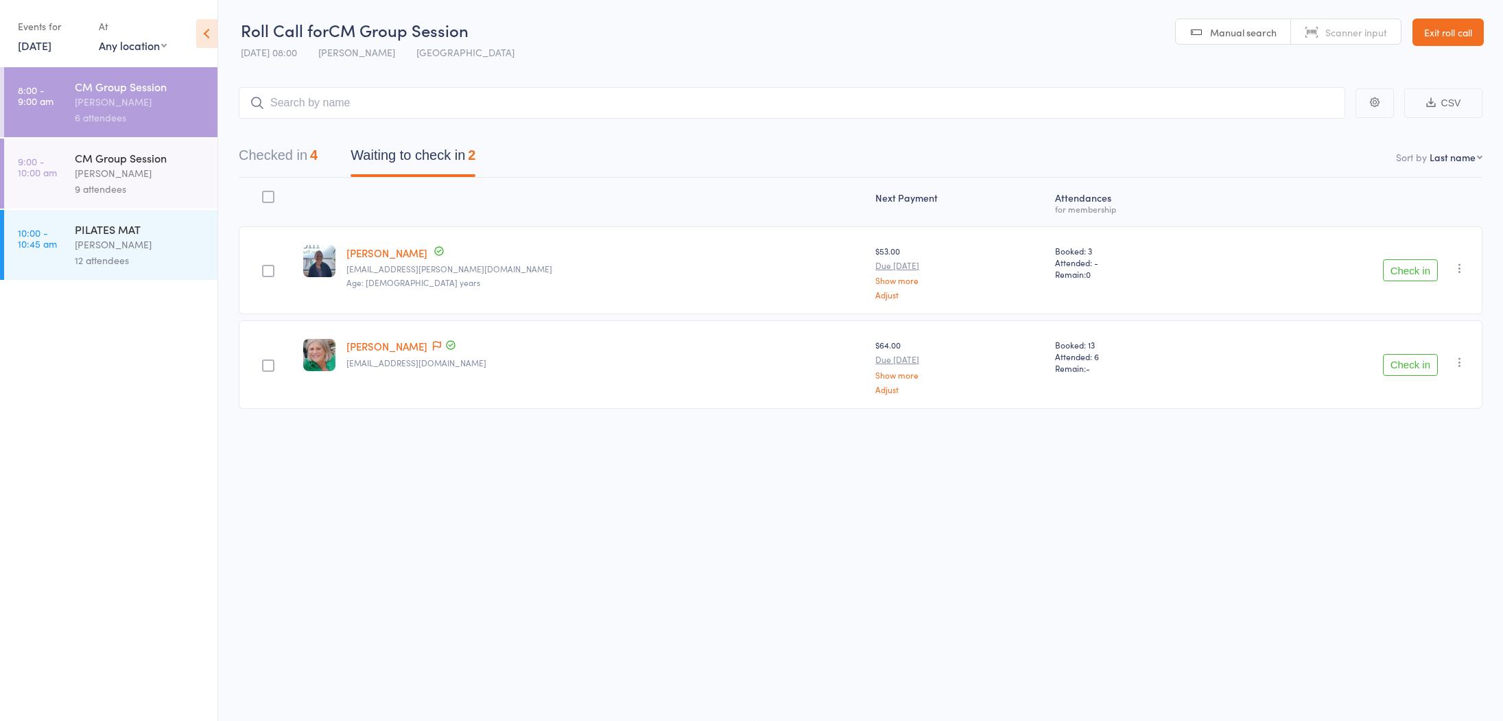
click at [1412, 362] on button "Check in" at bounding box center [1410, 365] width 55 height 22
click at [1409, 276] on button "Check in" at bounding box center [1410, 270] width 55 height 22
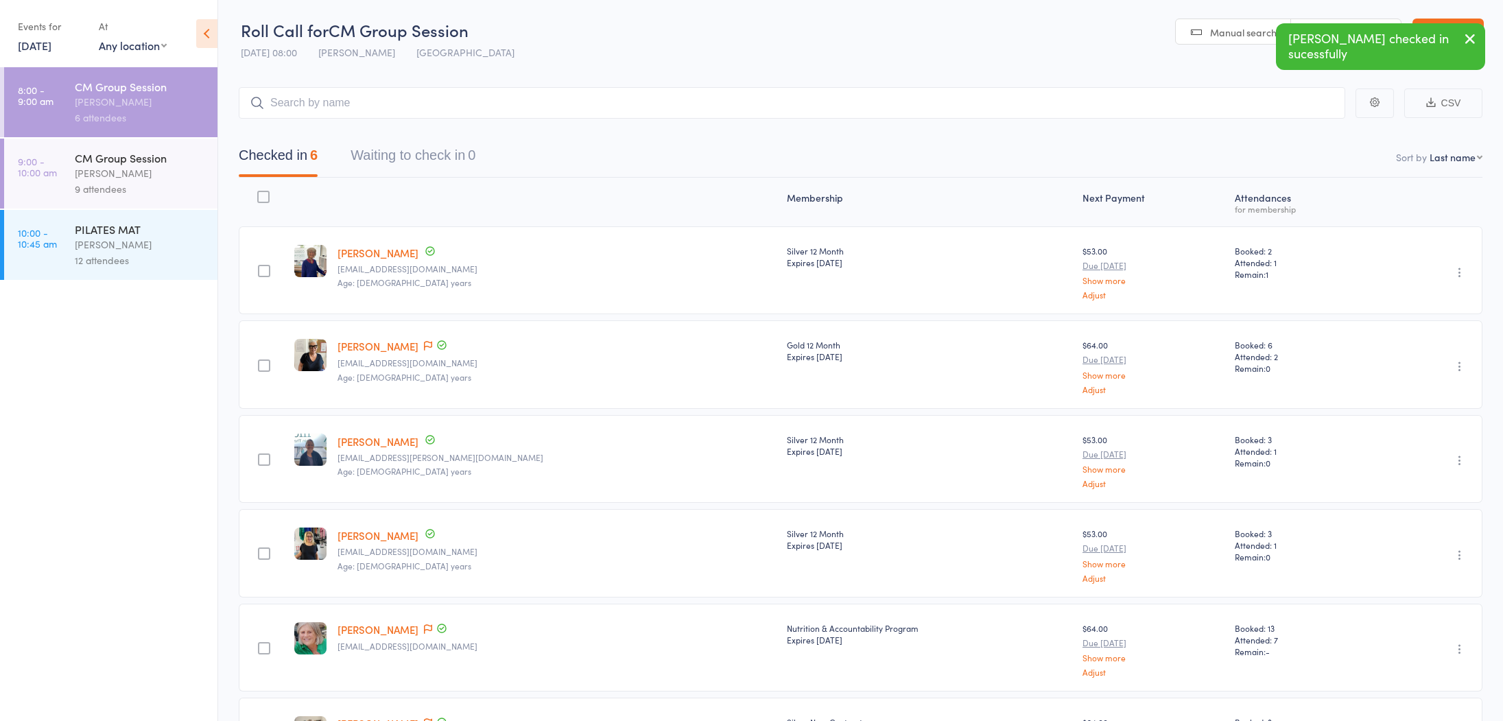
drag, startPoint x: 1072, startPoint y: 76, endPoint x: 1101, endPoint y: 73, distance: 28.3
click at [1075, 76] on main "CSV Checked in 6 Waiting to check in 0 Sort by Last name First name Last name B…" at bounding box center [860, 457] width 1285 height 780
click at [1472, 39] on icon "button" at bounding box center [1470, 38] width 16 height 17
click at [1471, 36] on link "Exit roll call" at bounding box center [1448, 32] width 71 height 27
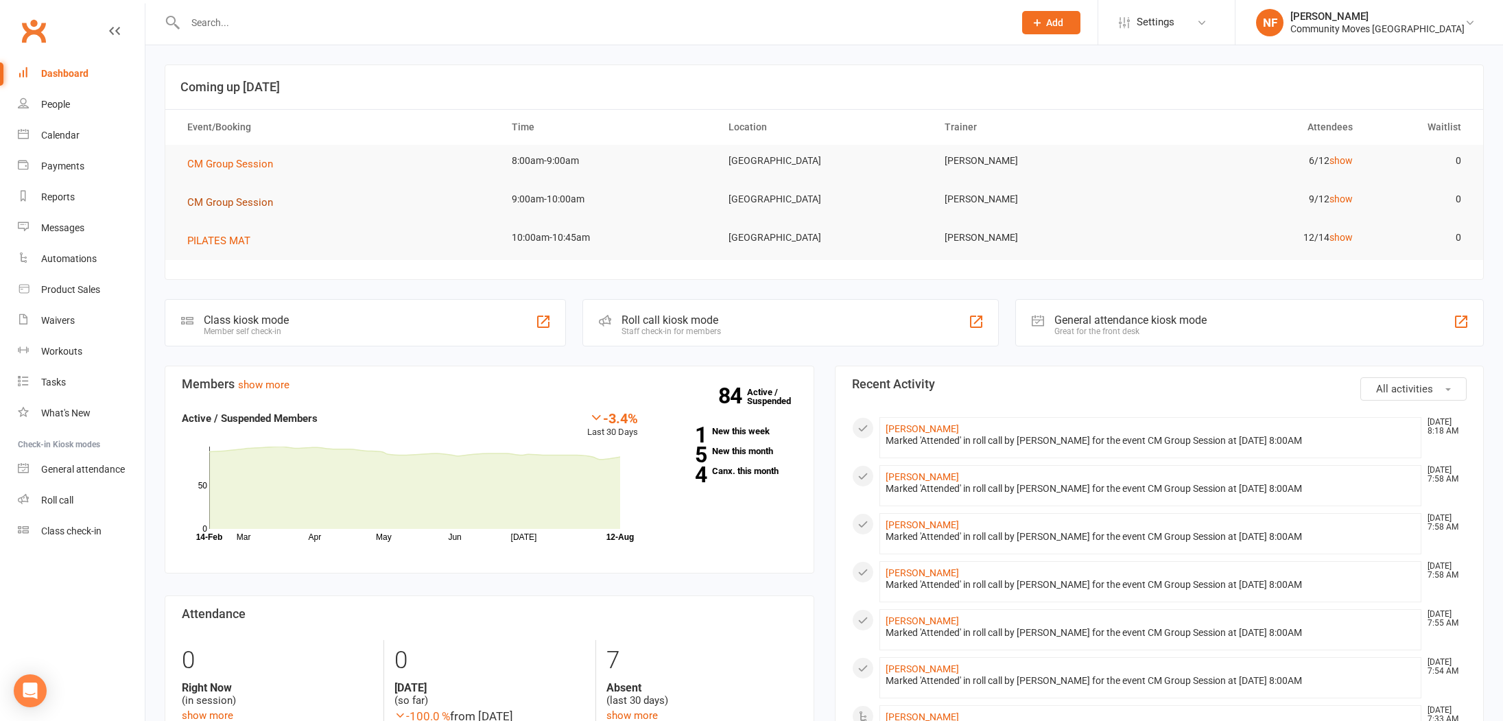
click at [236, 199] on span "CM Group Session" at bounding box center [230, 202] width 86 height 12
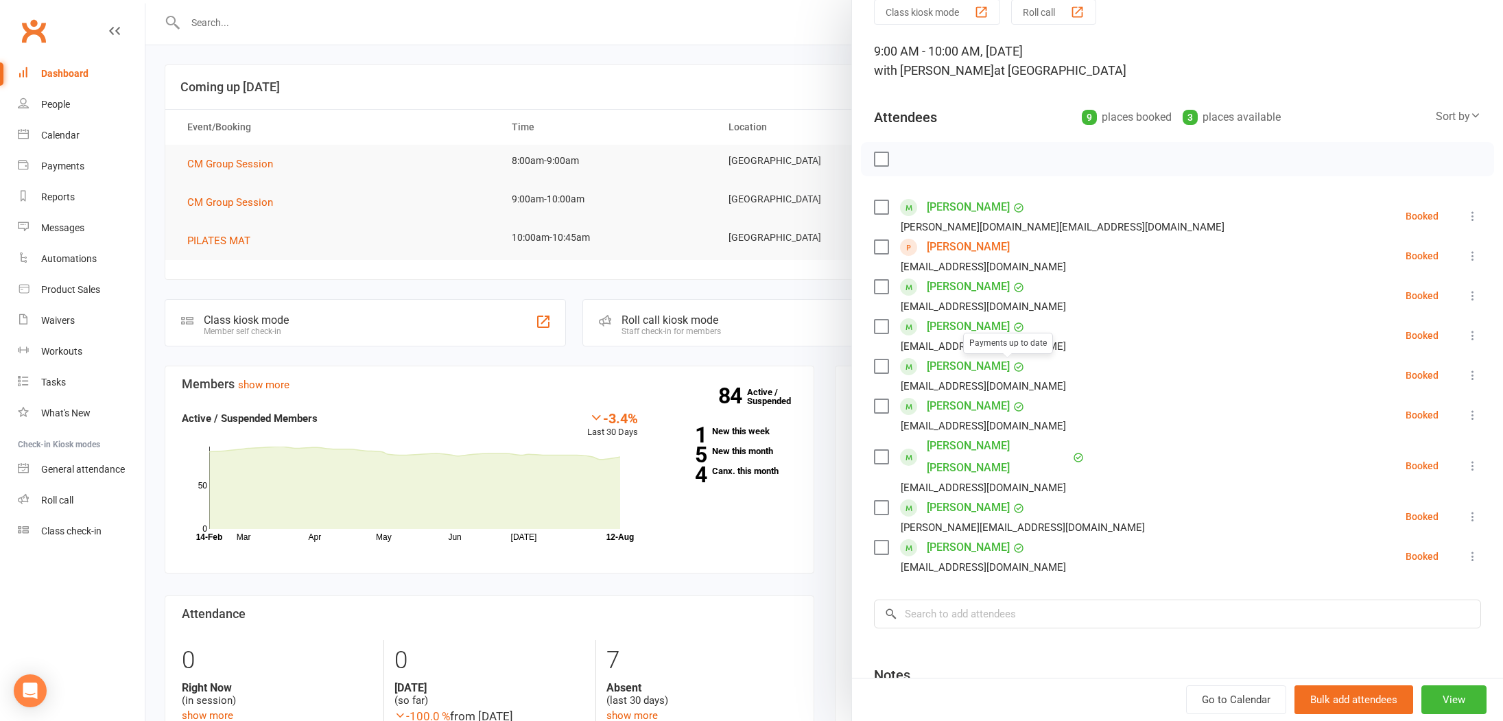
scroll to position [85, 0]
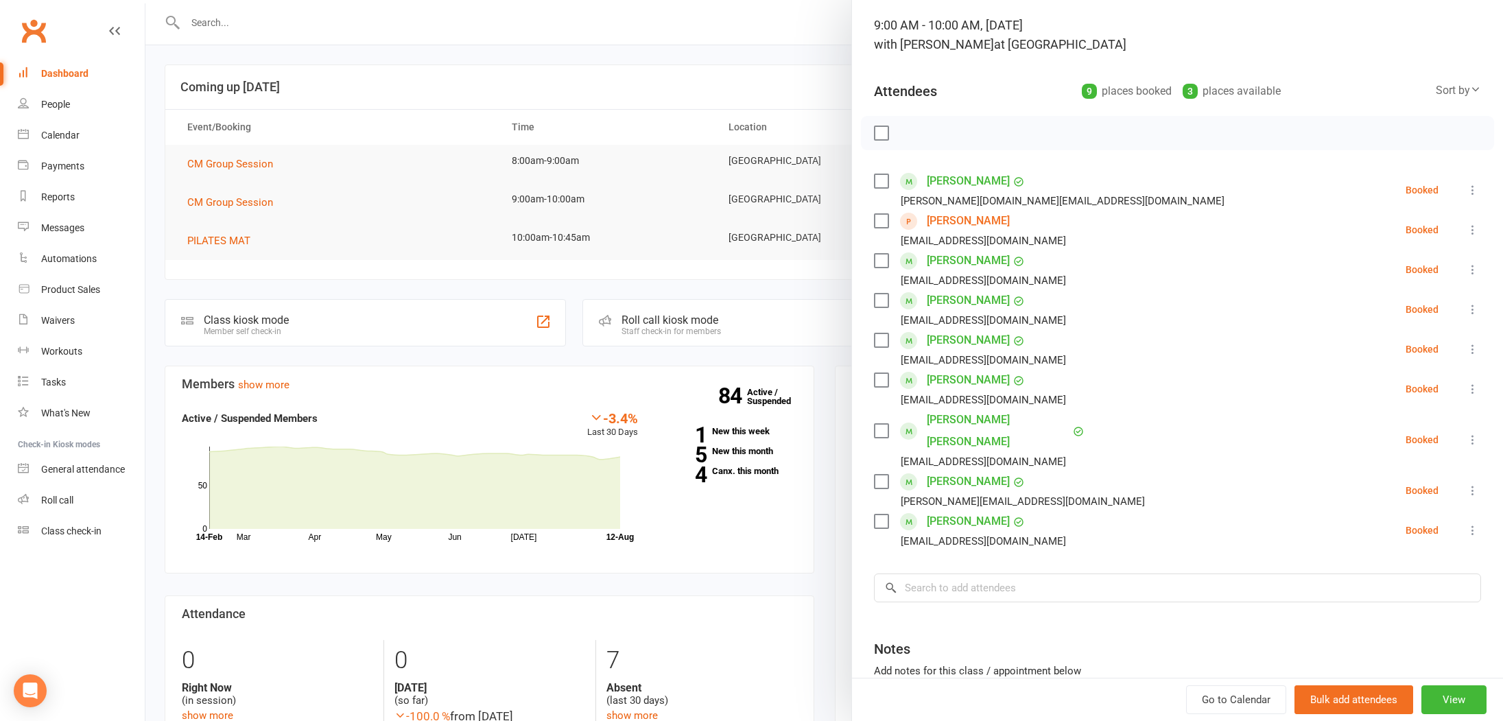
drag, startPoint x: 308, startPoint y: 290, endPoint x: 222, endPoint y: 261, distance: 91.1
click at [308, 290] on div at bounding box center [824, 360] width 1358 height 721
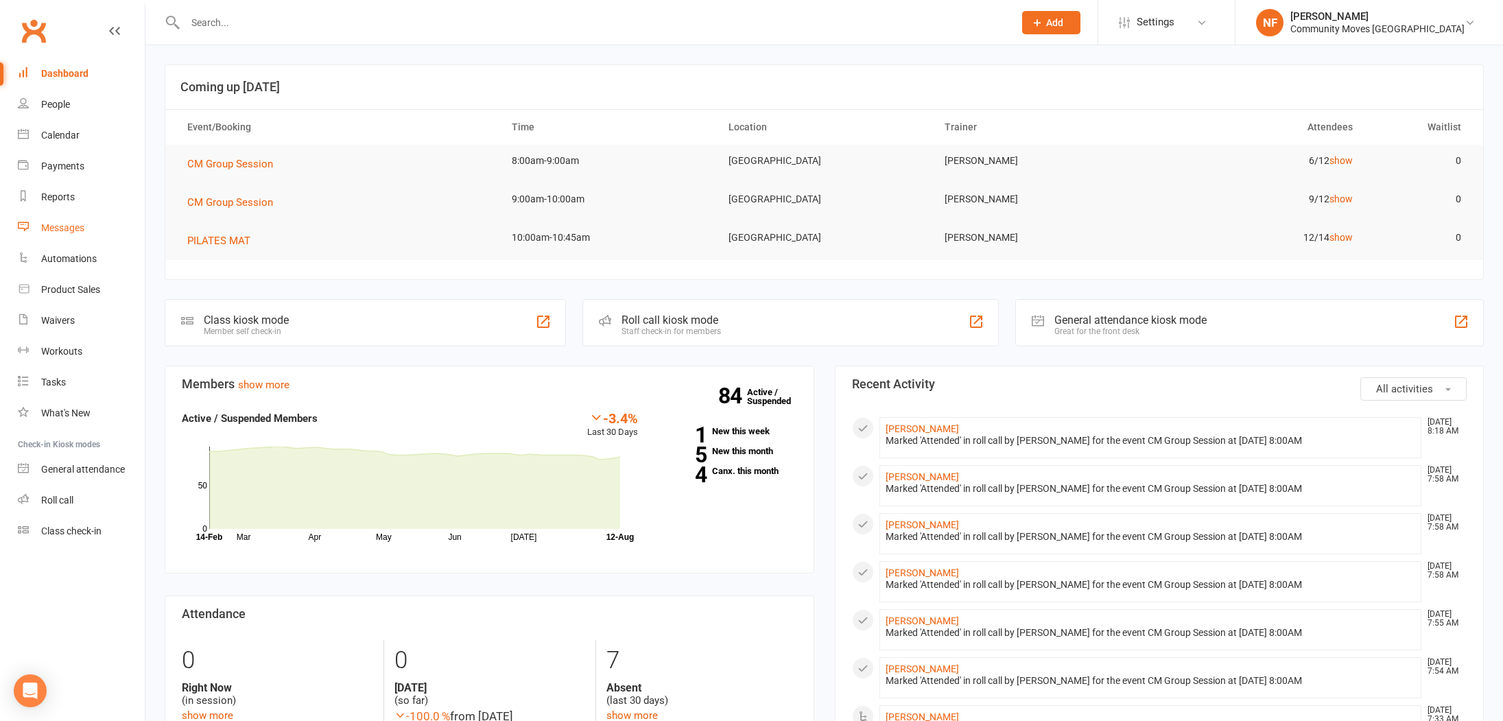
click at [78, 228] on div "Messages" at bounding box center [62, 227] width 43 height 11
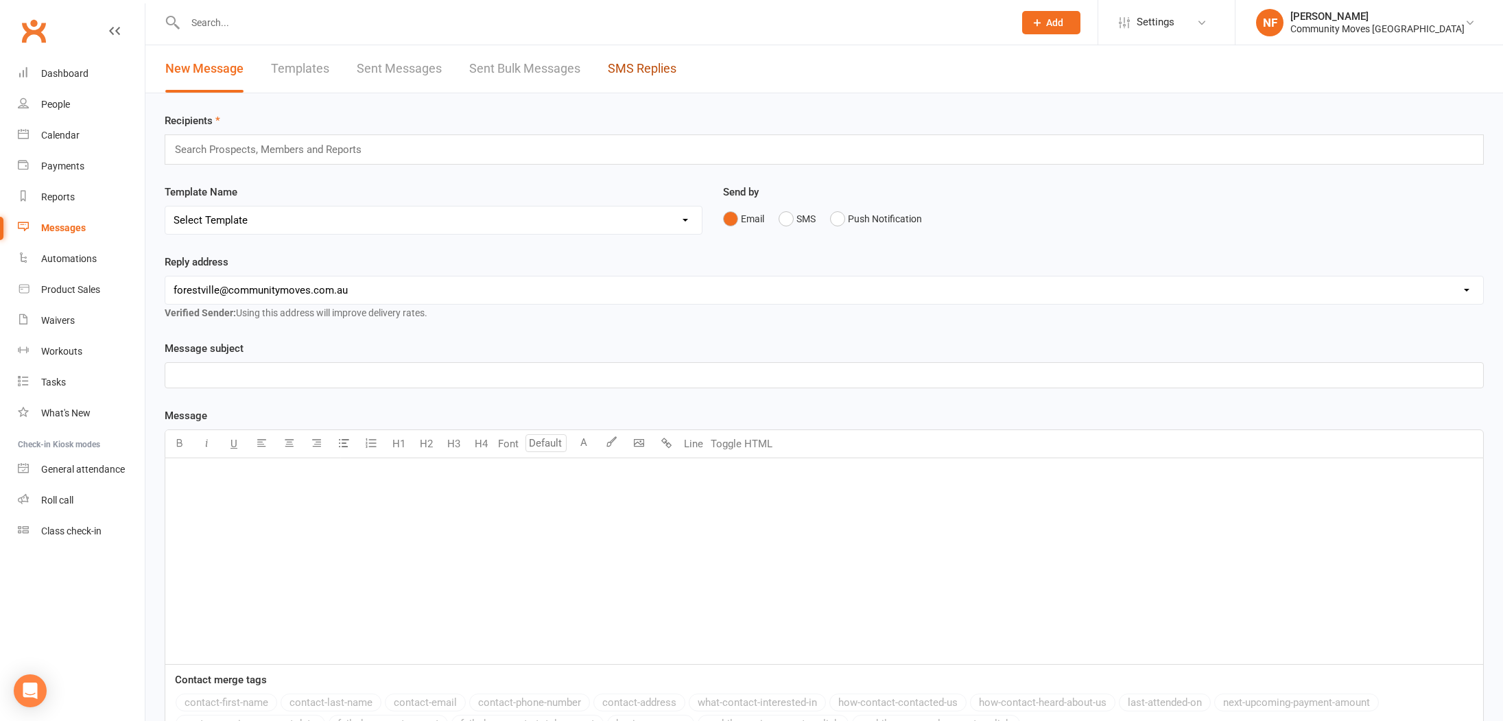
click at [613, 62] on link "SMS Replies" at bounding box center [642, 68] width 69 height 47
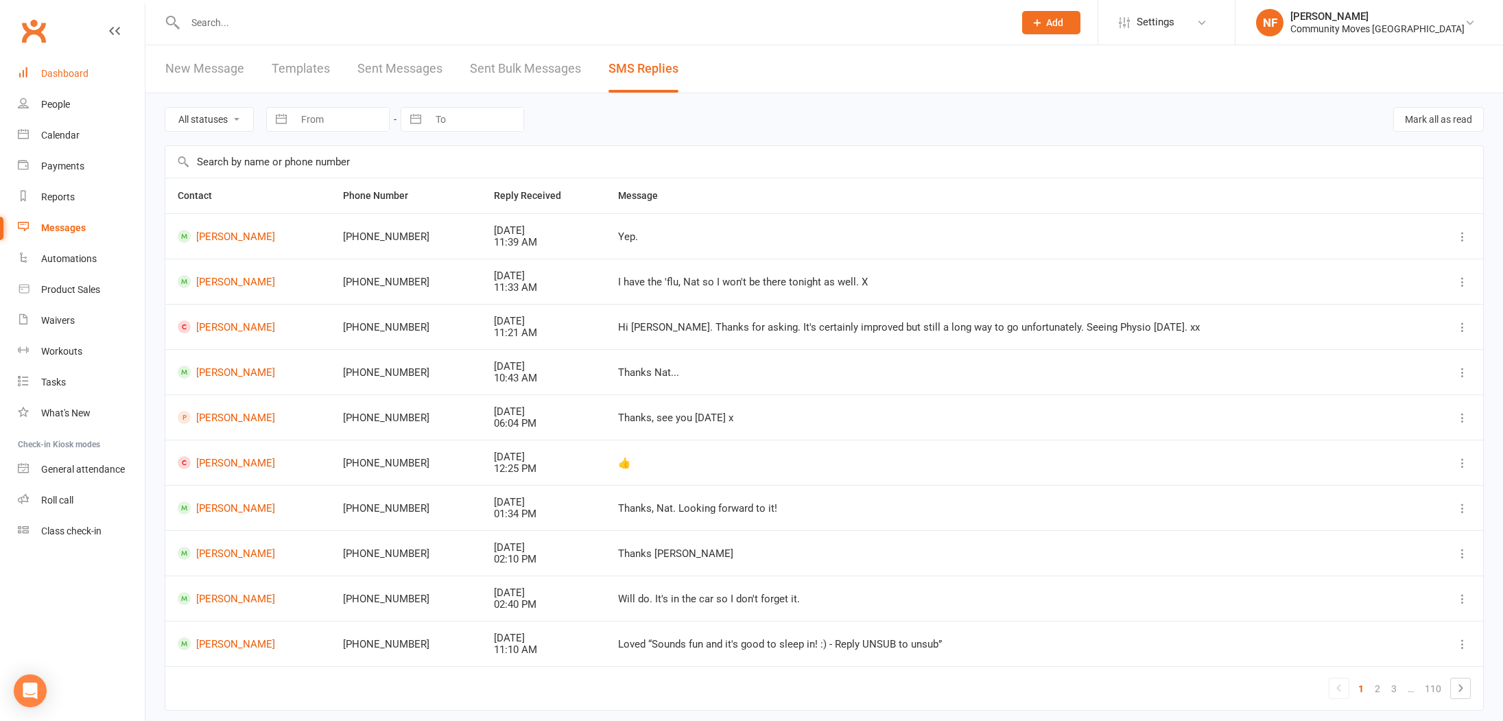
click at [76, 75] on div "Dashboard" at bounding box center [64, 73] width 47 height 11
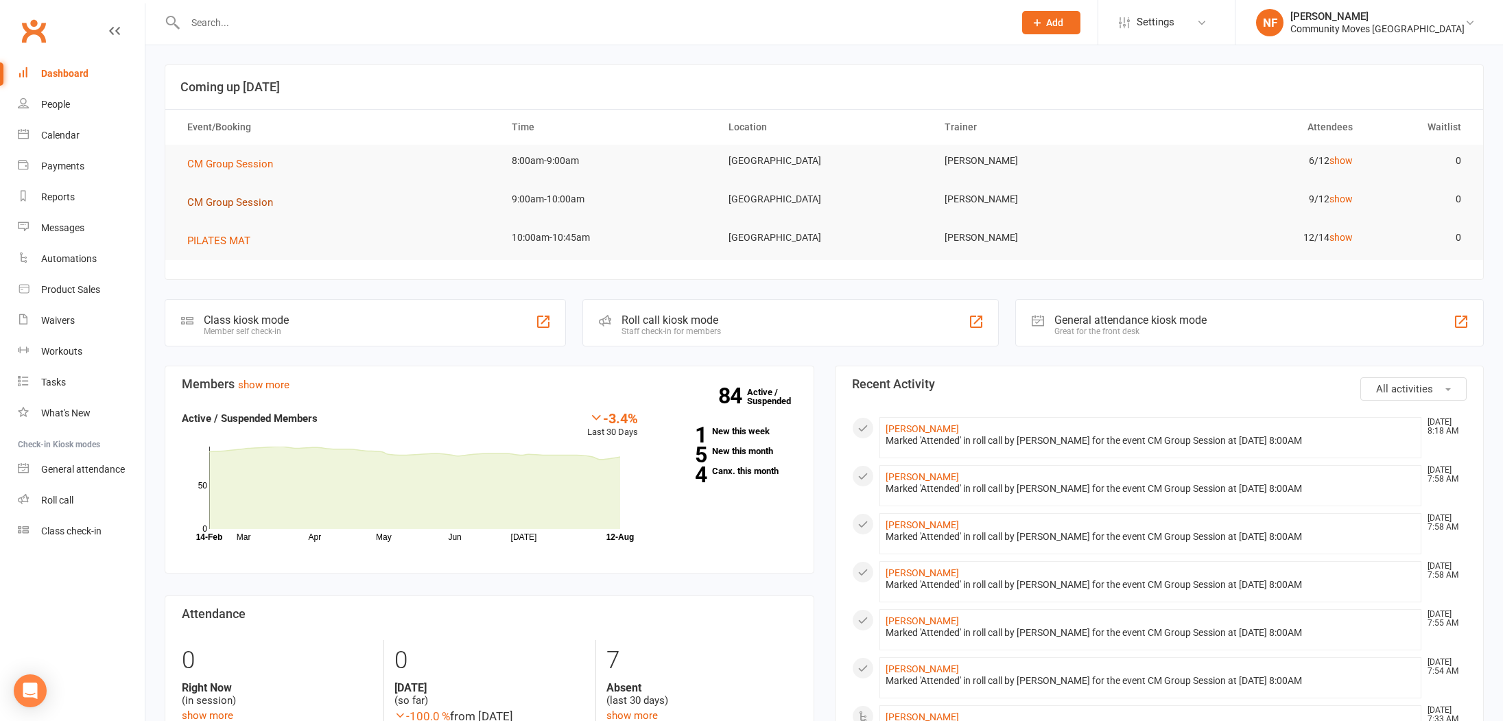
click at [230, 202] on span "CM Group Session" at bounding box center [230, 202] width 86 height 12
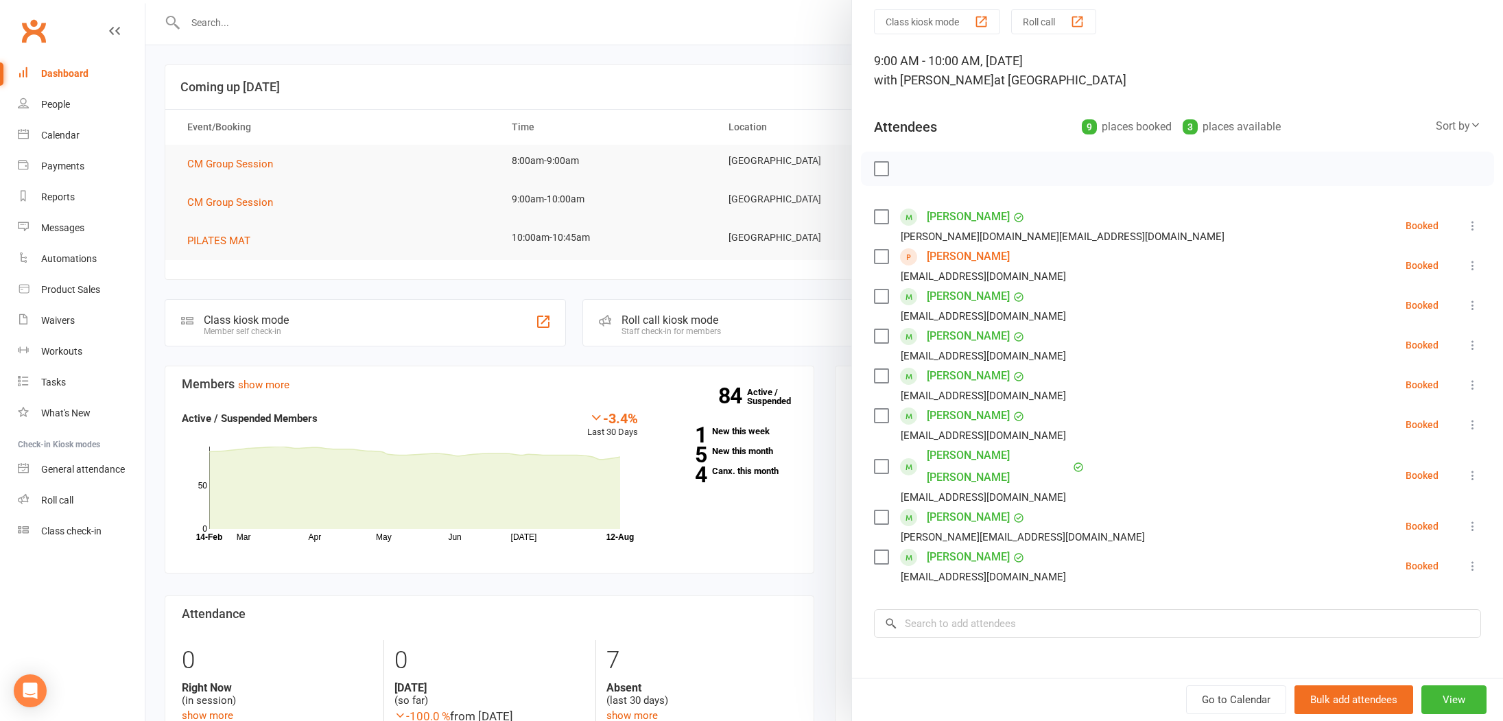
scroll to position [51, 0]
click at [1076, 13] on div "button" at bounding box center [1077, 20] width 14 height 14
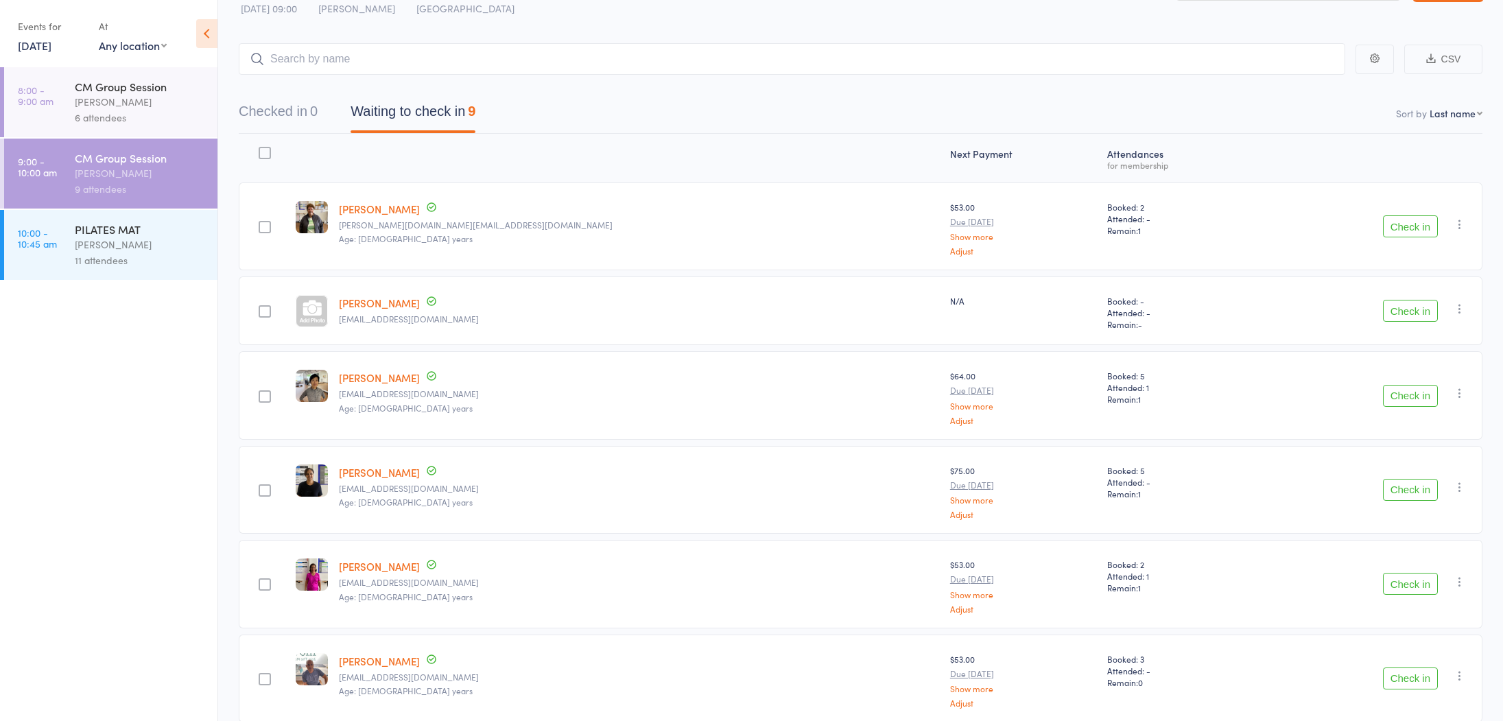
scroll to position [54, 0]
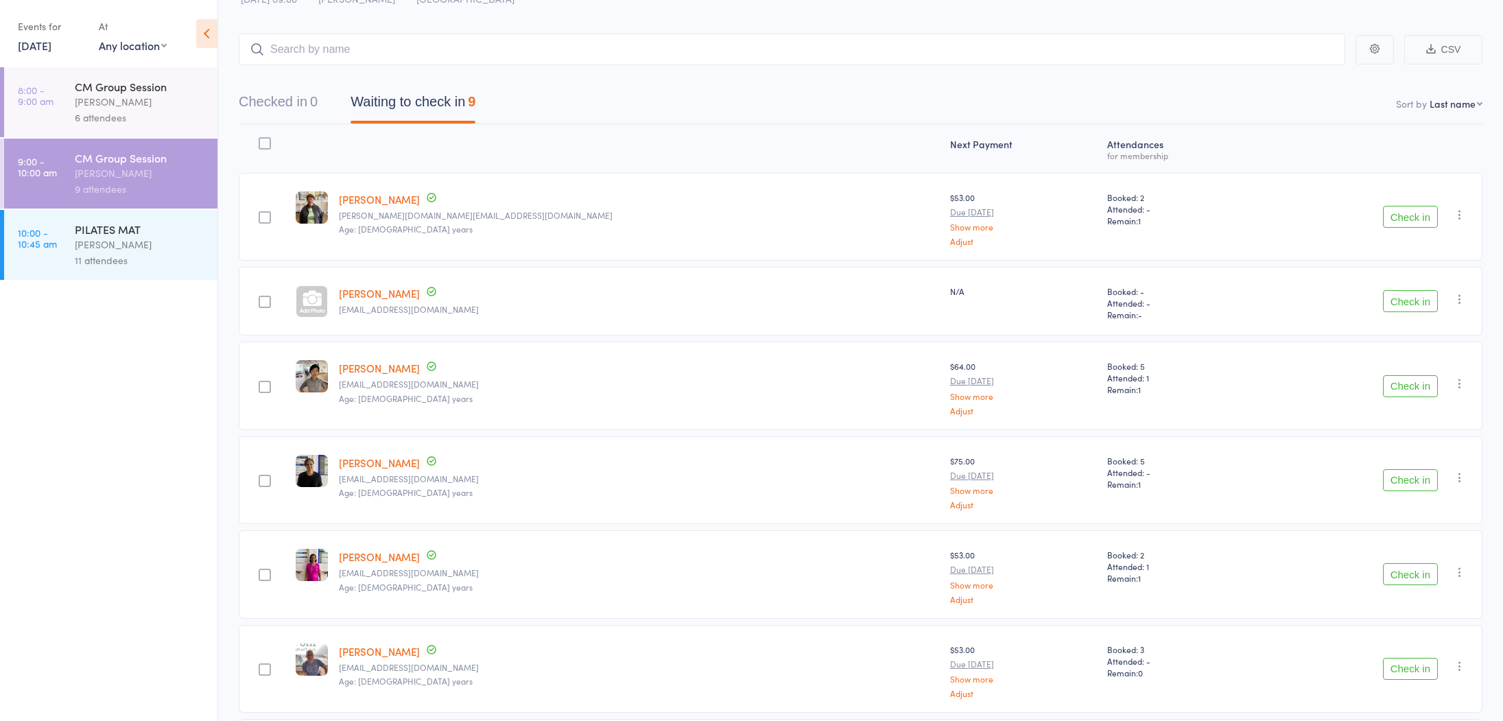
click at [1413, 305] on button "Check in" at bounding box center [1410, 301] width 55 height 22
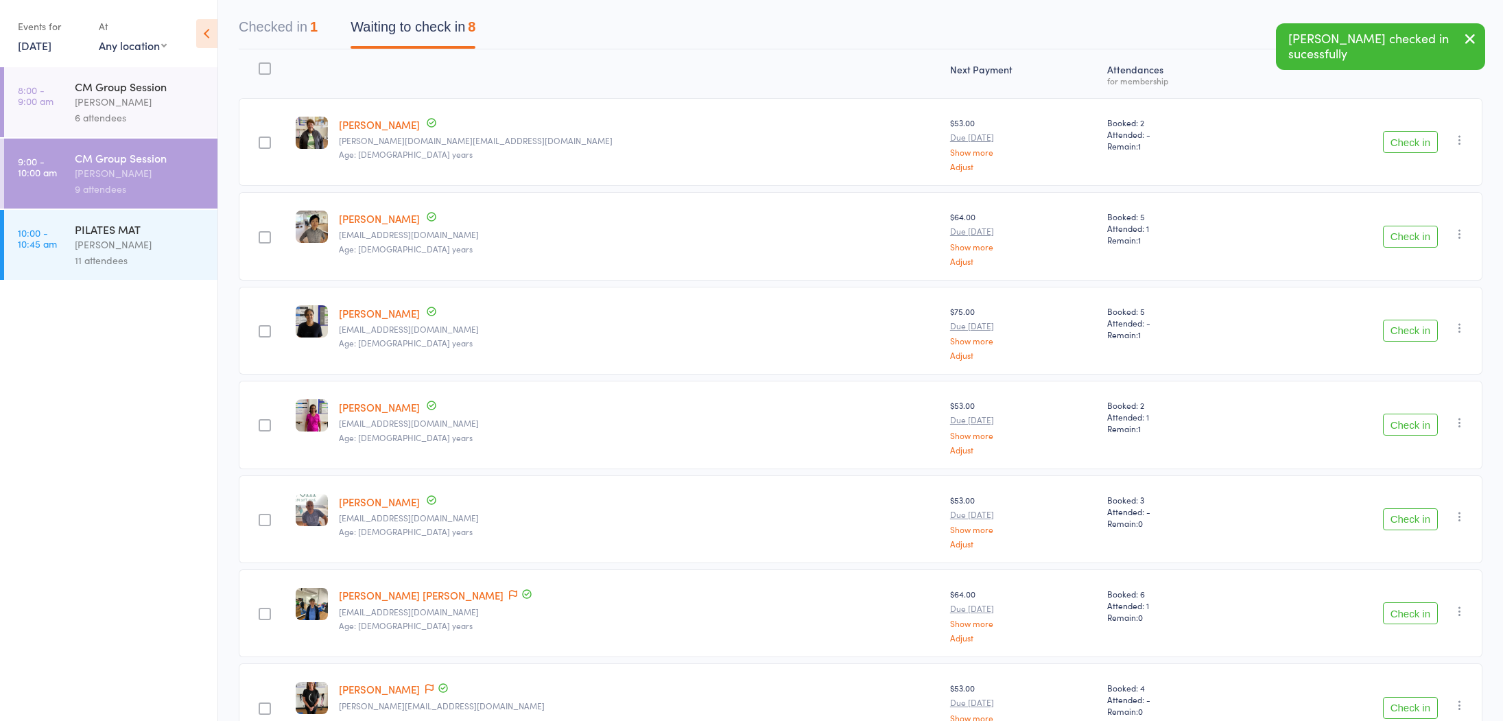
scroll to position [130, 0]
click at [1413, 329] on button "Check in" at bounding box center [1410, 329] width 55 height 22
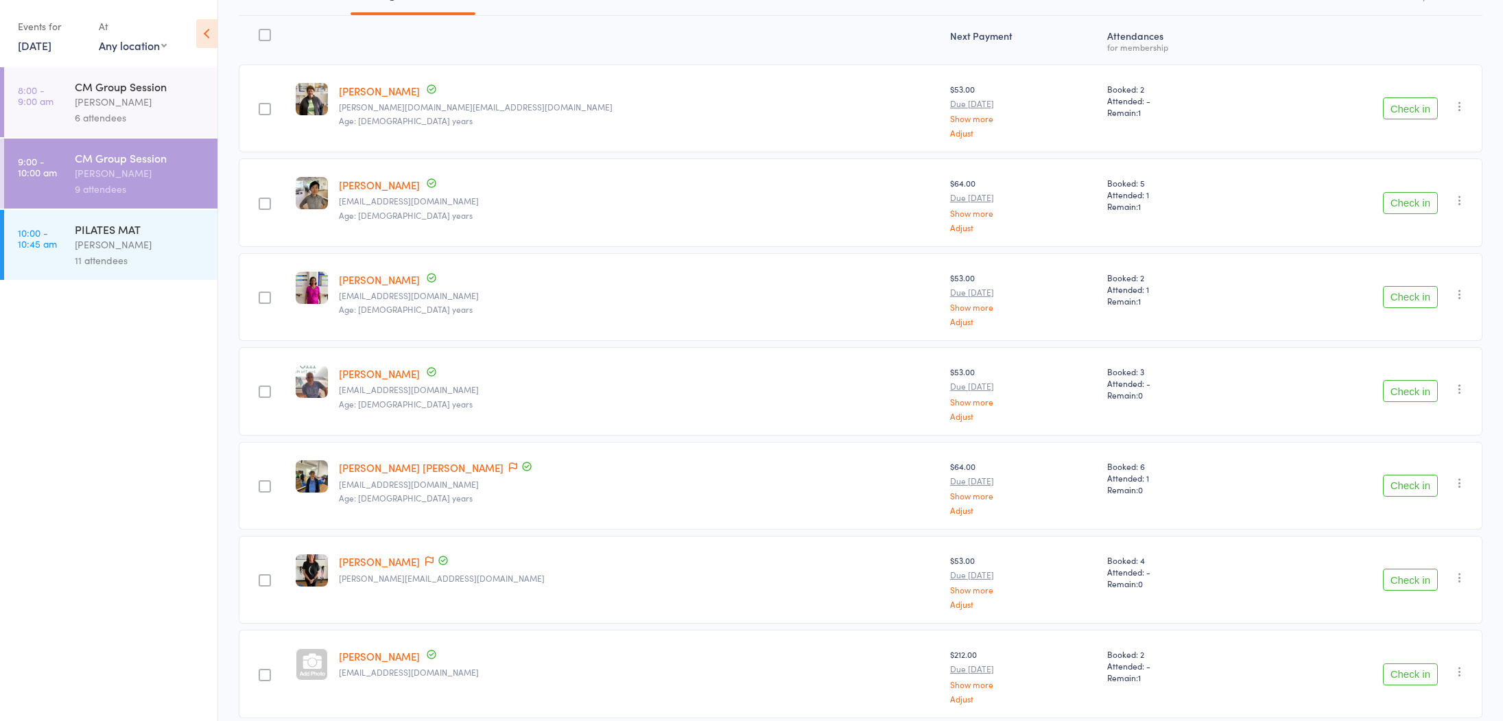
scroll to position [218, 0]
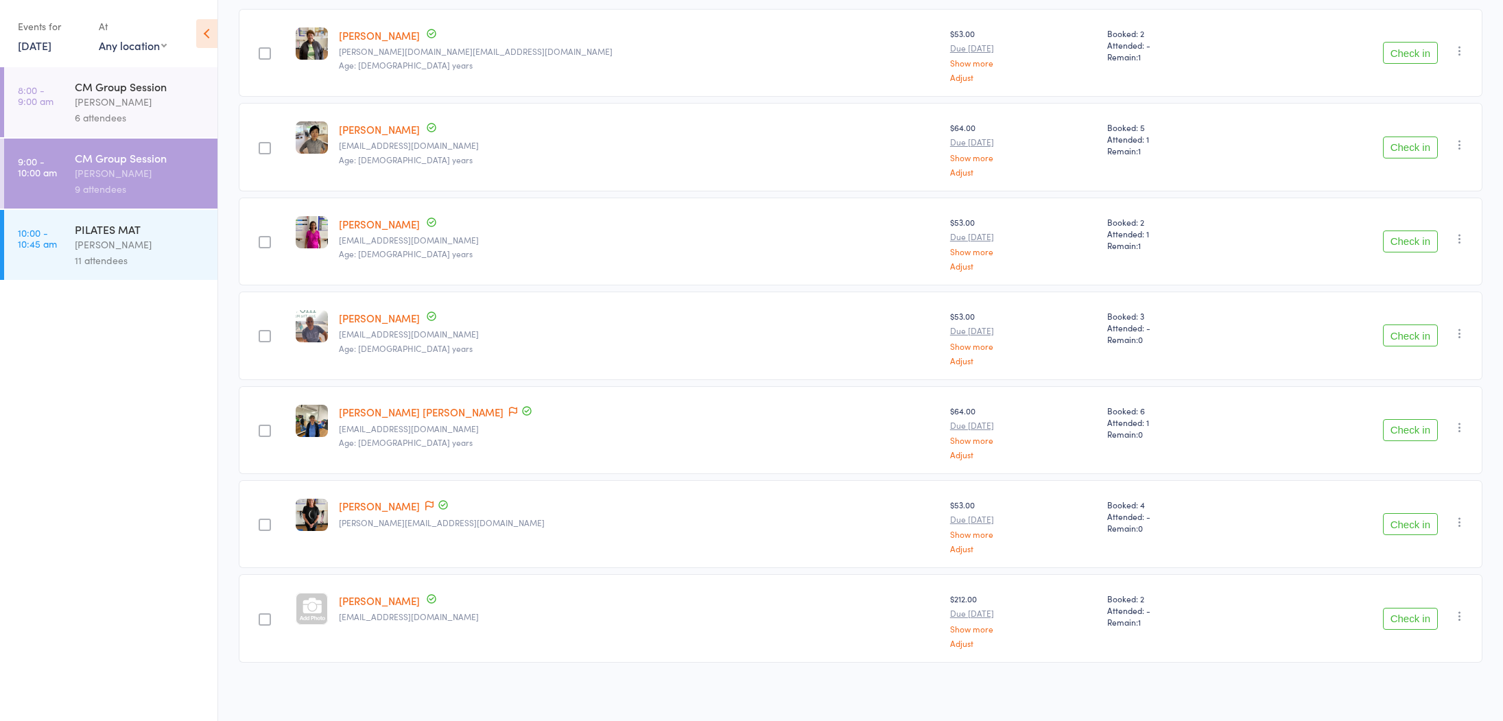
click at [1420, 54] on button "Check in" at bounding box center [1410, 53] width 55 height 22
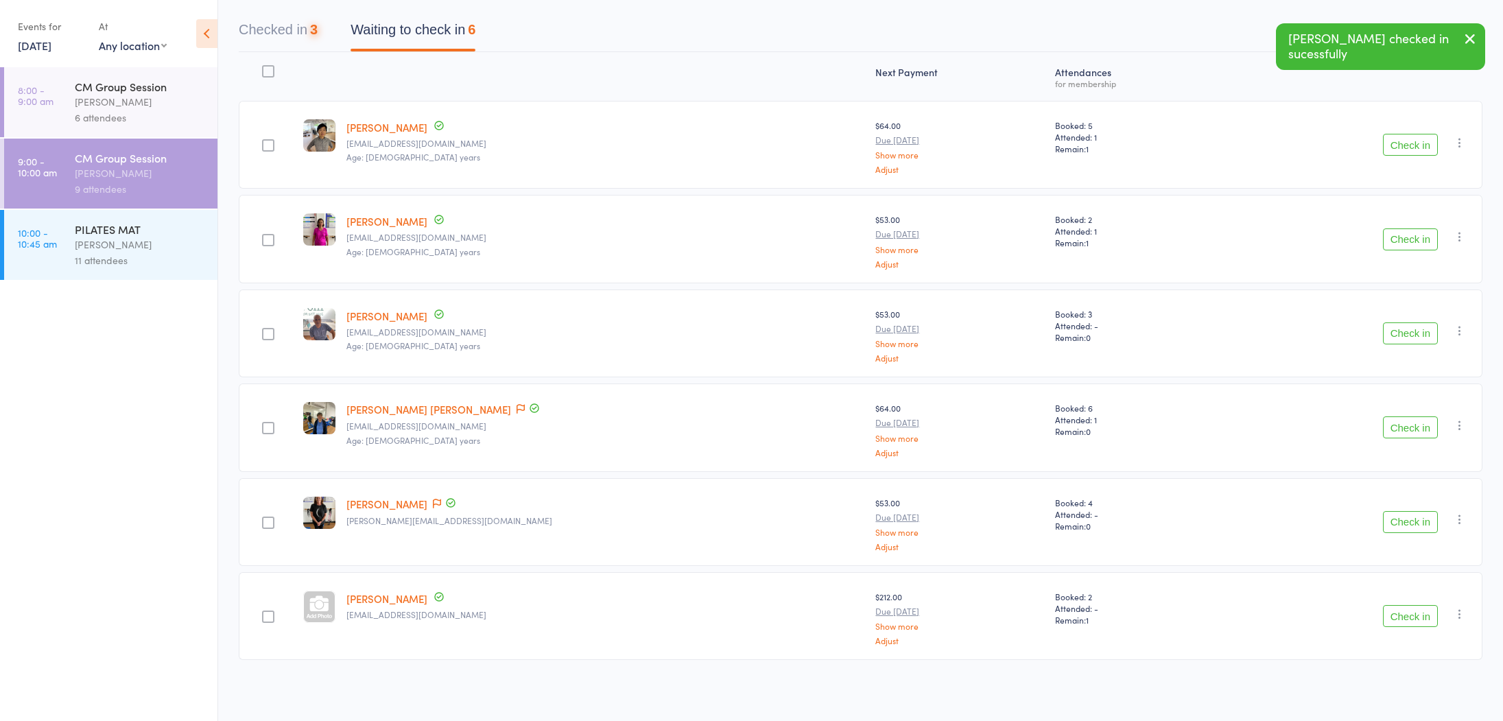
scroll to position [124, 0]
click at [1409, 151] on button "Check in" at bounding box center [1410, 147] width 55 height 22
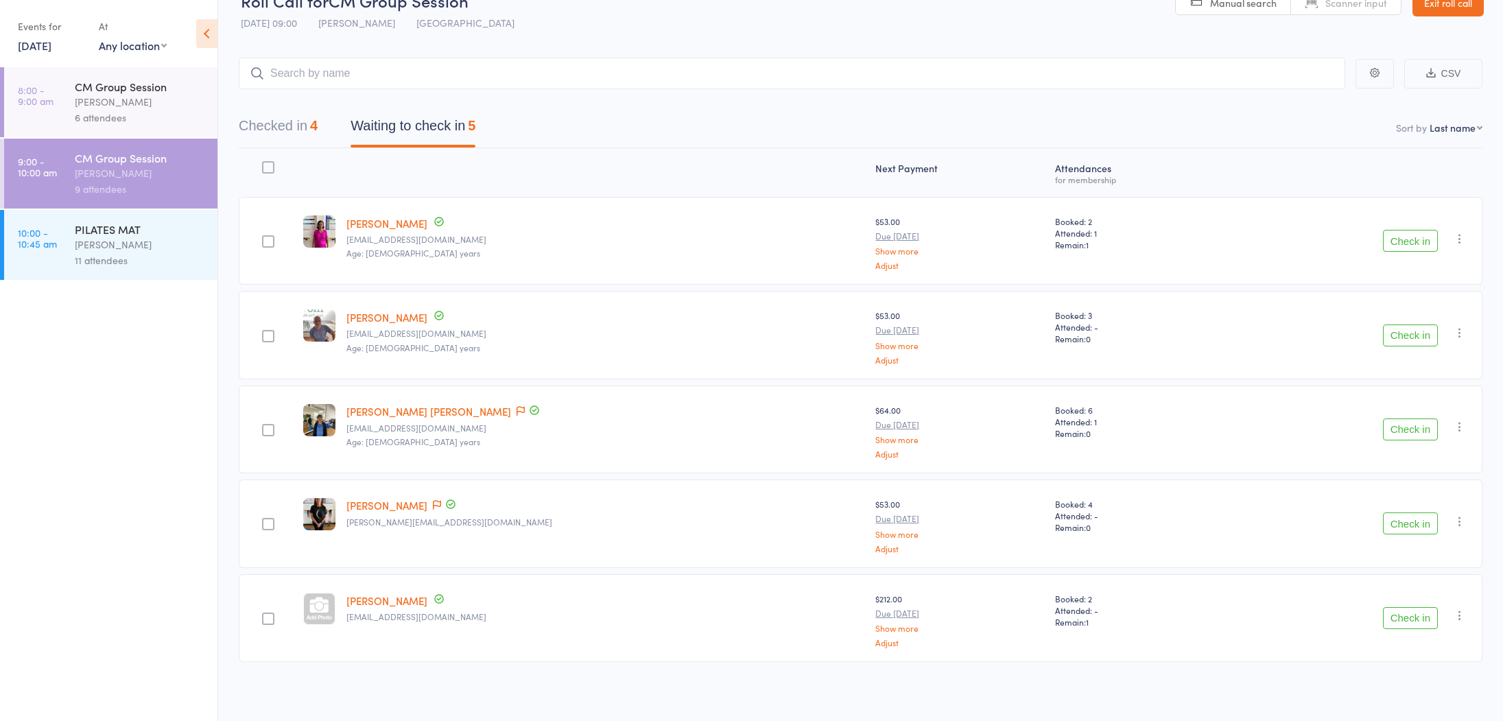
click at [1418, 335] on button "Check in" at bounding box center [1410, 336] width 55 height 22
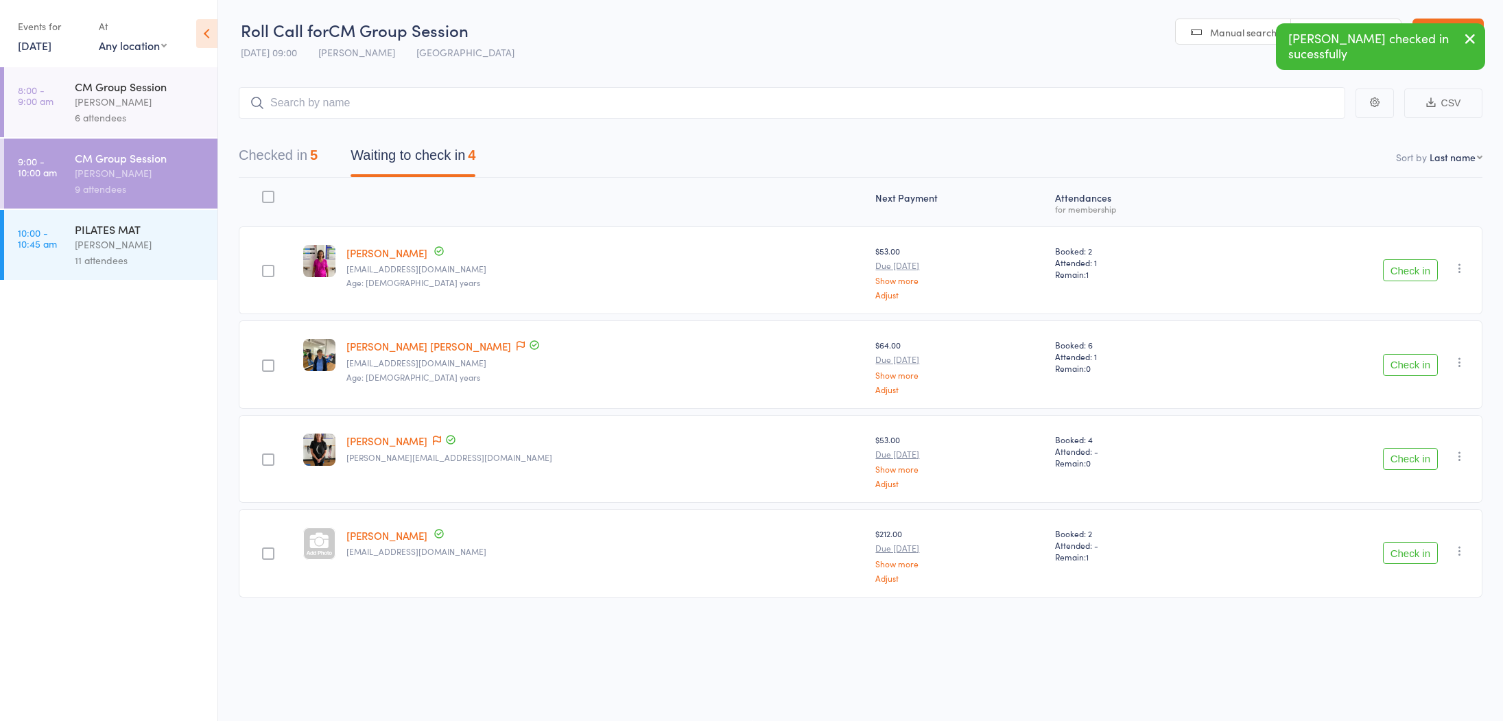
click at [1416, 361] on button "Check in" at bounding box center [1410, 365] width 55 height 22
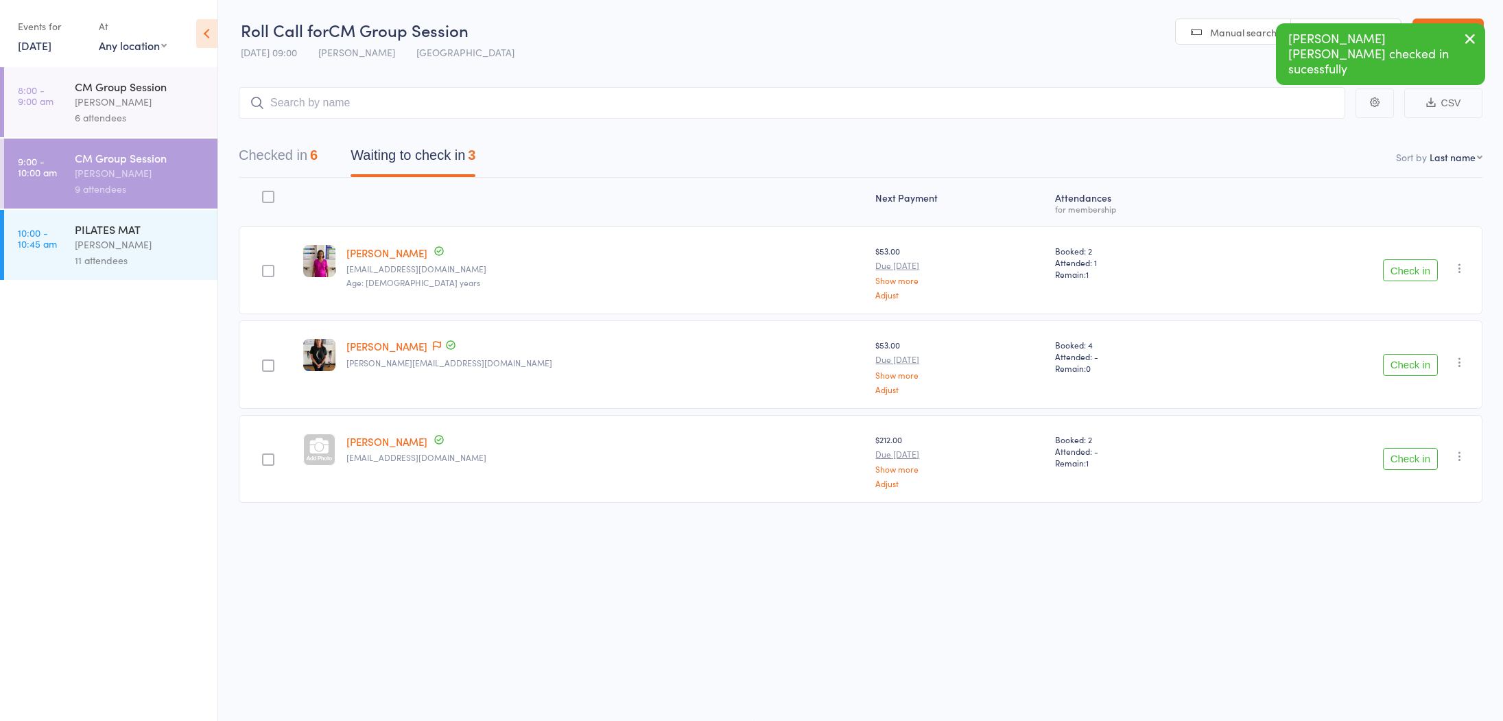
click at [1411, 462] on button "Check in" at bounding box center [1410, 459] width 55 height 22
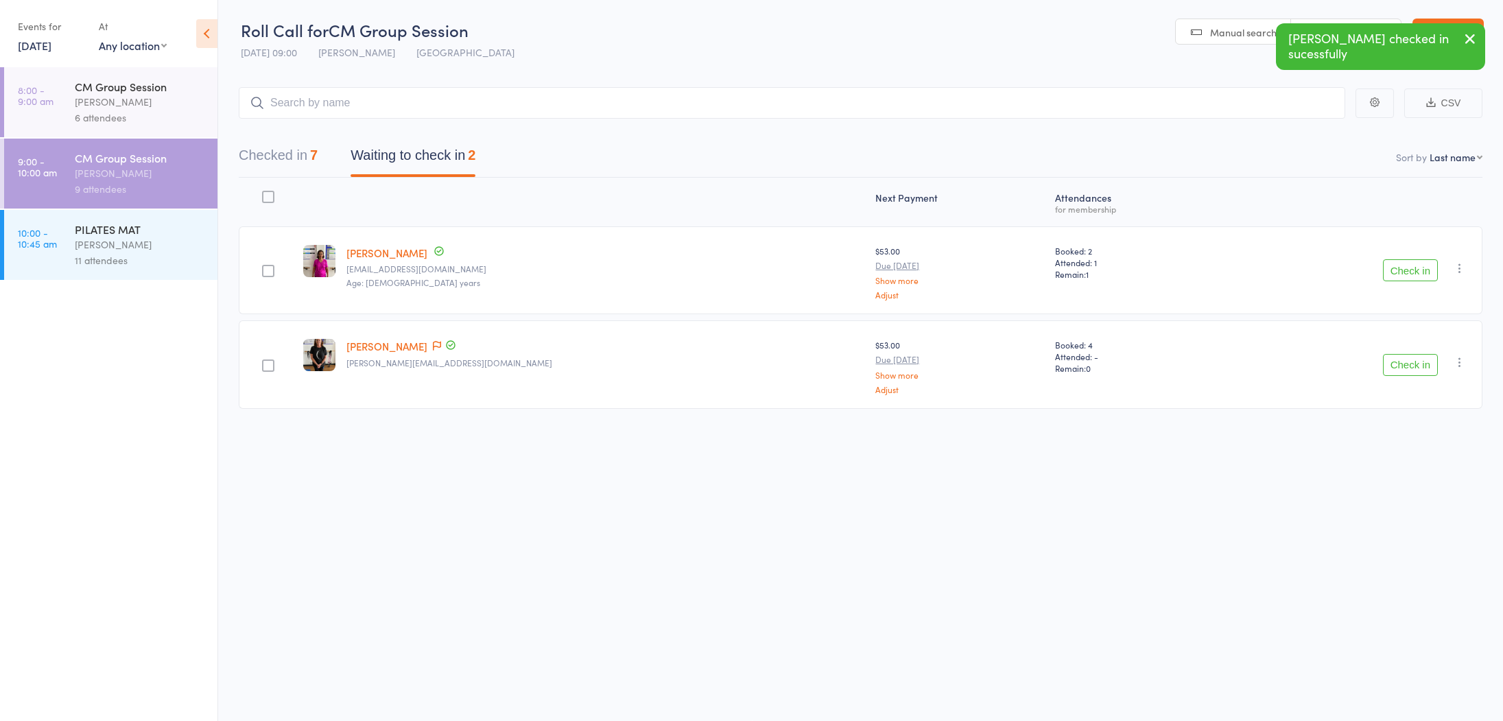
click at [1414, 263] on button "Check in" at bounding box center [1410, 270] width 55 height 22
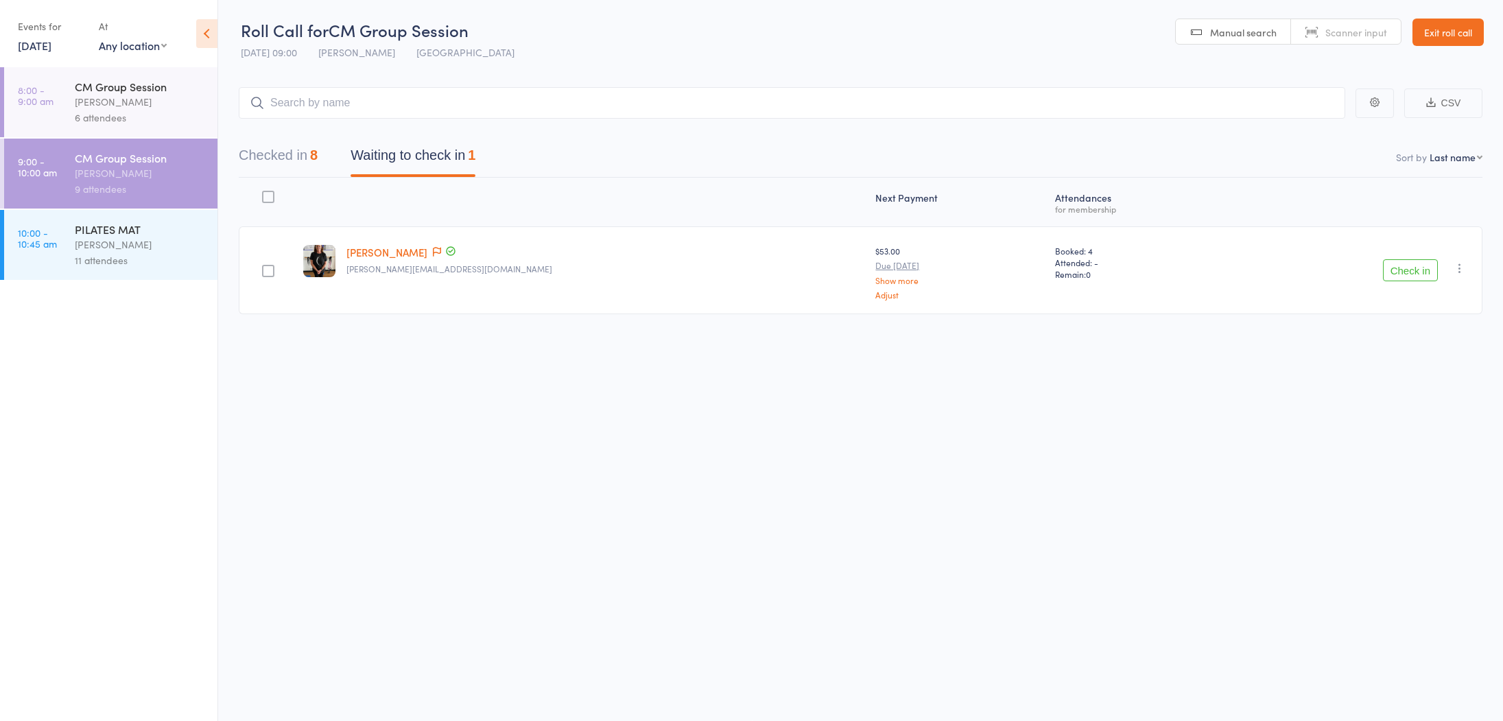
click at [1411, 270] on button "Check in" at bounding box center [1410, 270] width 55 height 22
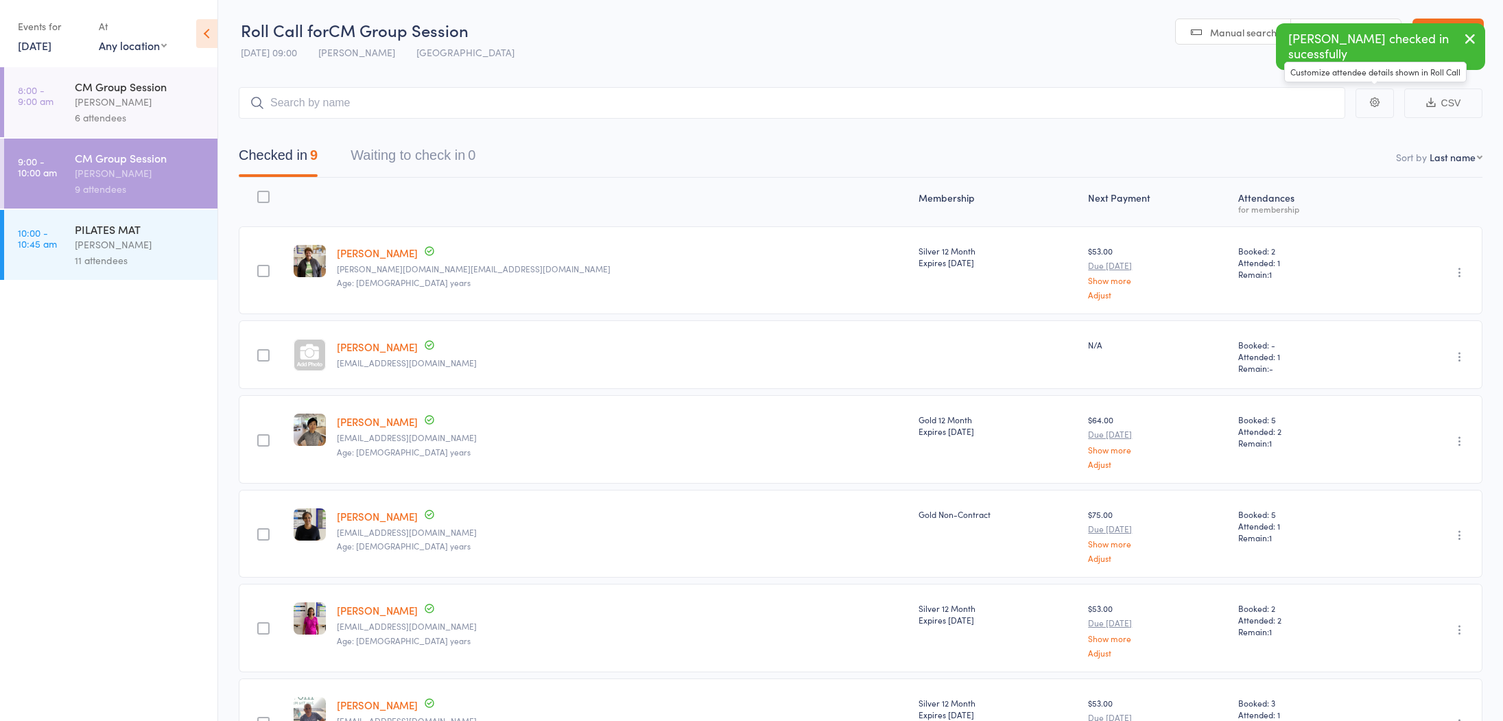
click at [1212, 85] on main "Customize attendee details shown in Roll Call CSV Checked in 9 Waiting to check…" at bounding box center [860, 589] width 1285 height 1044
click at [1475, 43] on icon "button" at bounding box center [1470, 38] width 16 height 17
click at [1468, 38] on link "Exit roll call" at bounding box center [1448, 32] width 71 height 27
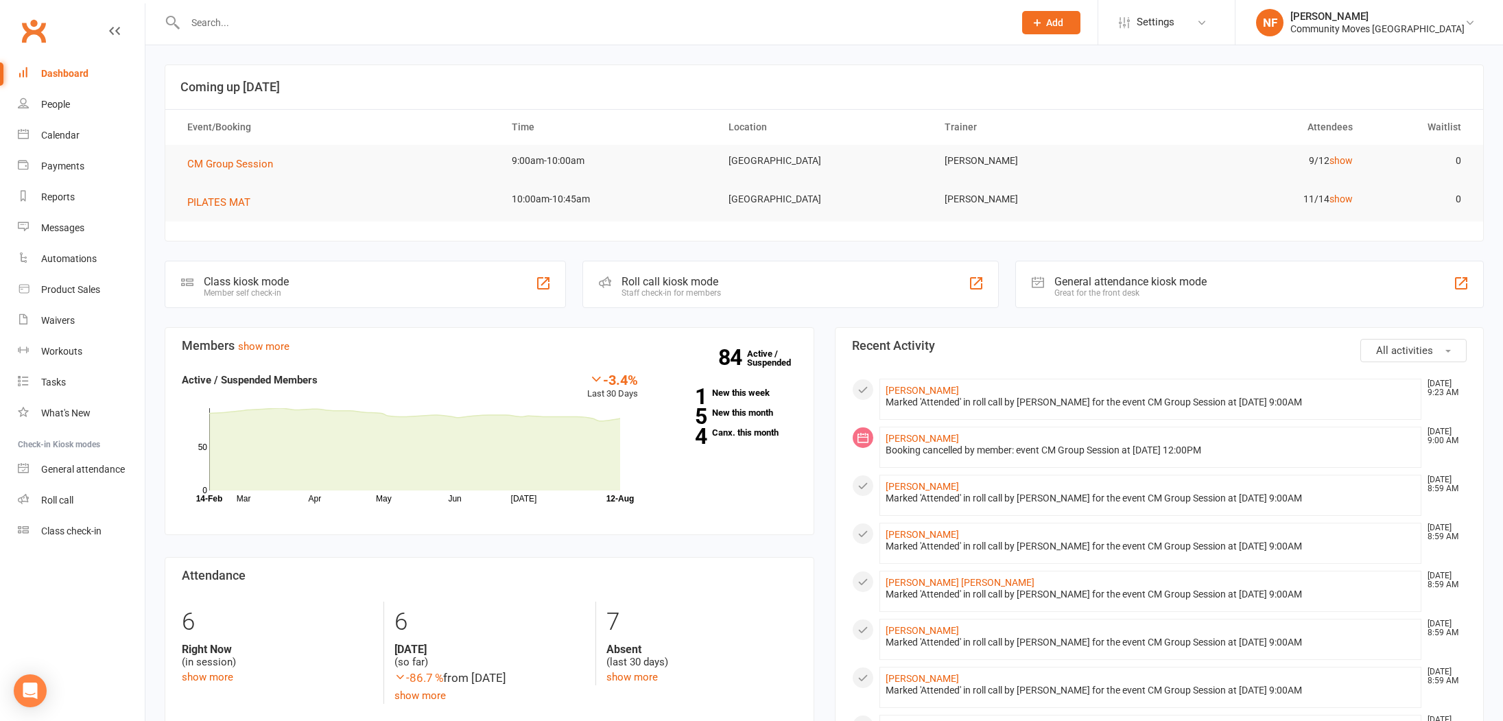
click at [235, 24] on input "text" at bounding box center [592, 22] width 823 height 19
type input "Tany"
click at [233, 91] on div "[PERSON_NAME]" at bounding box center [235, 90] width 76 height 20
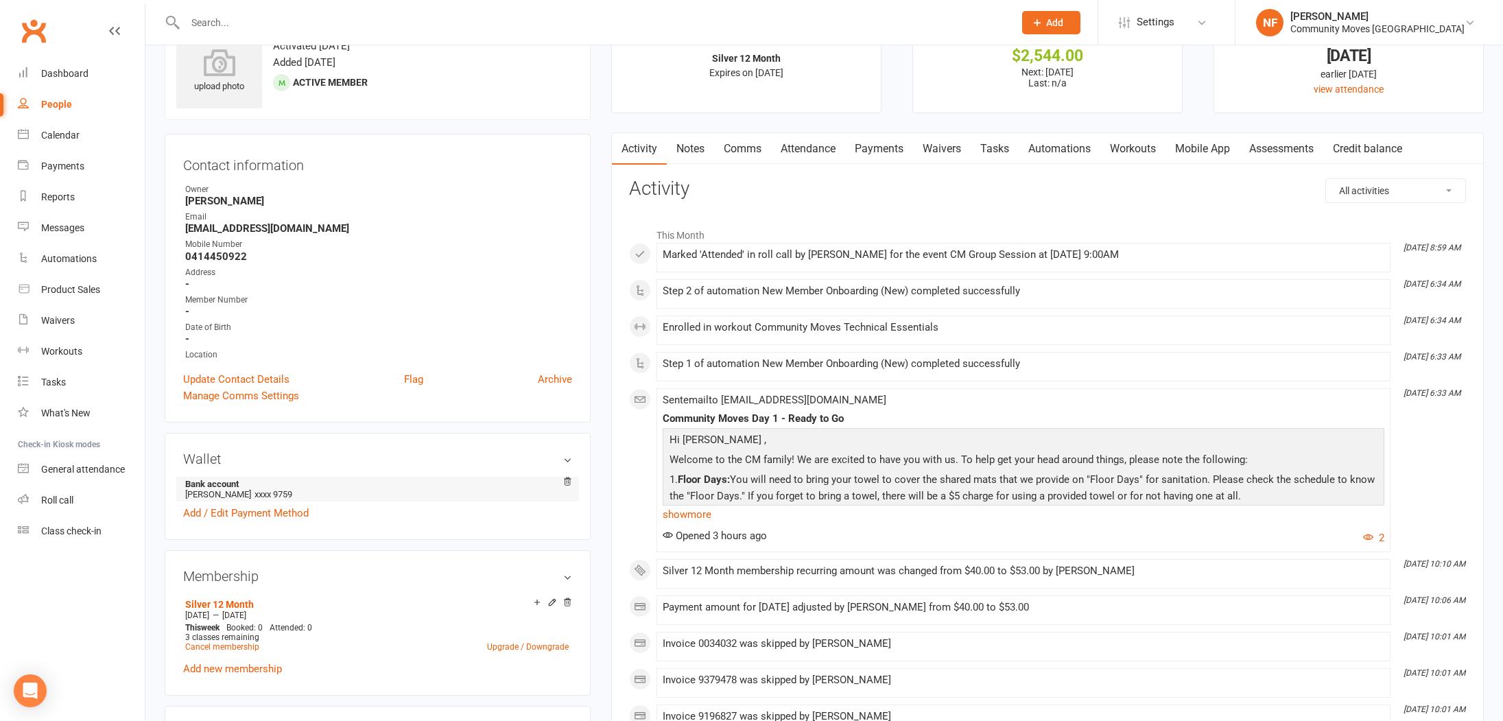
scroll to position [85, 0]
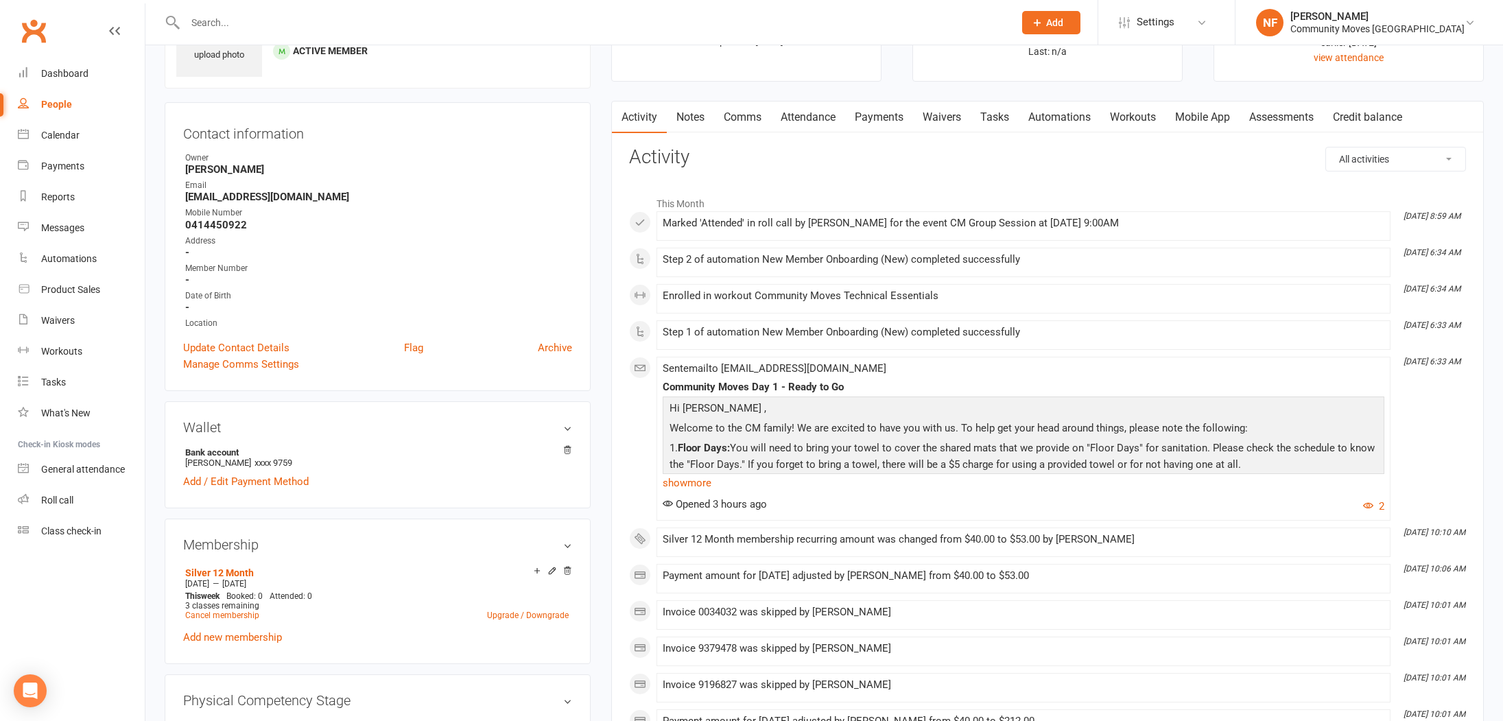
click at [872, 117] on link "Payments" at bounding box center [879, 118] width 68 height 32
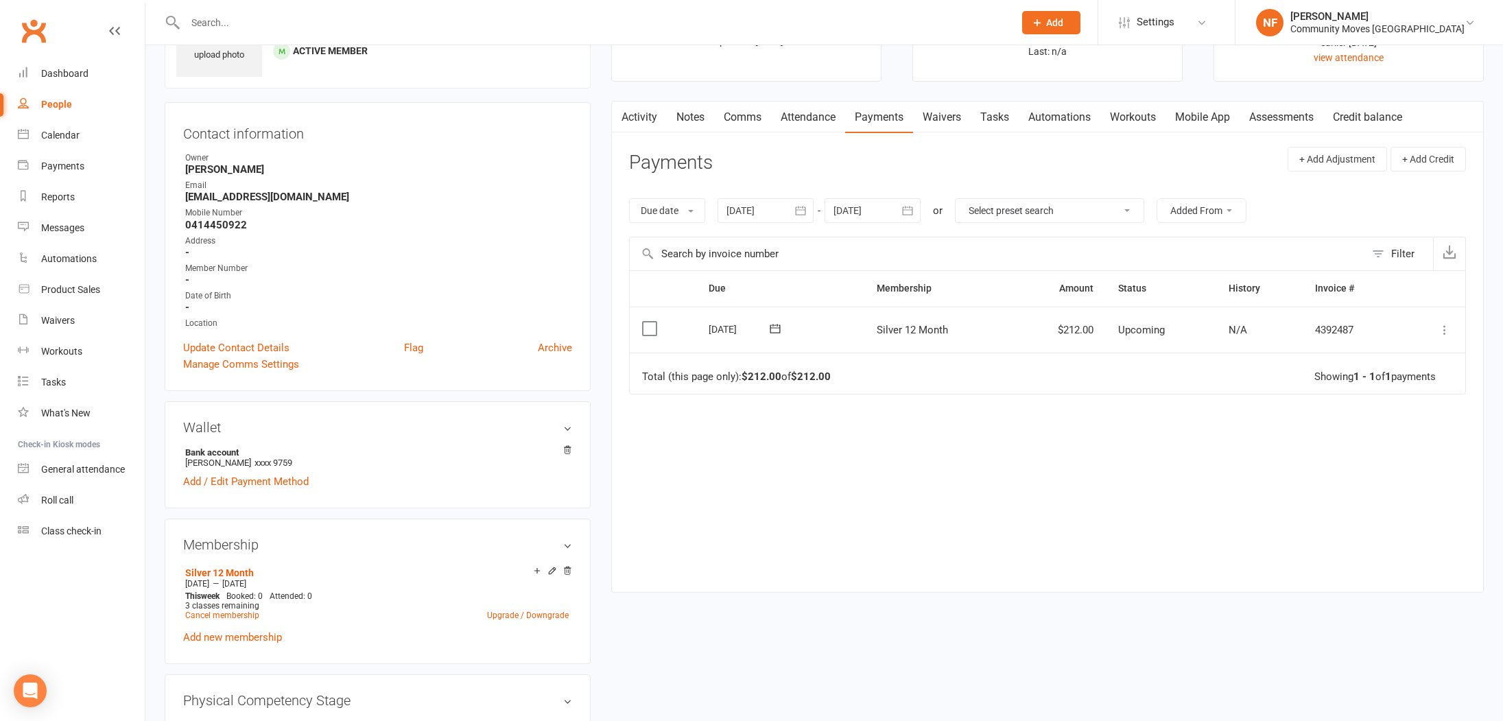
click at [818, 116] on link "Attendance" at bounding box center [808, 118] width 74 height 32
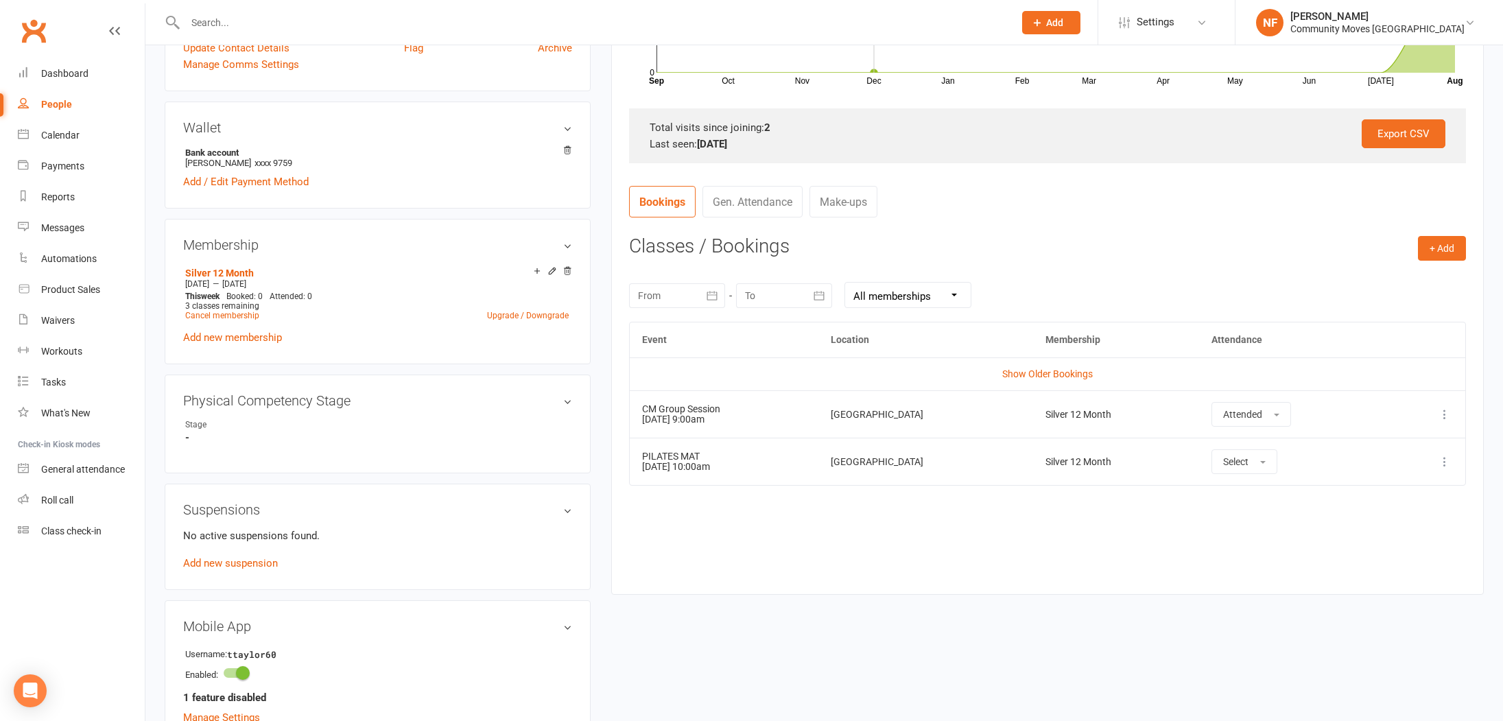
scroll to position [405, 0]
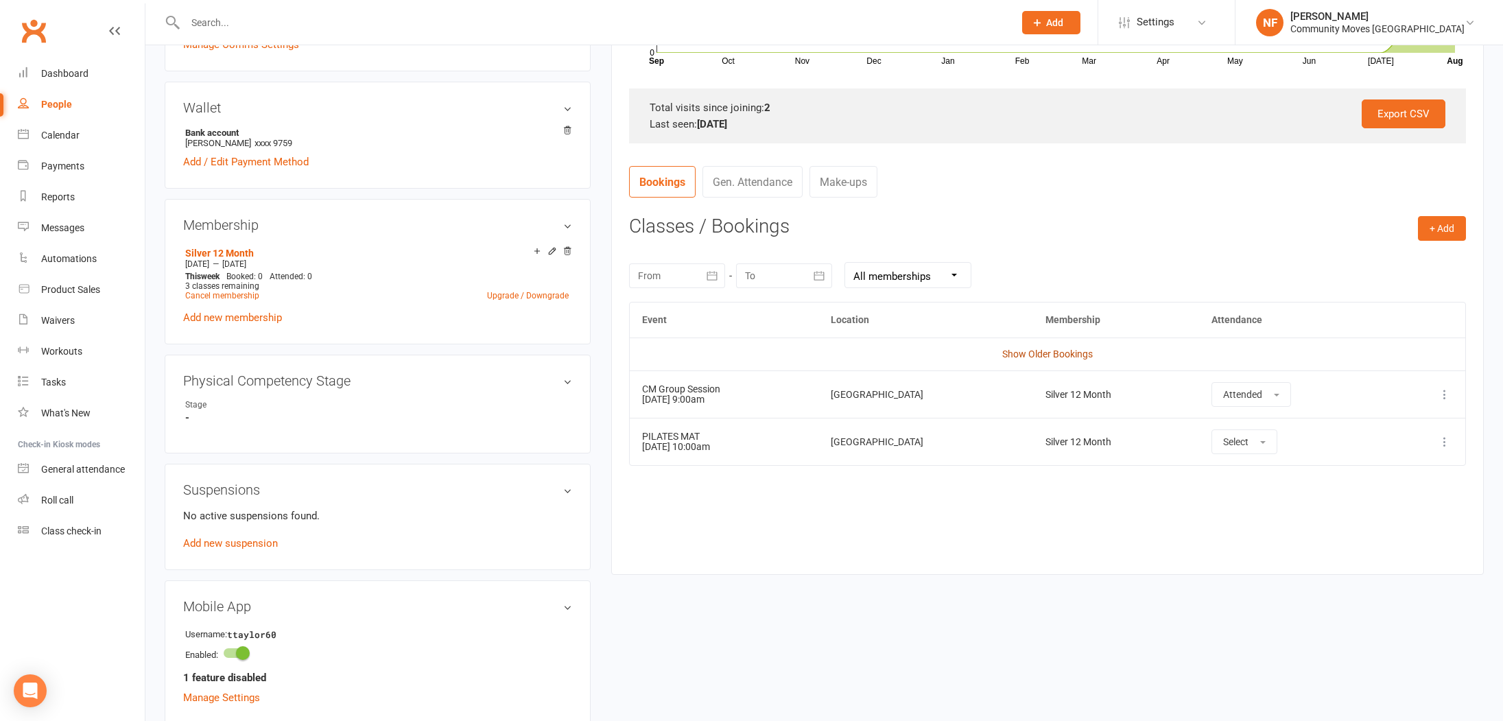
click at [1015, 355] on link "Show Older Bookings" at bounding box center [1047, 354] width 91 height 11
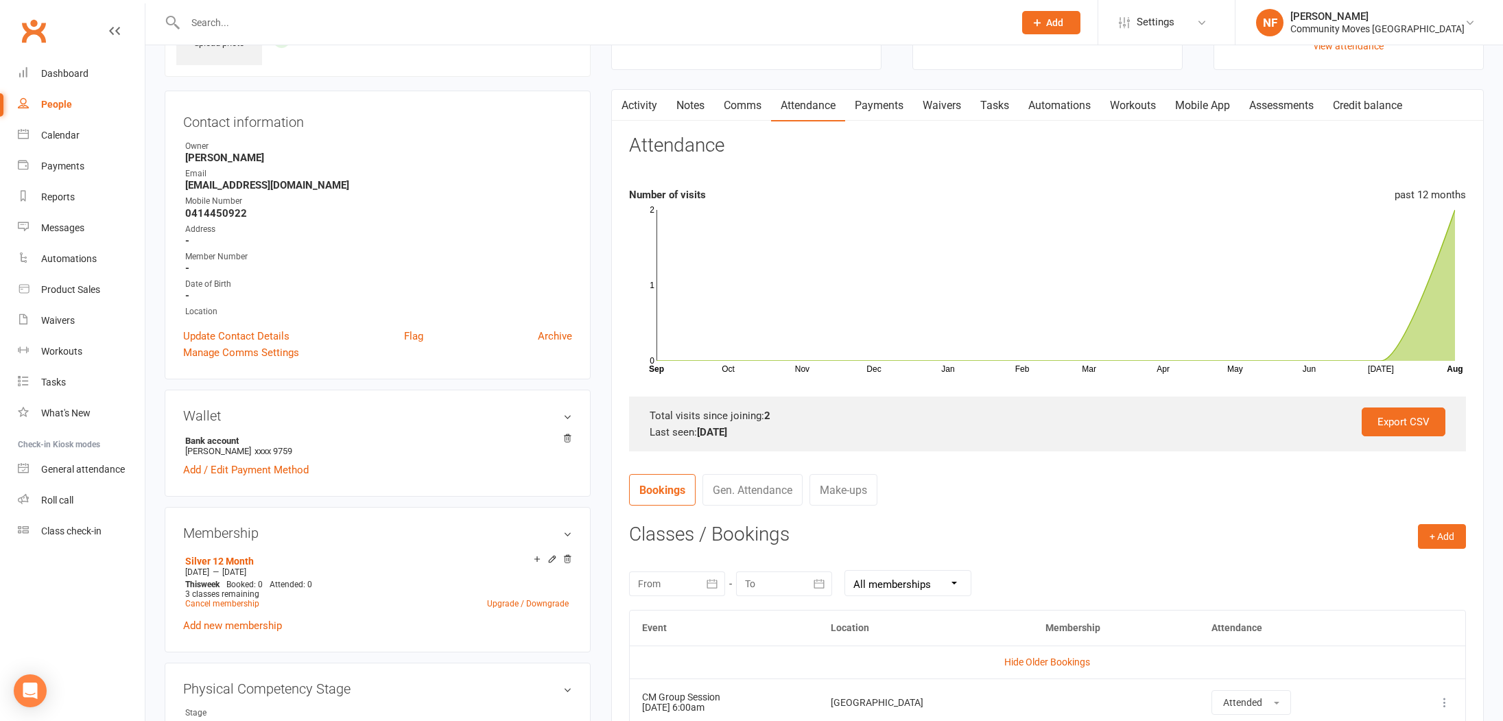
scroll to position [0, 0]
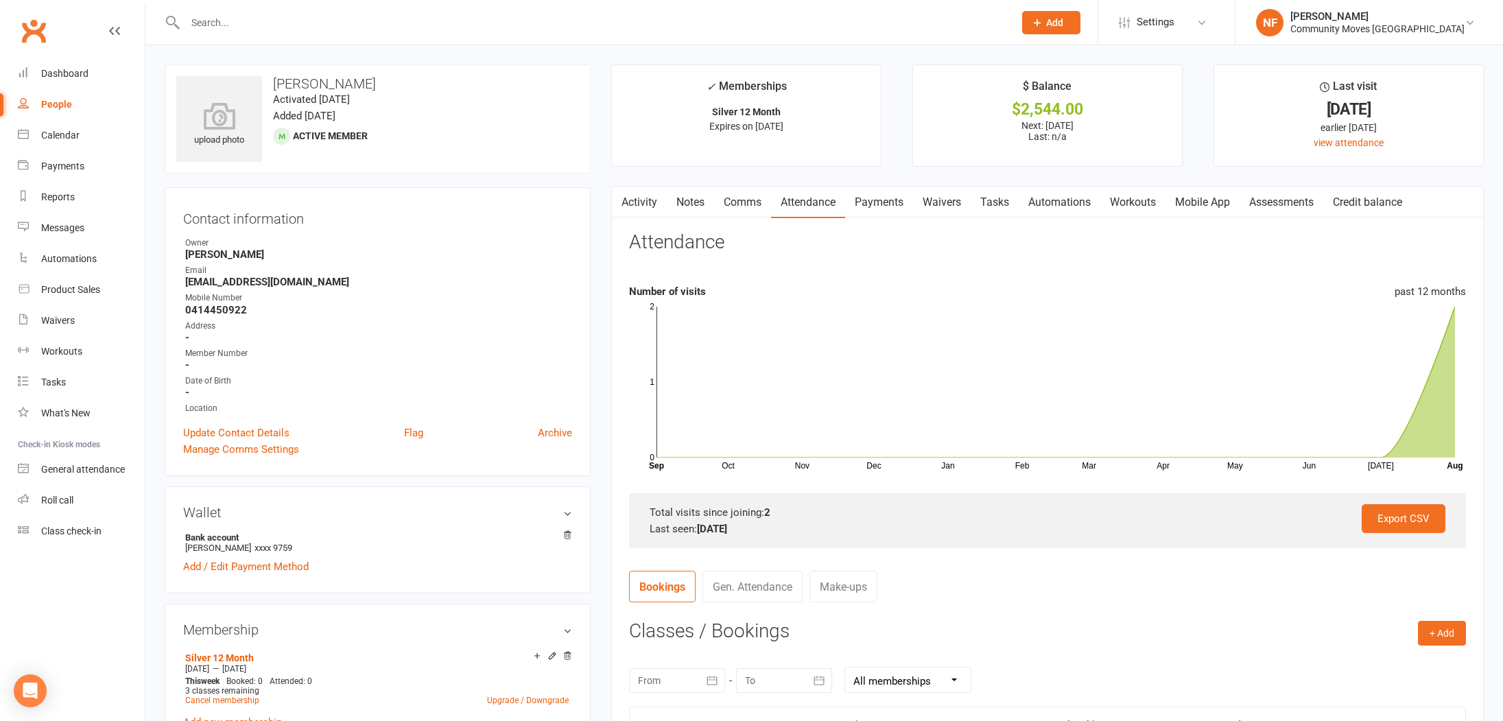
click at [222, 10] on div at bounding box center [585, 22] width 840 height 45
click at [327, 30] on input "text" at bounding box center [592, 22] width 823 height 19
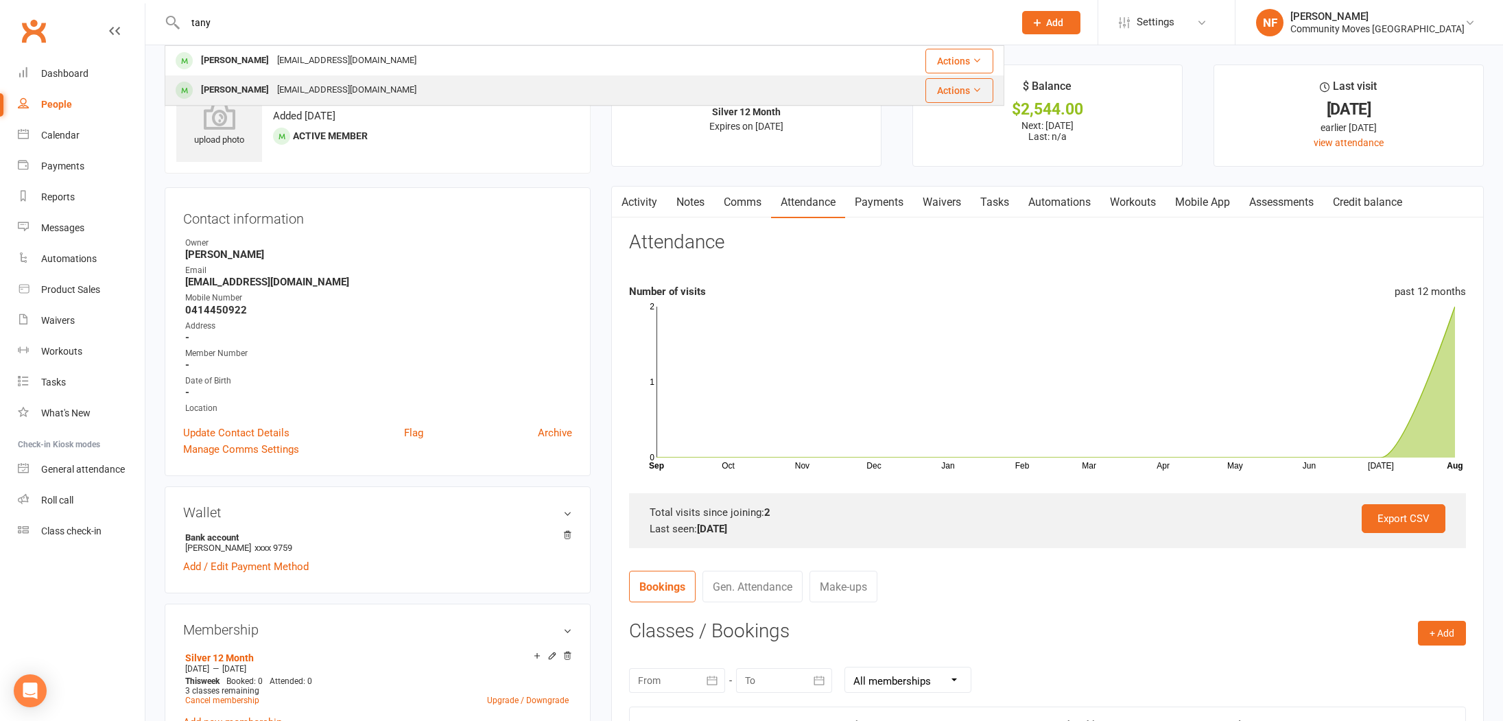
type input "tany"
click at [326, 91] on div "[EMAIL_ADDRESS][DOMAIN_NAME]" at bounding box center [347, 90] width 148 height 20
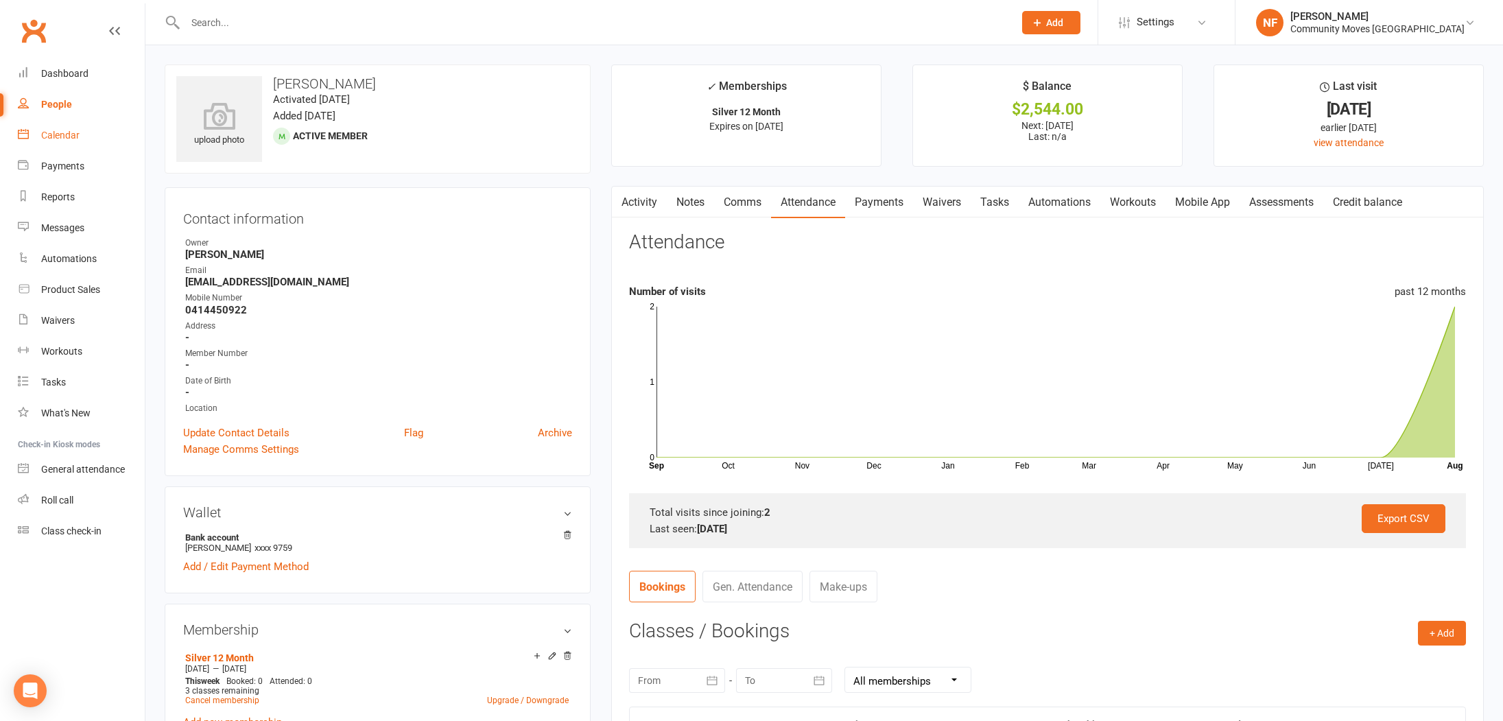
click div "Calendar"
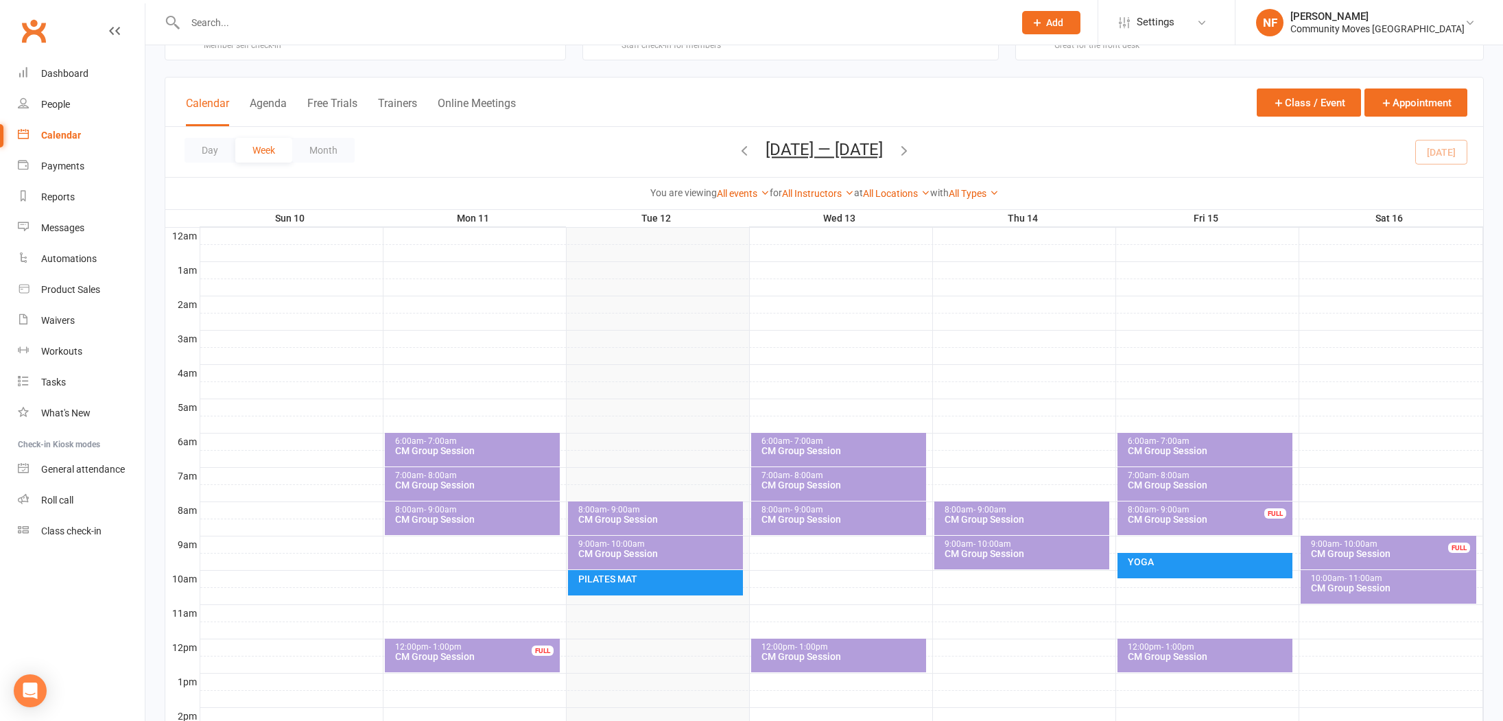
scroll to position [115, 0]
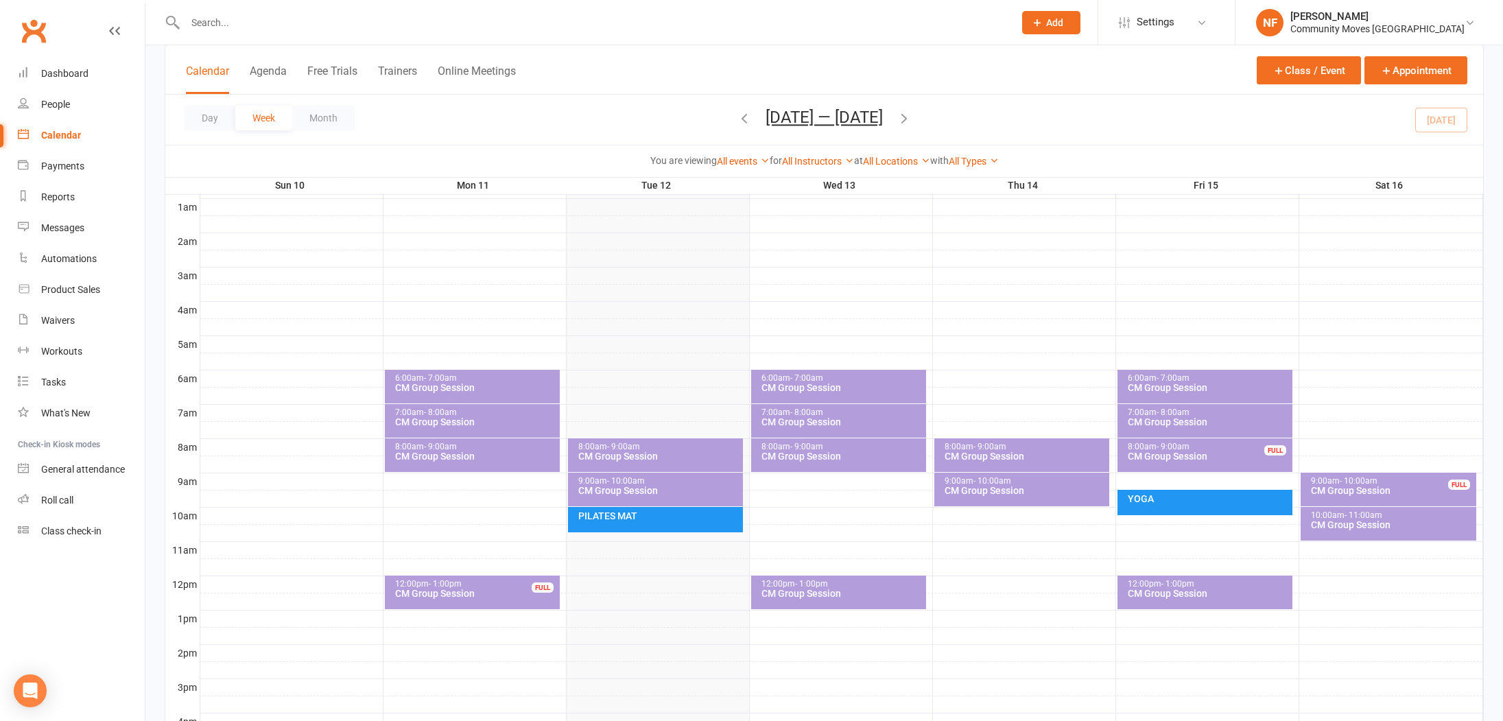
click div "9:00am - 10:00am CM Group Session"
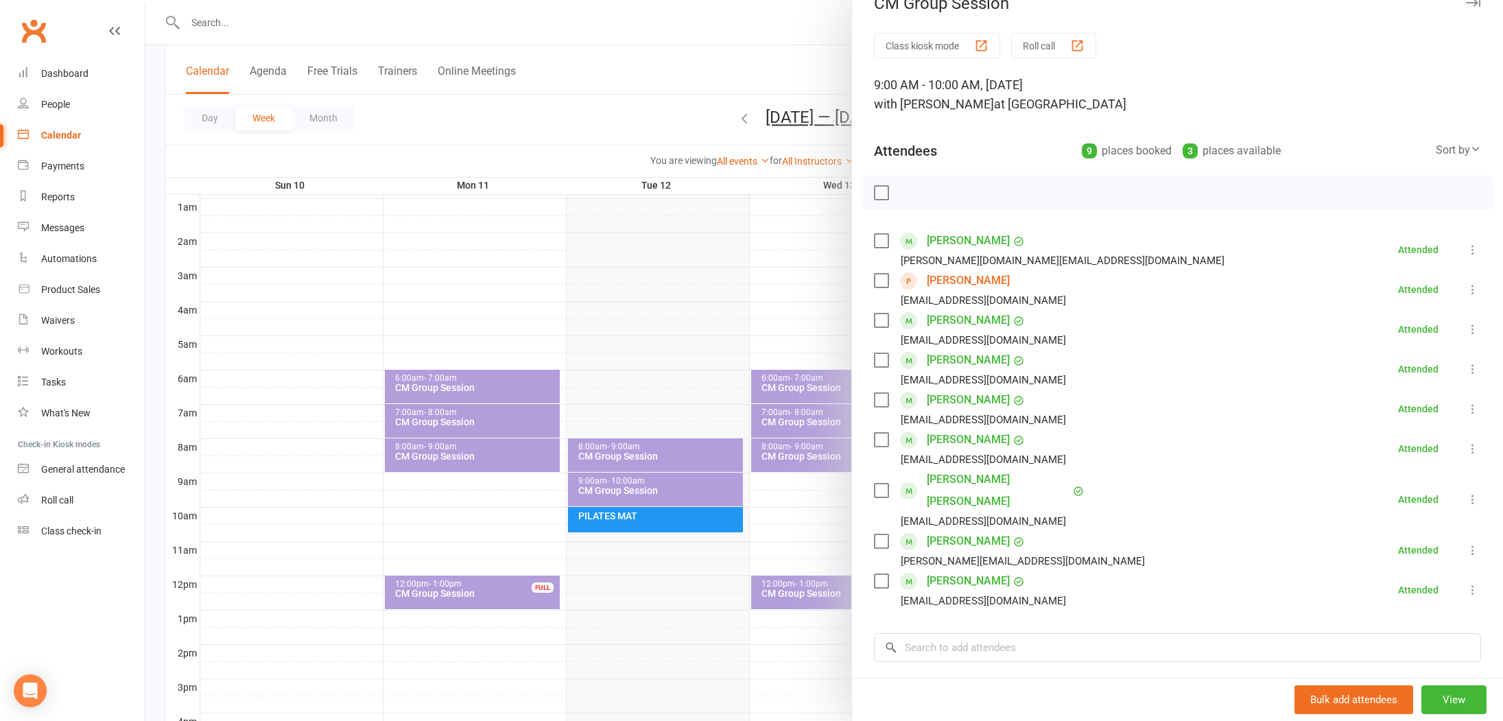
scroll to position [33, 0]
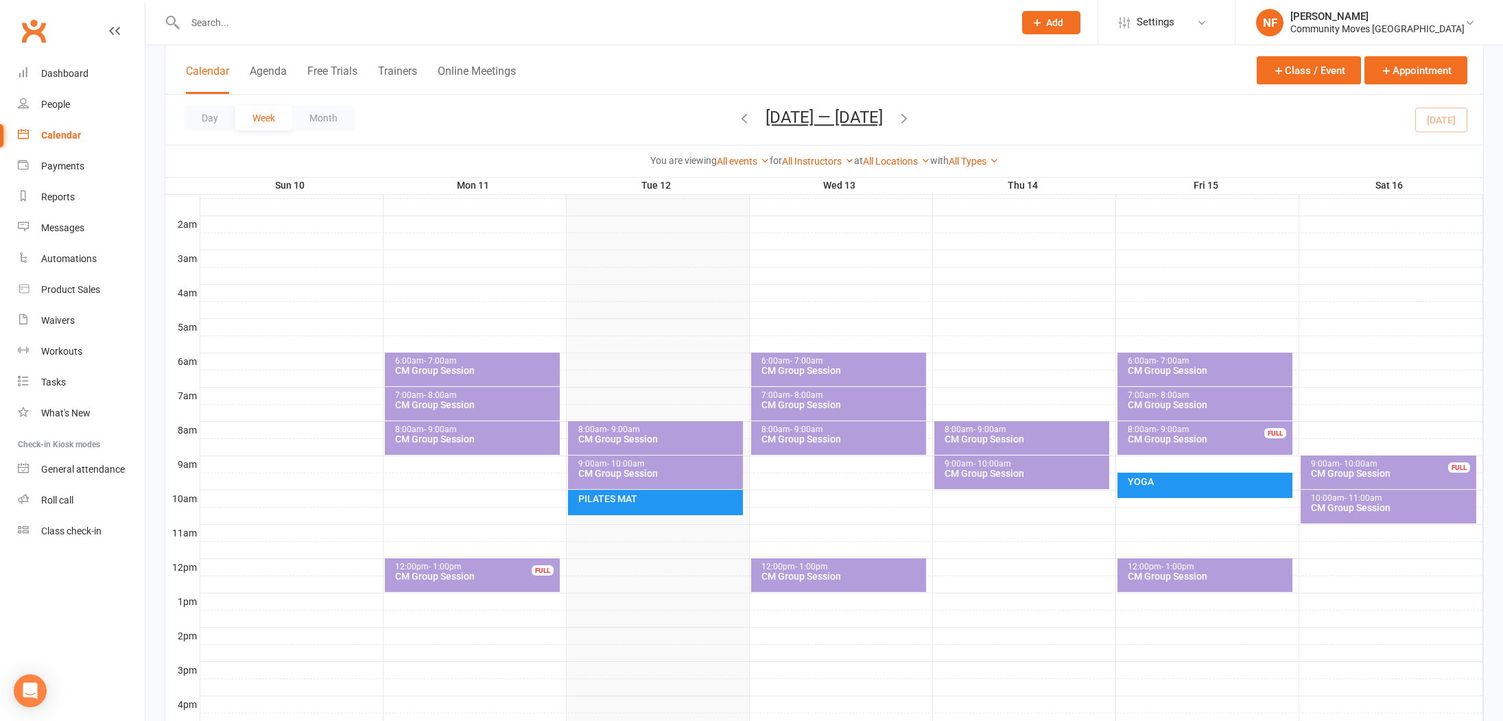
scroll to position [132, 0]
click at [220, 21] on input "text" at bounding box center [592, 22] width 823 height 19
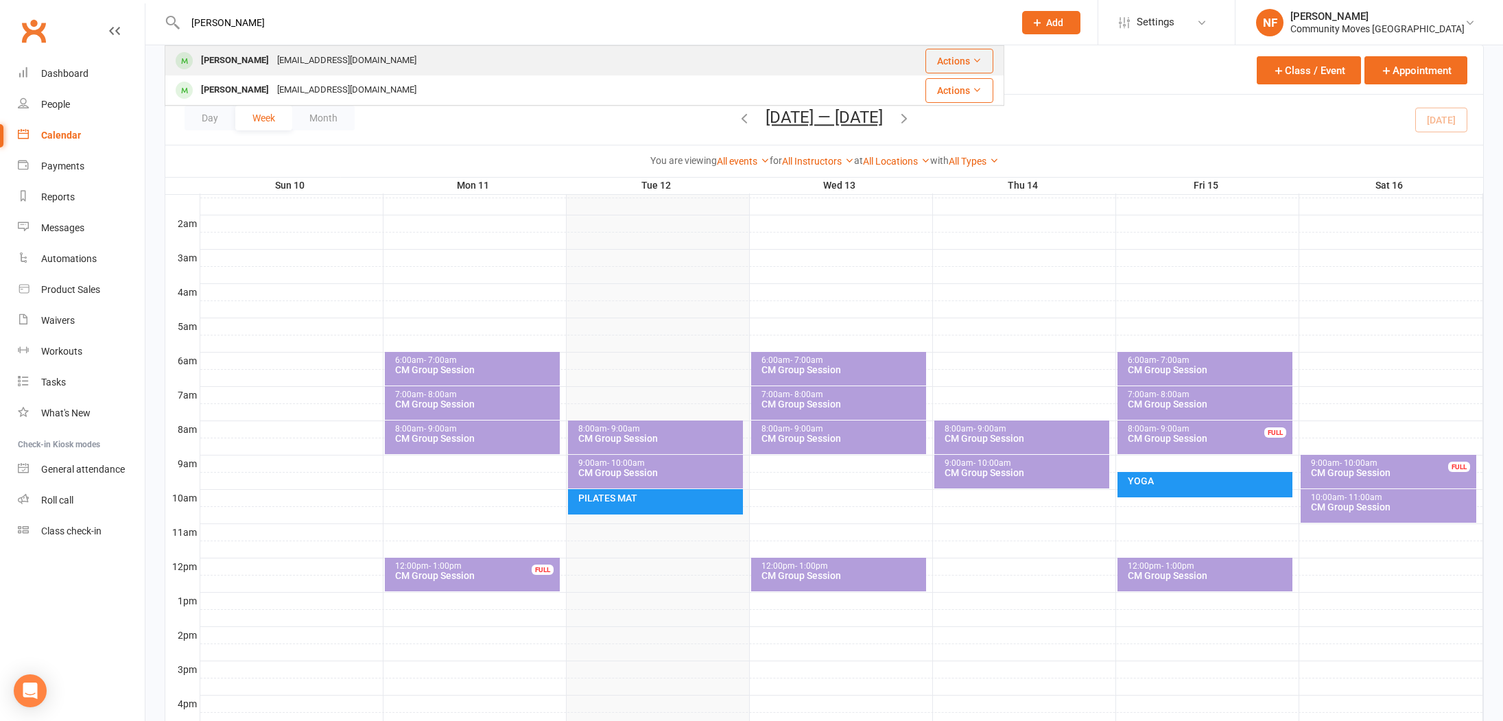
type input "[PERSON_NAME]"
click at [229, 62] on div "[PERSON_NAME]" at bounding box center [235, 61] width 76 height 20
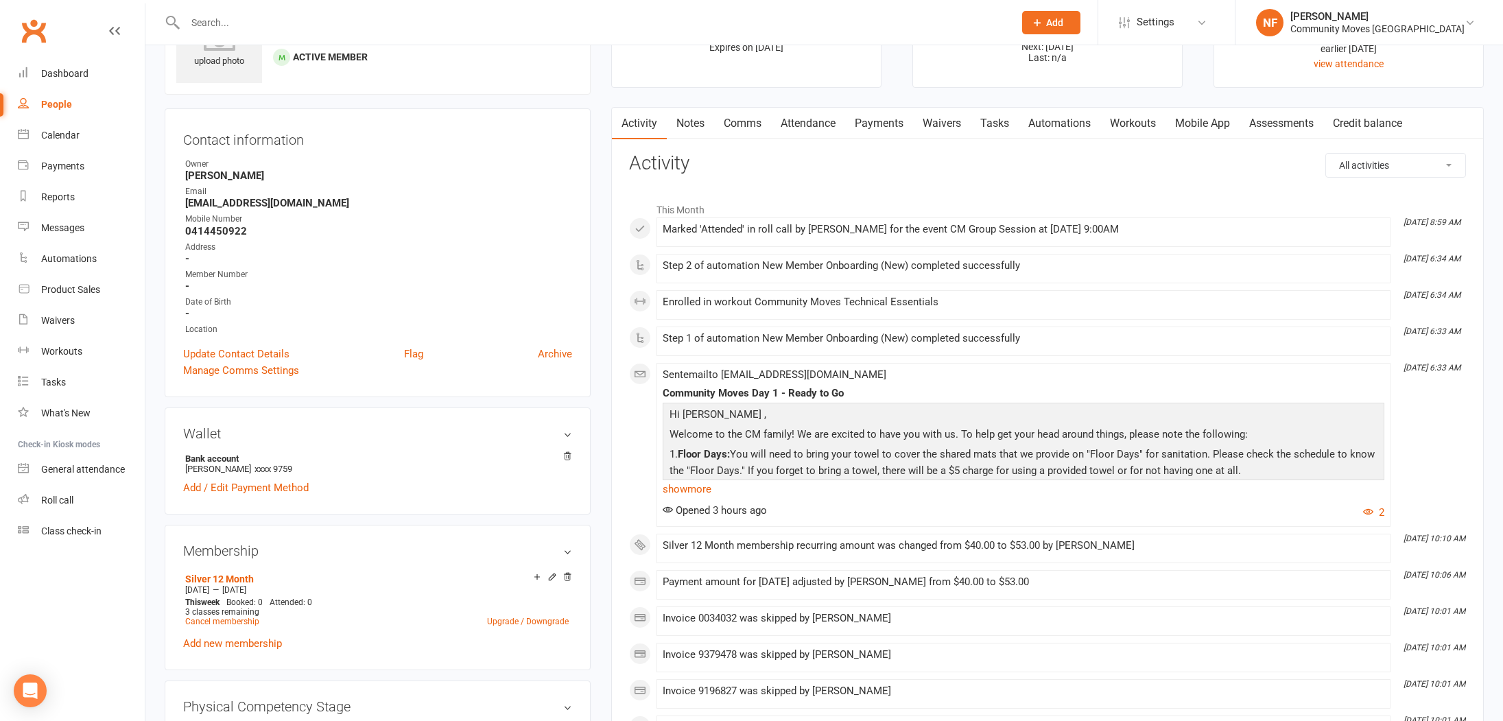
scroll to position [72, 0]
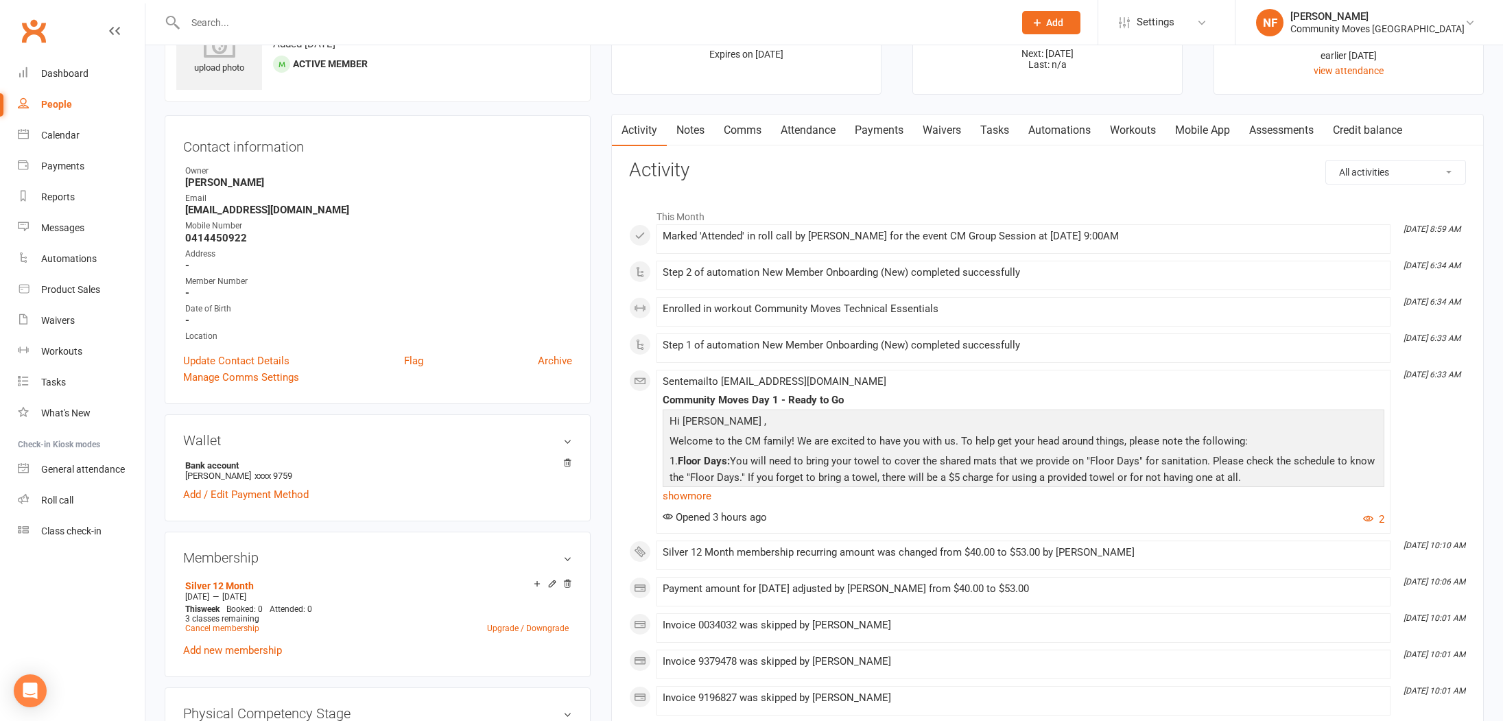
click at [952, 131] on link "Waivers" at bounding box center [942, 131] width 58 height 32
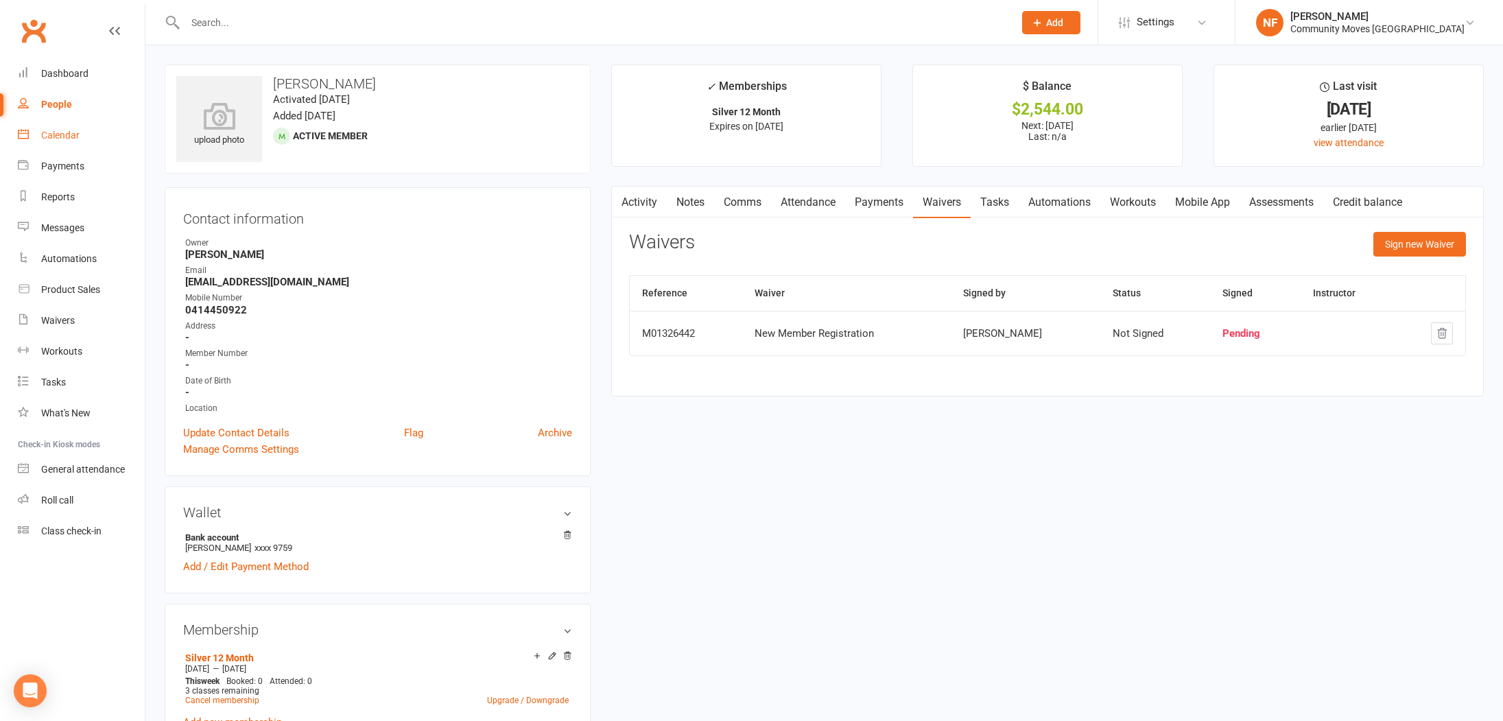
click at [69, 134] on div "Calendar" at bounding box center [60, 135] width 38 height 11
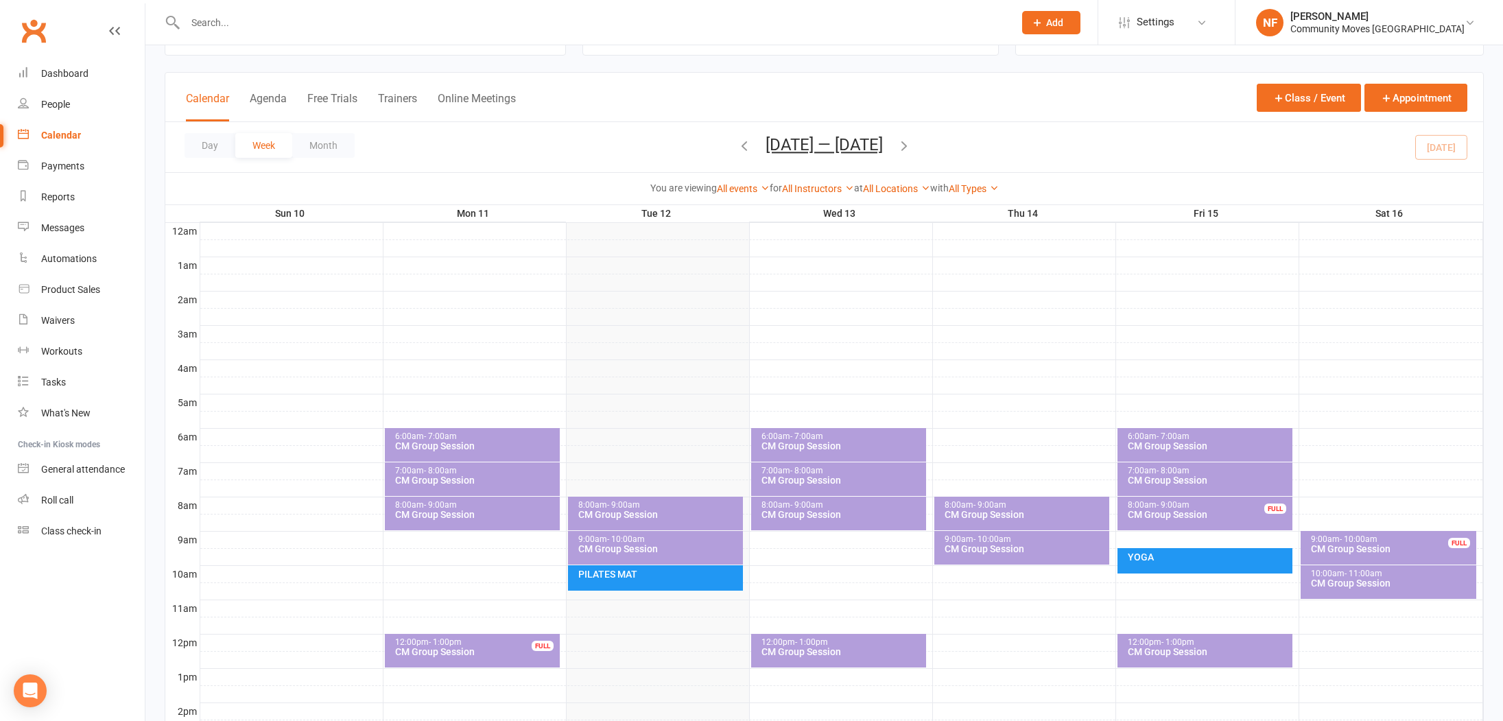
scroll to position [74, 0]
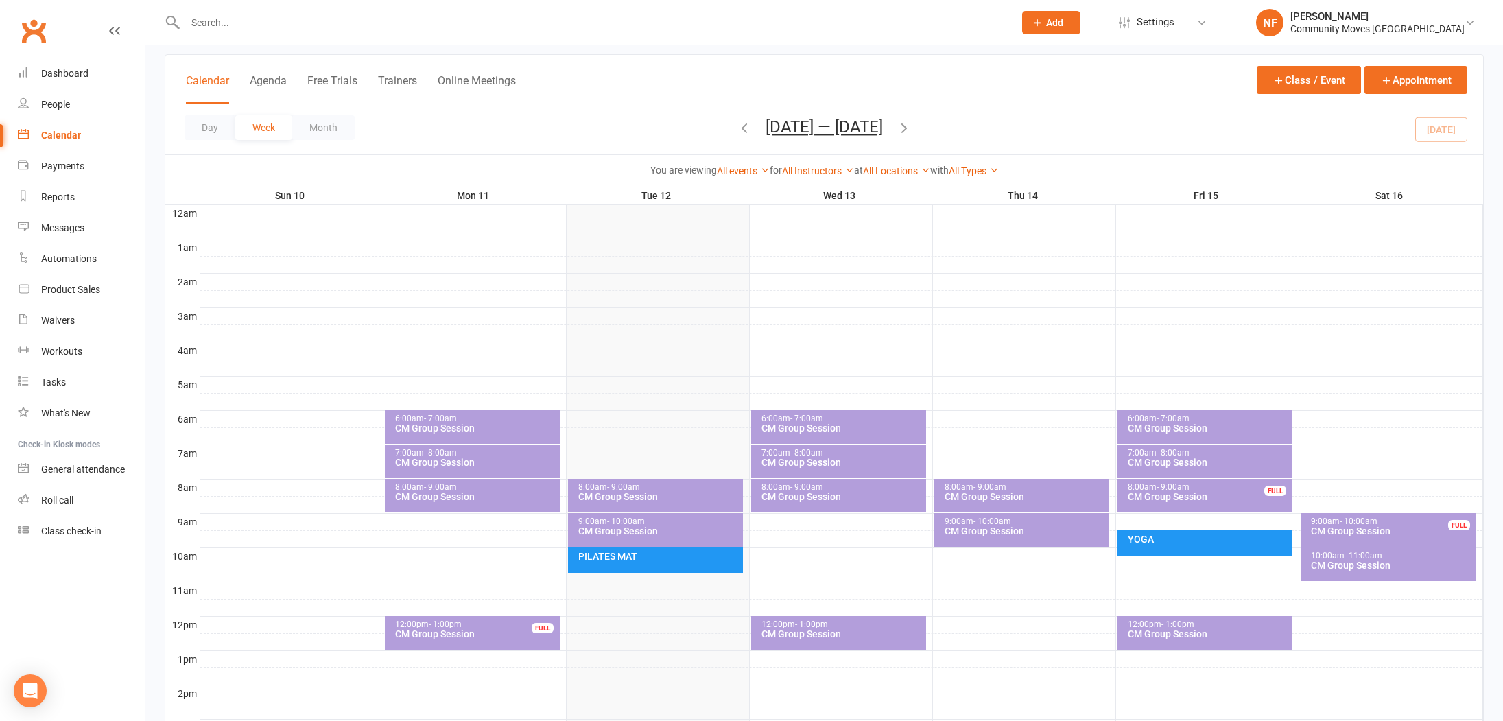
click at [1205, 437] on div "6:00am - 7:00am CM Group Session" at bounding box center [1205, 427] width 175 height 34
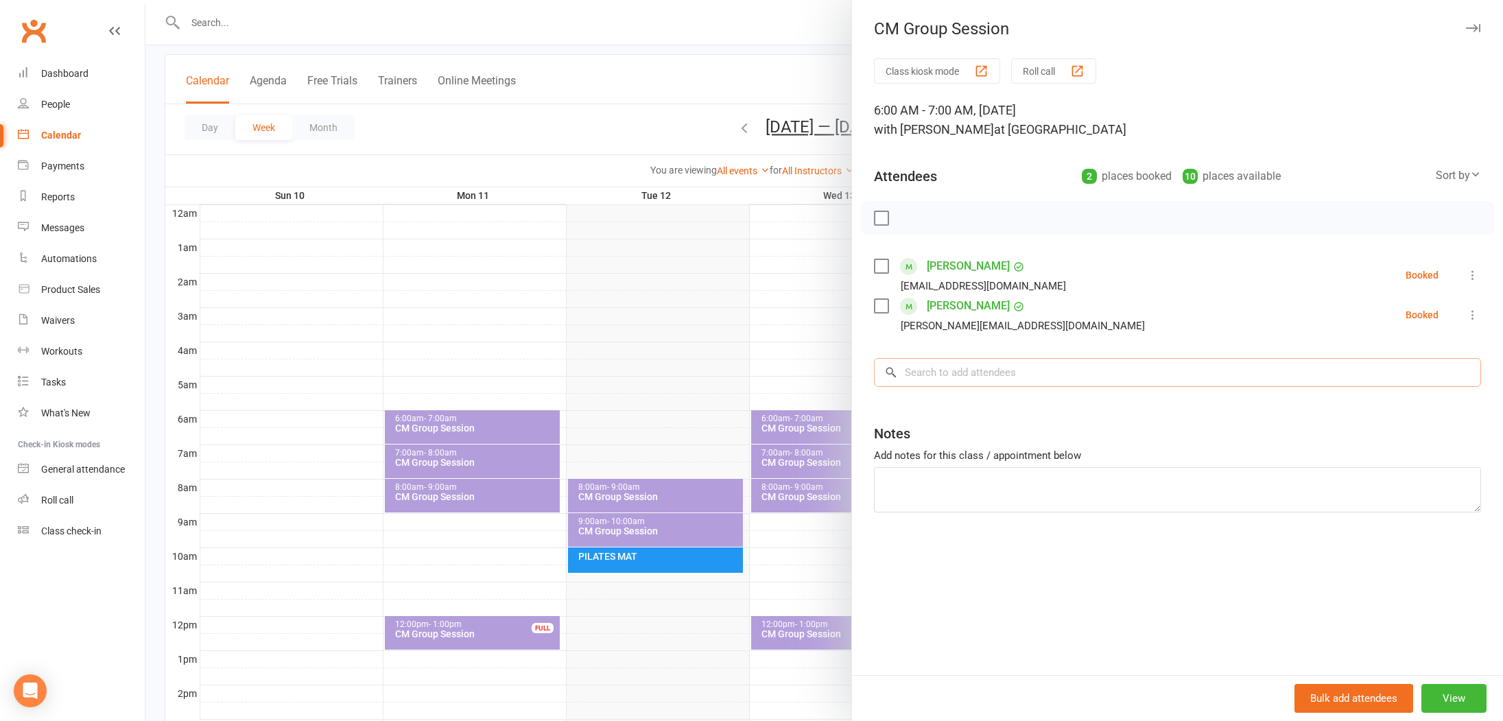
drag, startPoint x: 1096, startPoint y: 377, endPoint x: 1104, endPoint y: 375, distance: 7.8
click at [1097, 377] on input "search" at bounding box center [1177, 372] width 607 height 29
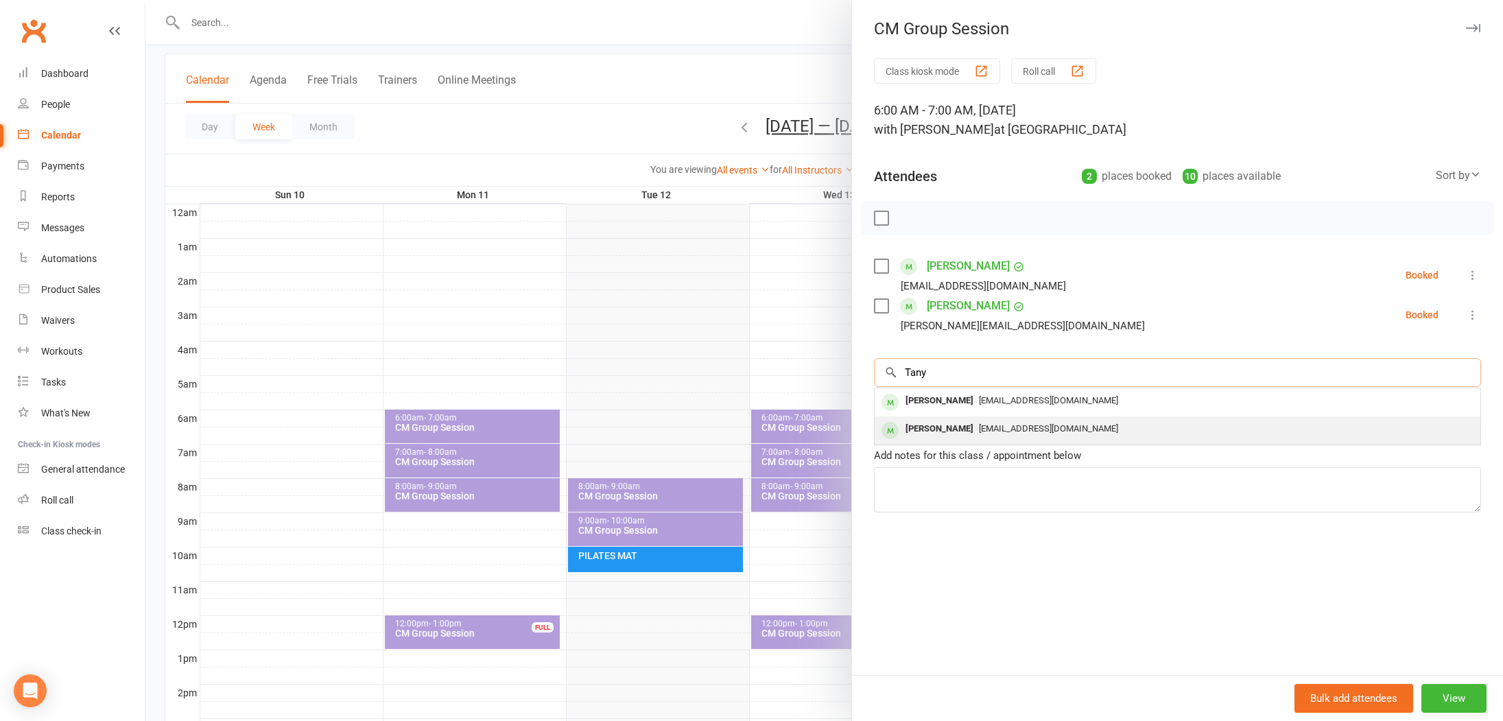
type input "Tany"
click at [979, 431] on span "[EMAIL_ADDRESS][DOMAIN_NAME]" at bounding box center [1048, 428] width 139 height 10
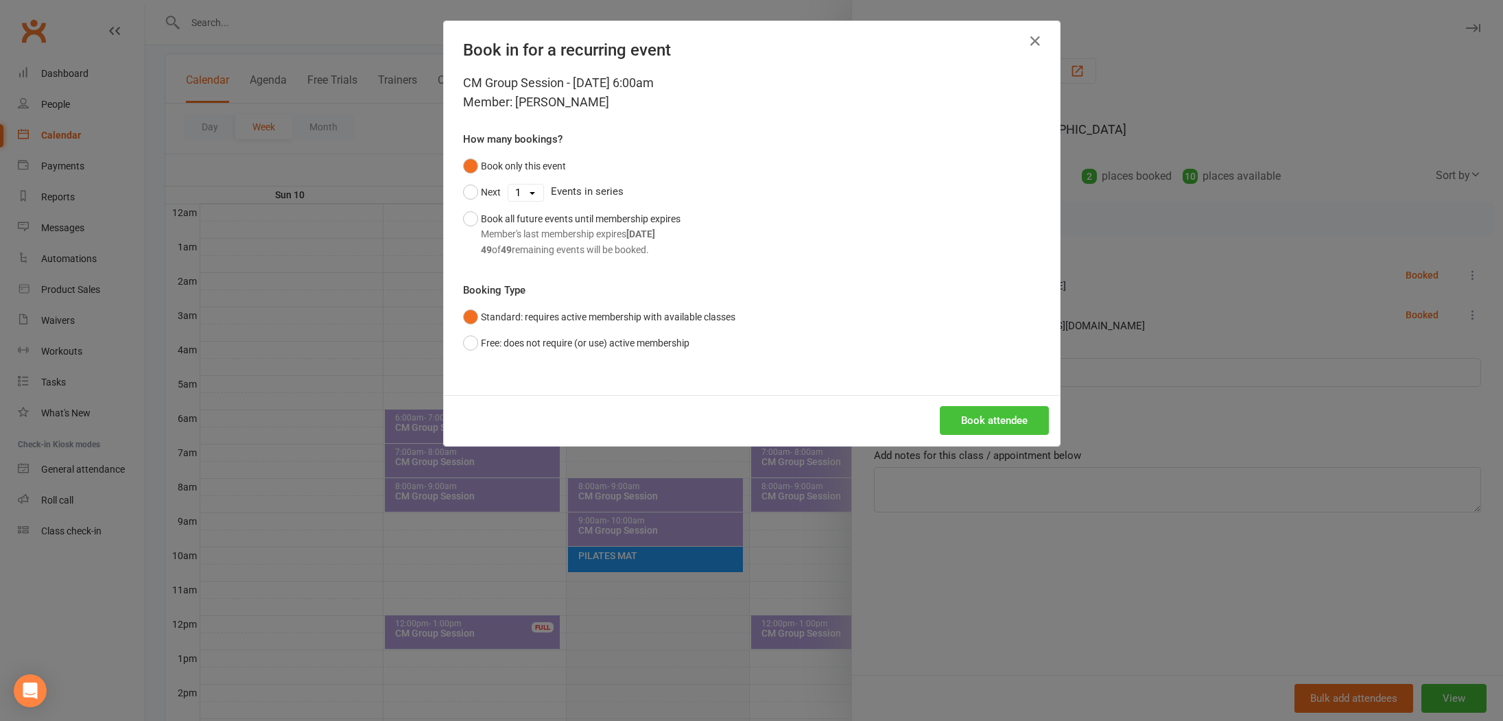
click at [991, 412] on button "Book attendee" at bounding box center [994, 420] width 109 height 29
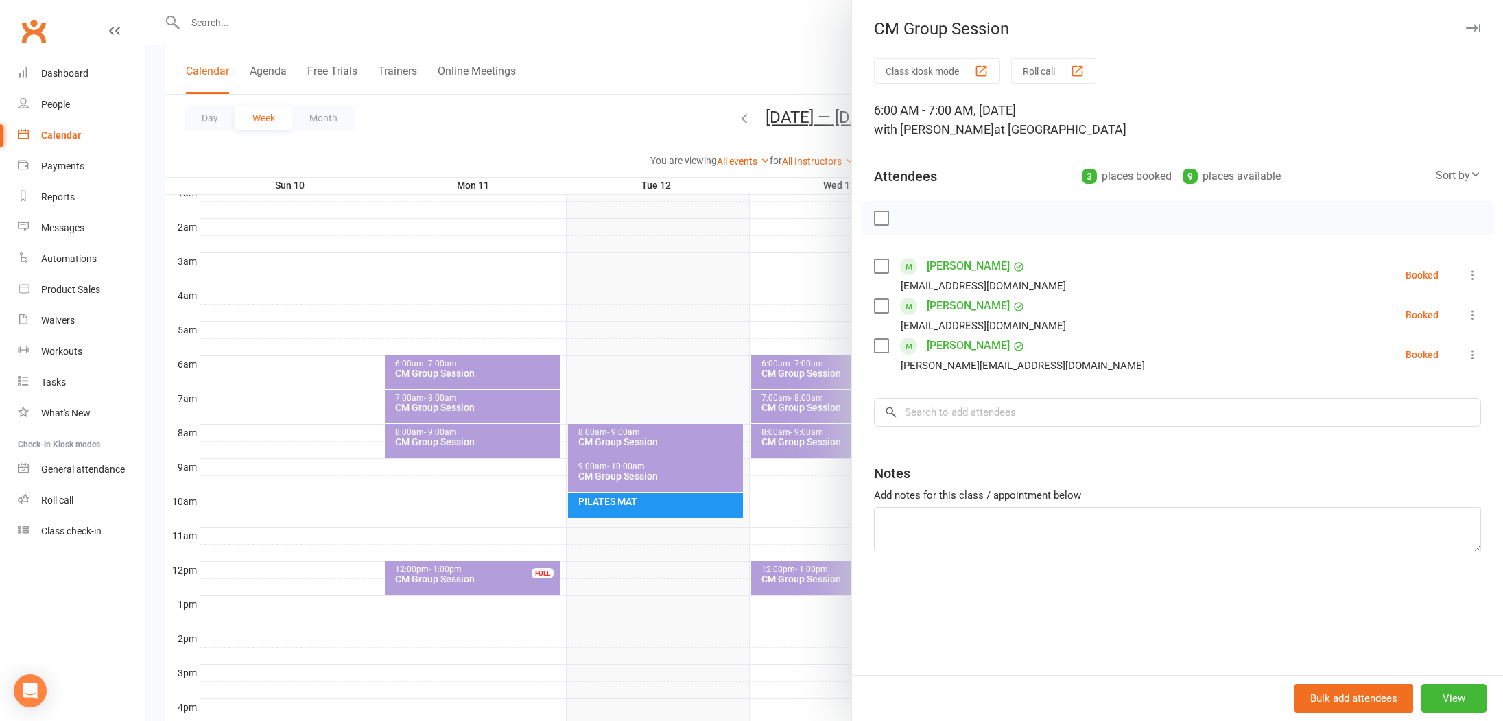
click at [493, 267] on div at bounding box center [824, 360] width 1358 height 721
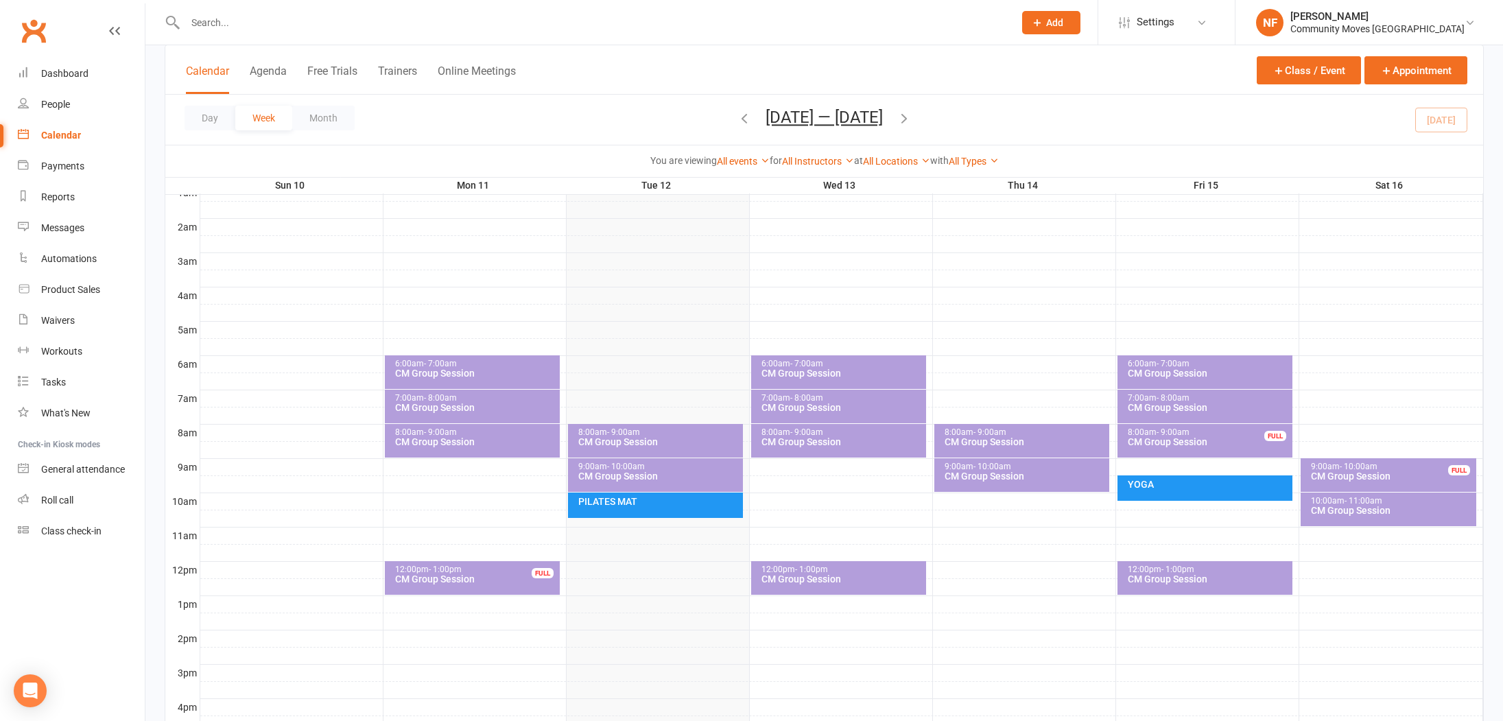
scroll to position [130, 0]
click at [64, 73] on div "Dashboard" at bounding box center [64, 73] width 47 height 11
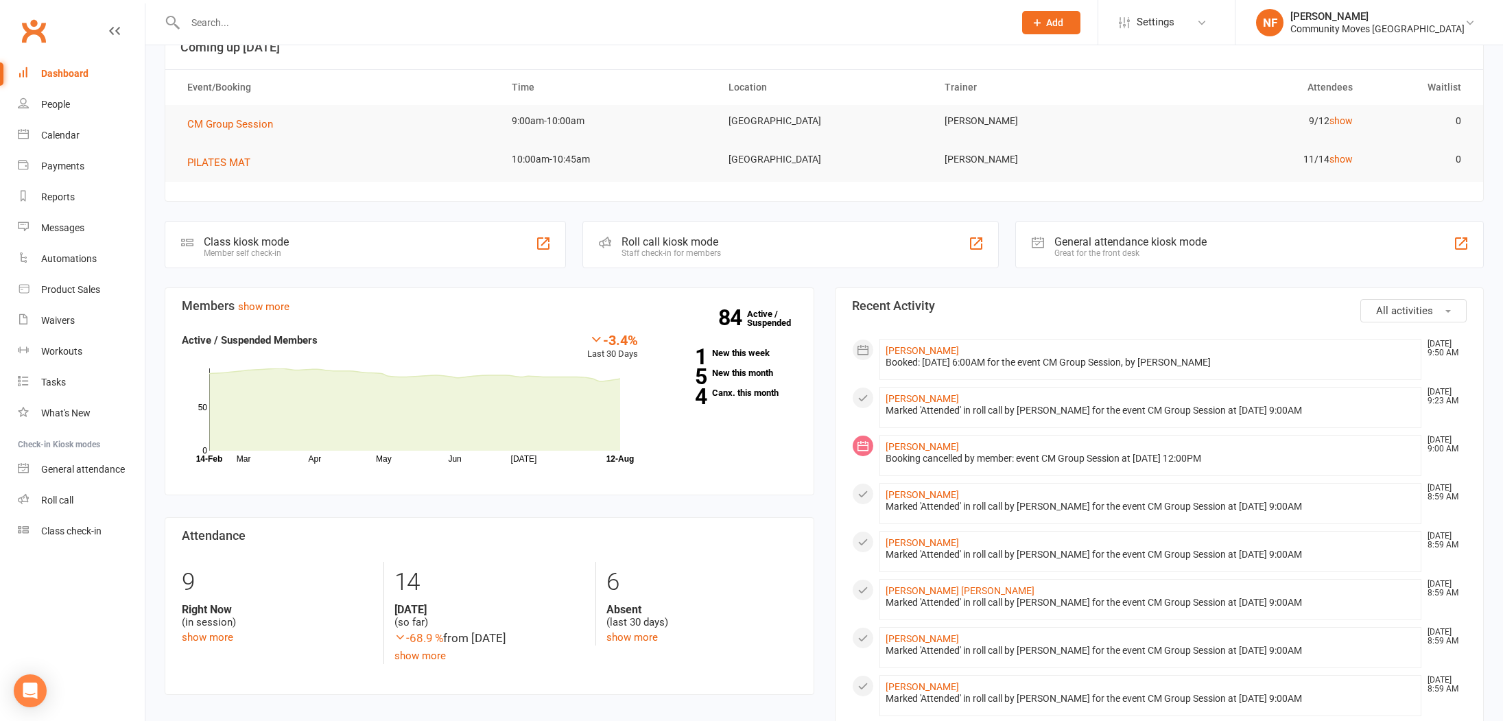
scroll to position [58, 0]
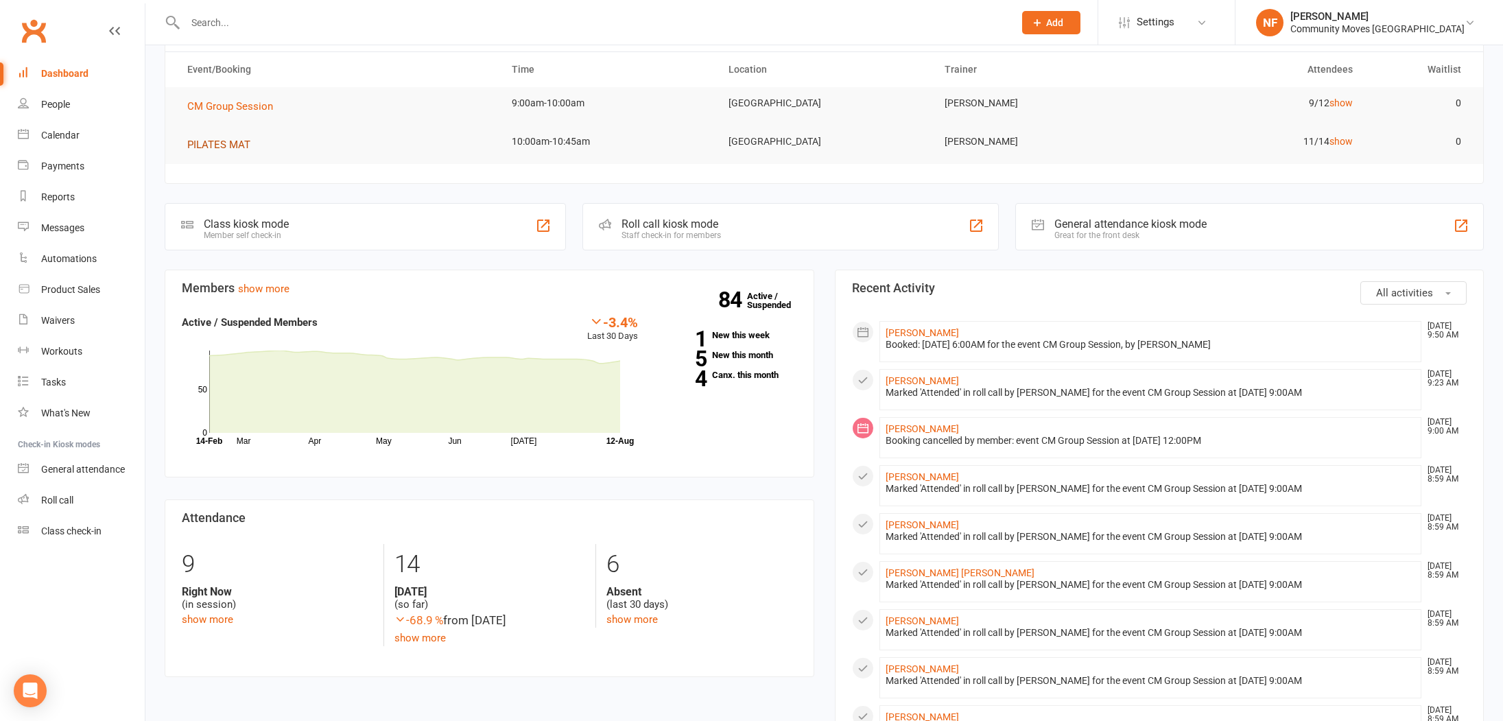
click at [225, 141] on span "PILATES MAT" at bounding box center [218, 145] width 63 height 12
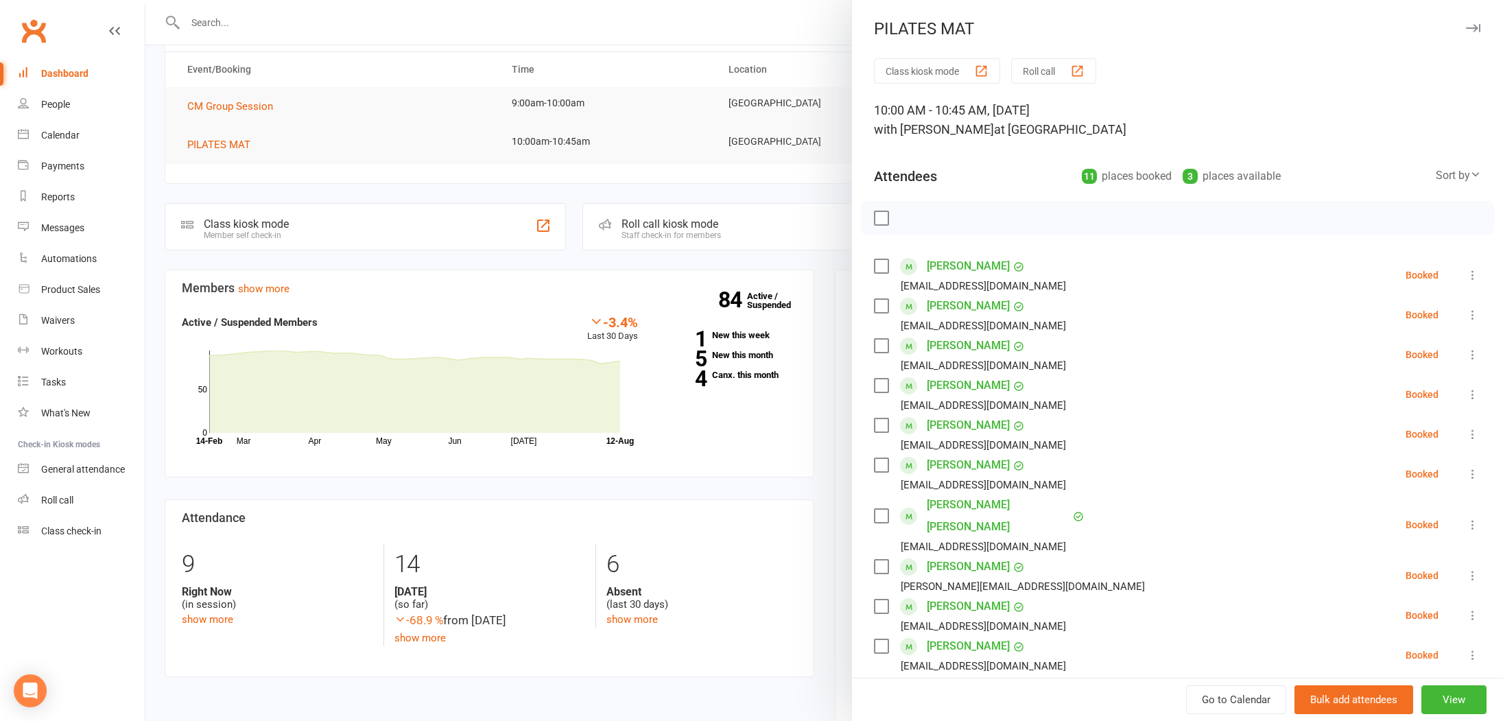
click at [879, 264] on label at bounding box center [881, 266] width 14 height 14
click at [878, 308] on label at bounding box center [881, 306] width 14 height 14
click at [887, 385] on label at bounding box center [881, 386] width 14 height 14
click at [884, 425] on label at bounding box center [881, 426] width 14 height 14
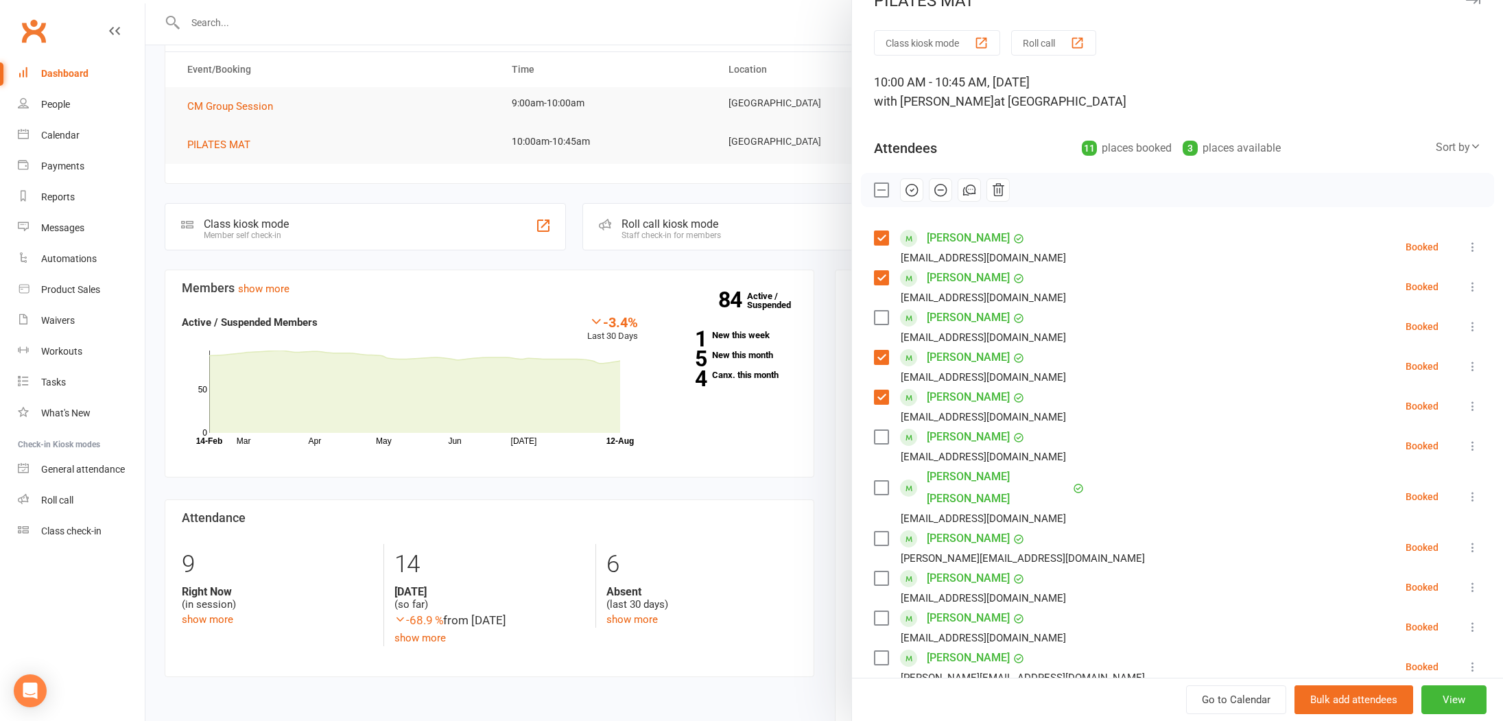
scroll to position [32, 0]
click at [881, 433] on label at bounding box center [881, 434] width 14 height 14
click at [884, 478] on label at bounding box center [881, 485] width 14 height 14
click at [885, 528] on label at bounding box center [881, 535] width 14 height 14
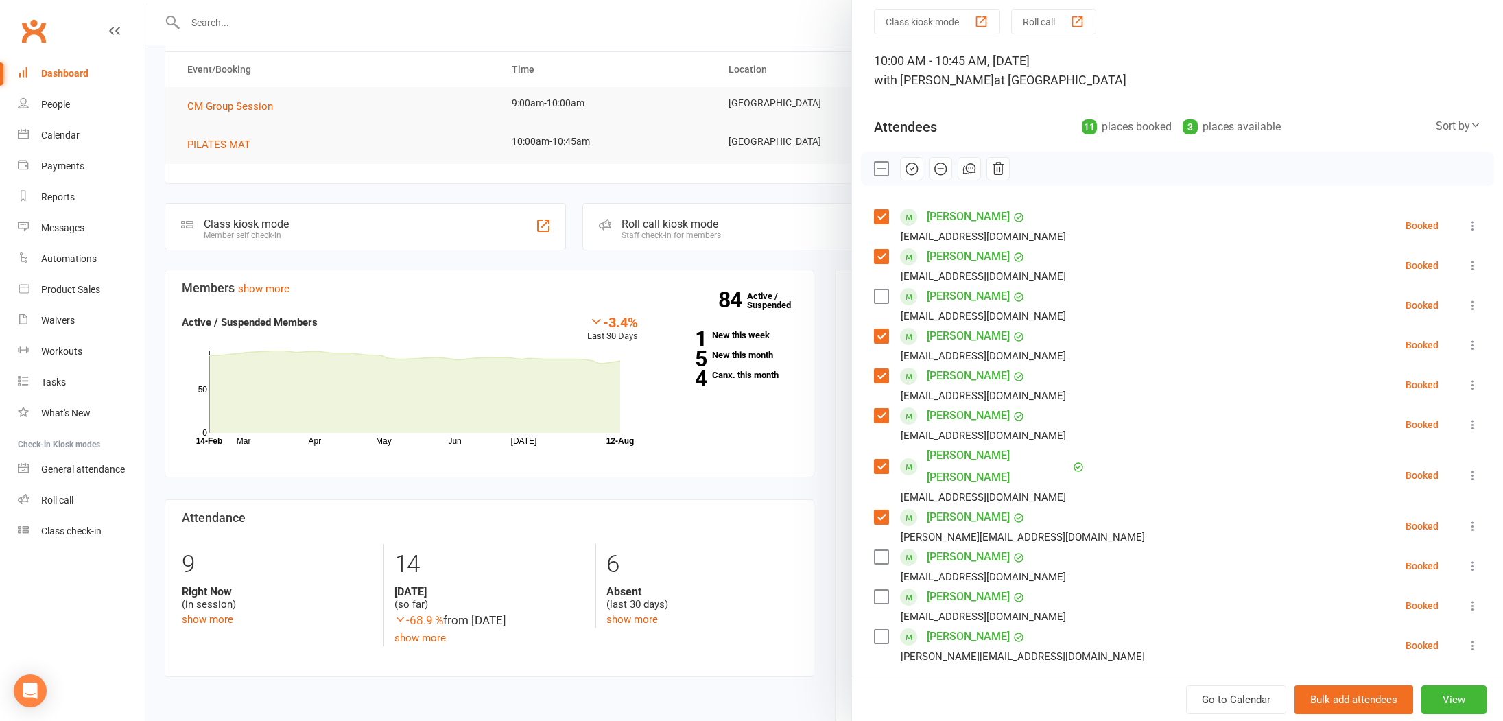
scroll to position [58, 0]
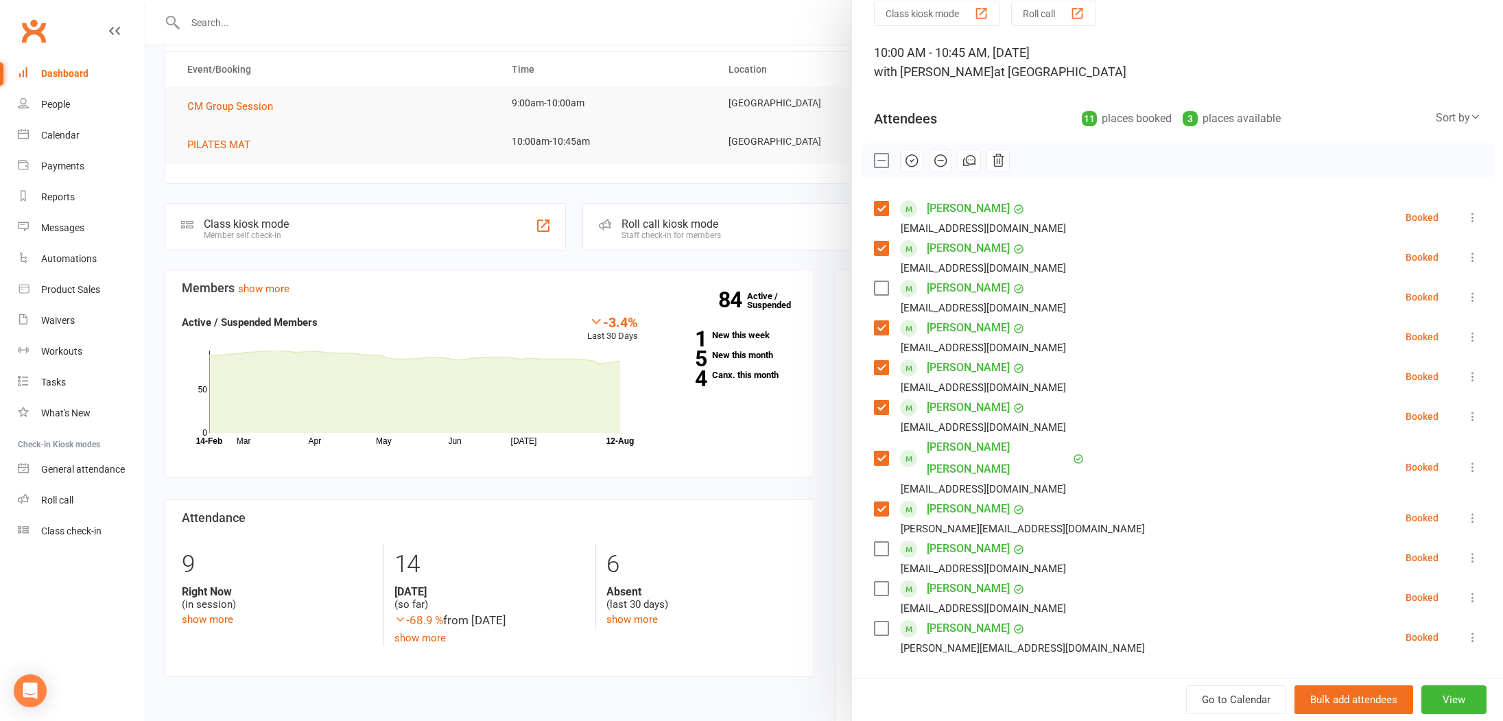
click at [885, 582] on label at bounding box center [881, 589] width 14 height 14
click at [914, 161] on icon "button" at bounding box center [911, 160] width 15 height 15
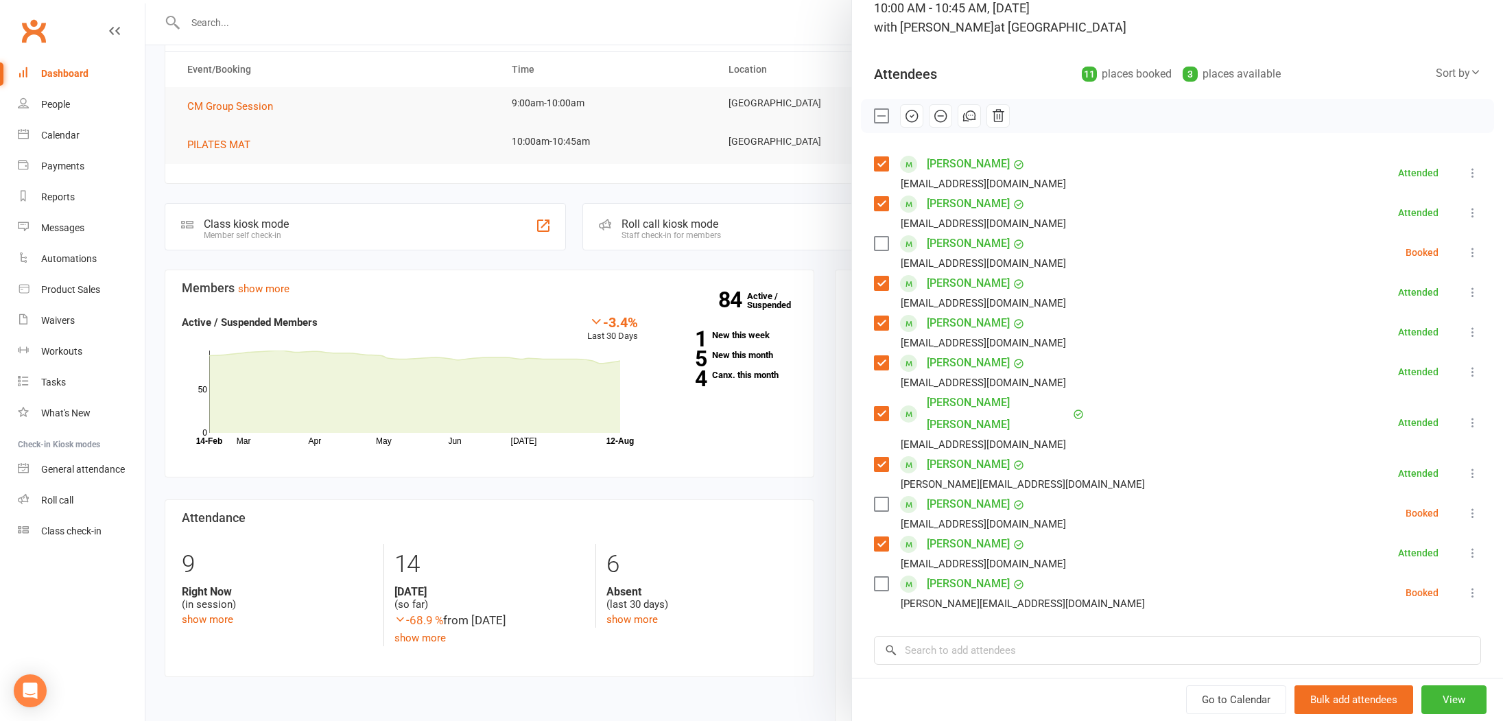
scroll to position [104, 0]
click at [878, 241] on label at bounding box center [881, 242] width 14 height 14
click at [883, 575] on label at bounding box center [881, 582] width 14 height 14
click at [915, 114] on icon "button" at bounding box center [911, 113] width 15 height 15
